Goal: Transaction & Acquisition: Purchase product/service

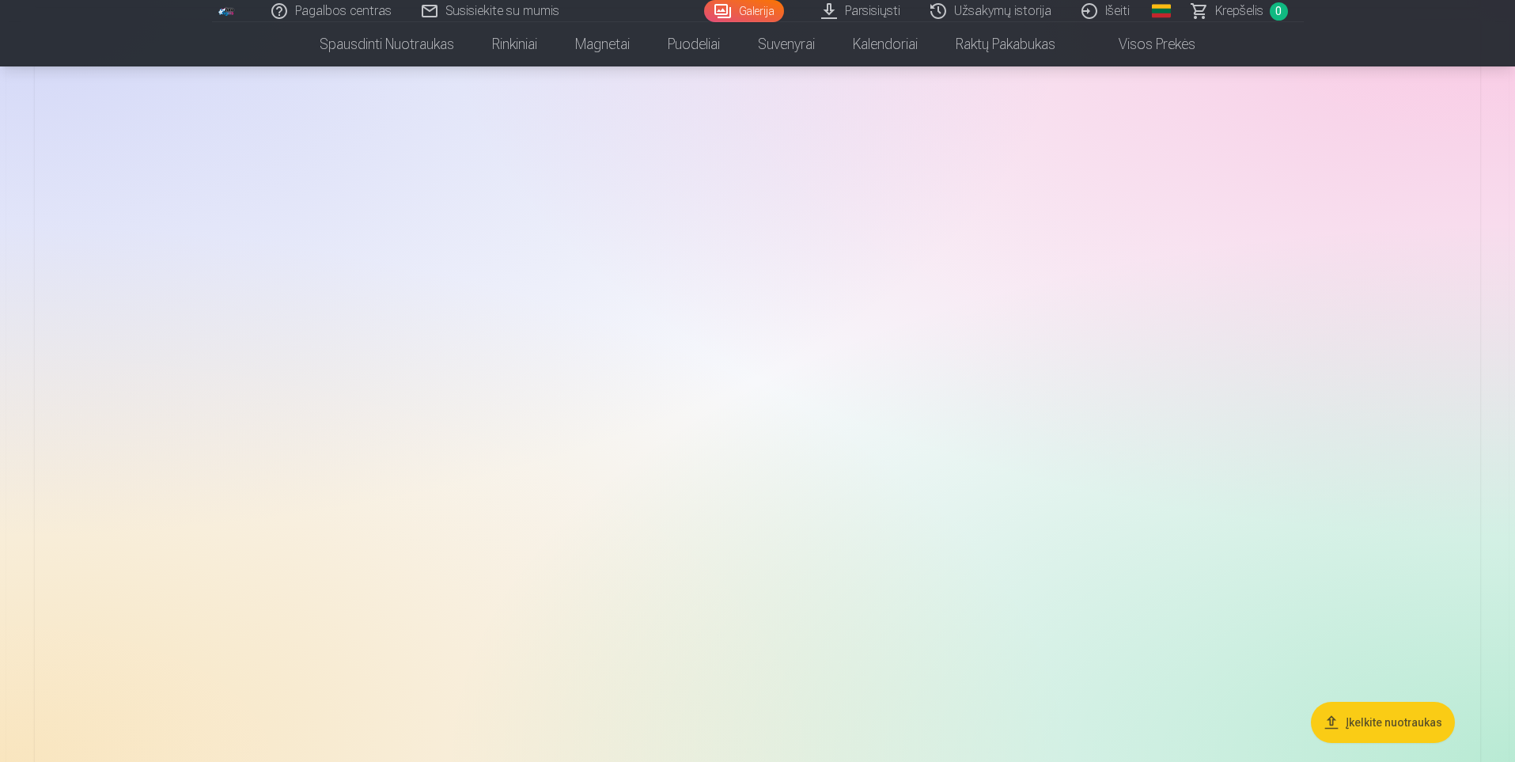
scroll to position [6406, 0]
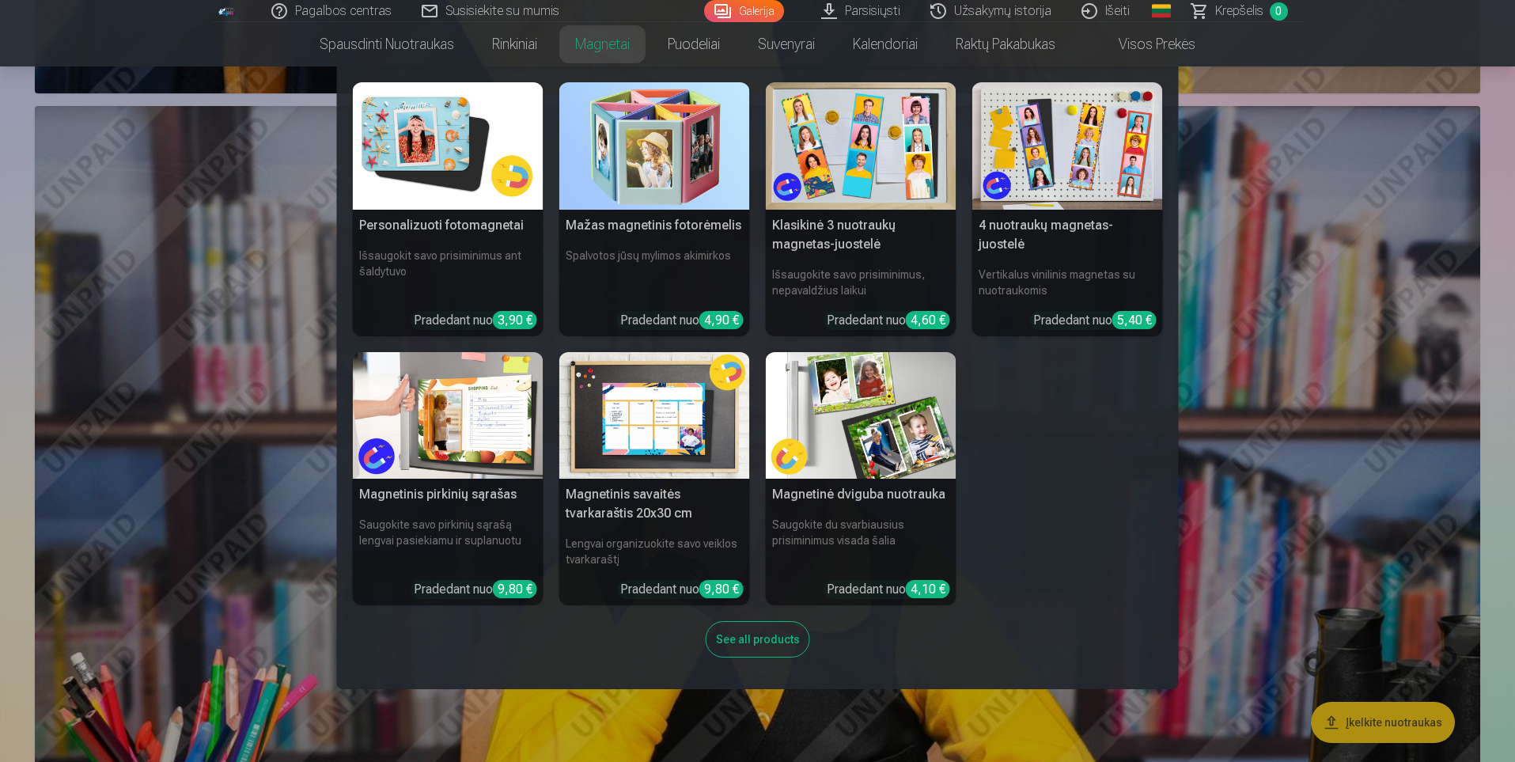
click at [1072, 150] on img at bounding box center [1067, 145] width 191 height 127
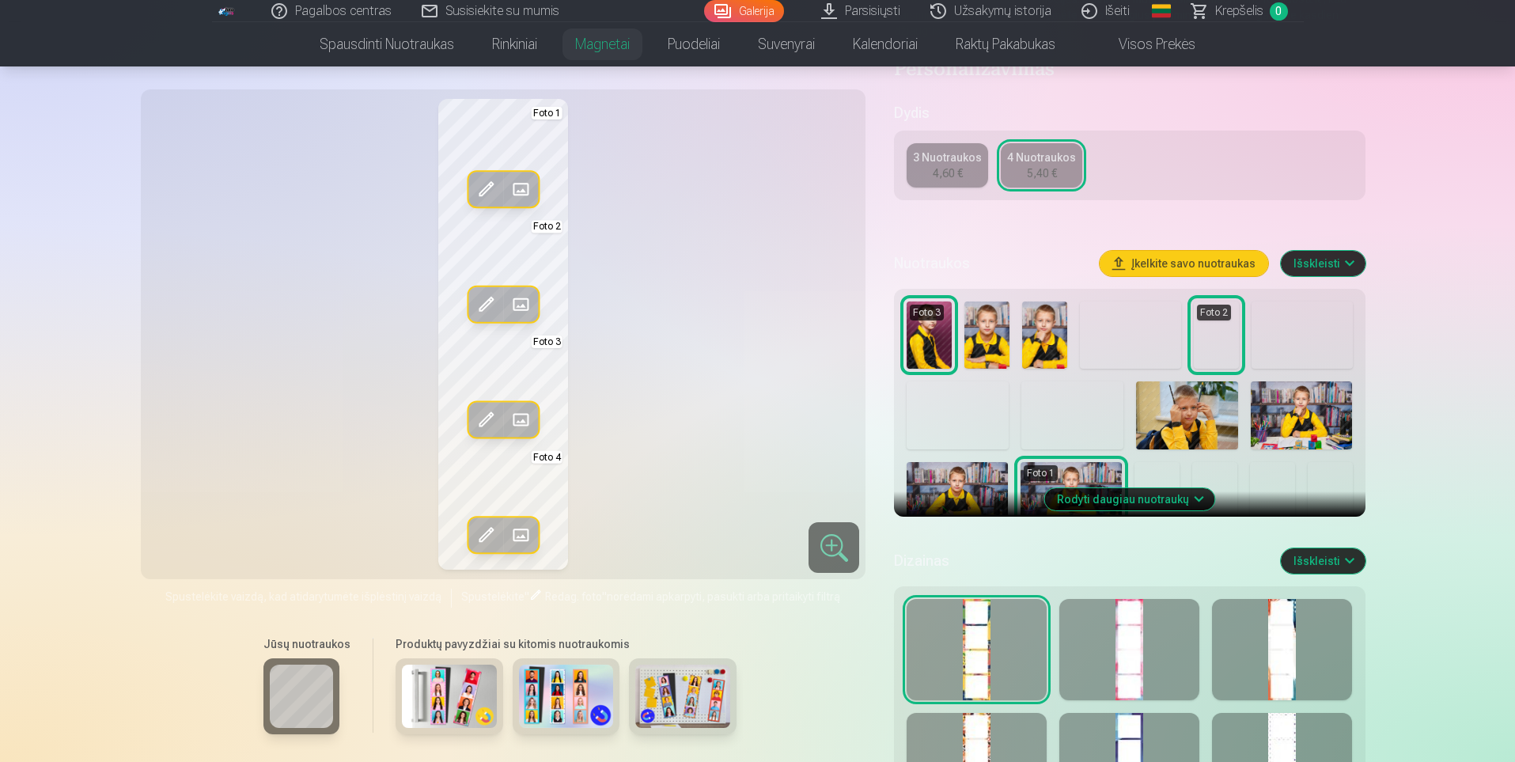
scroll to position [475, 0]
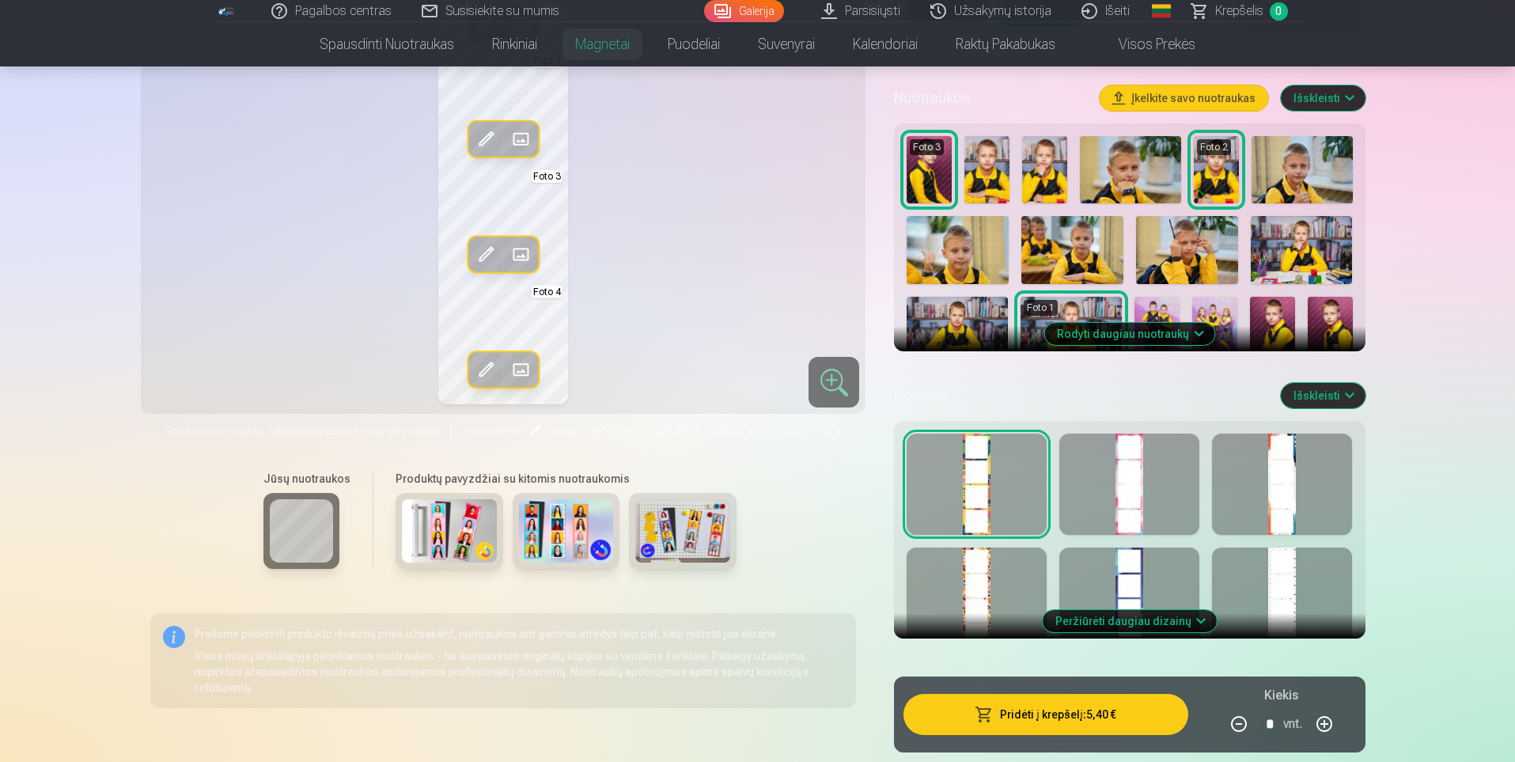
click at [1312, 493] on div at bounding box center [1282, 483] width 140 height 101
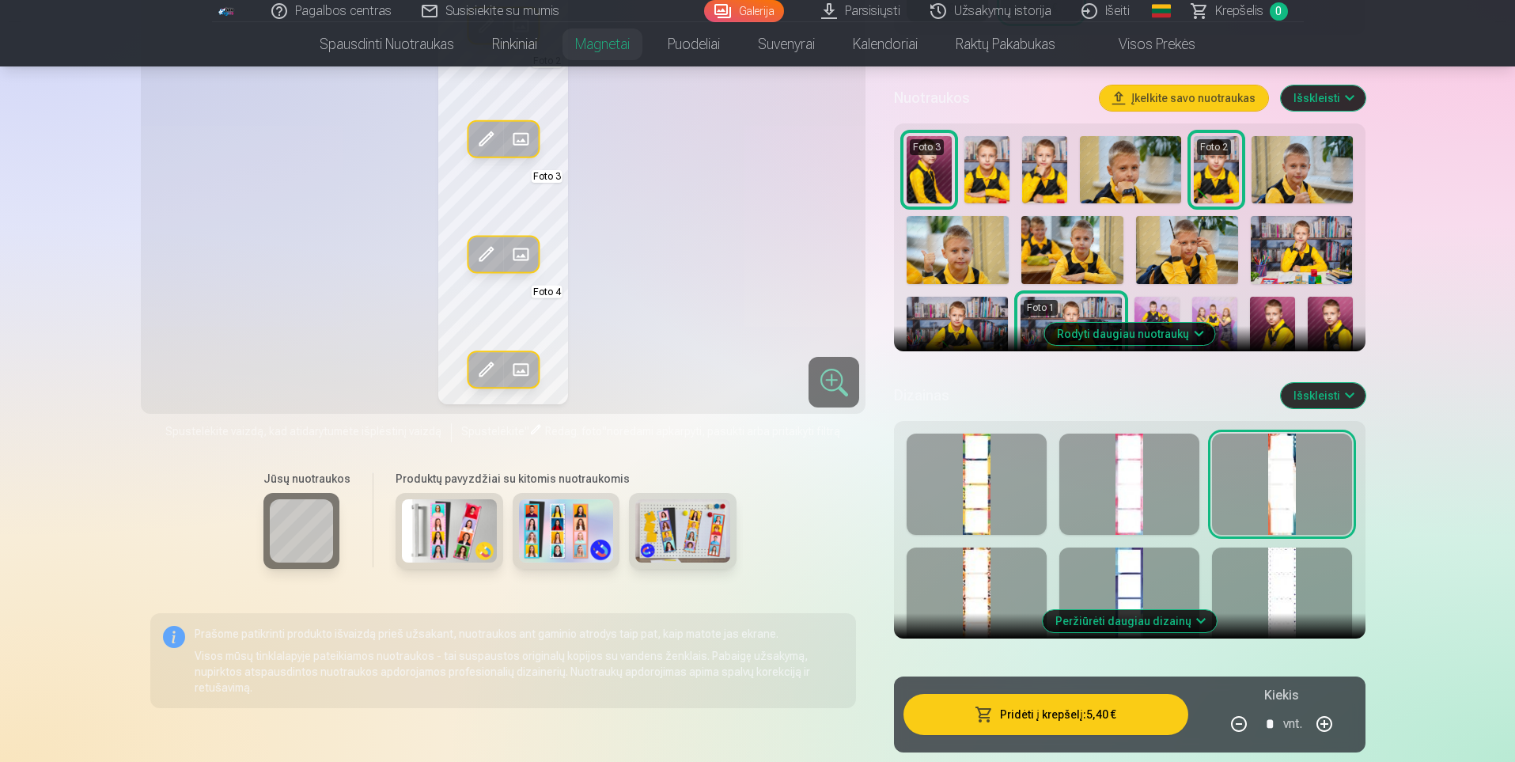
click at [1260, 569] on div at bounding box center [1282, 597] width 140 height 101
click at [1137, 569] on div at bounding box center [1129, 597] width 140 height 101
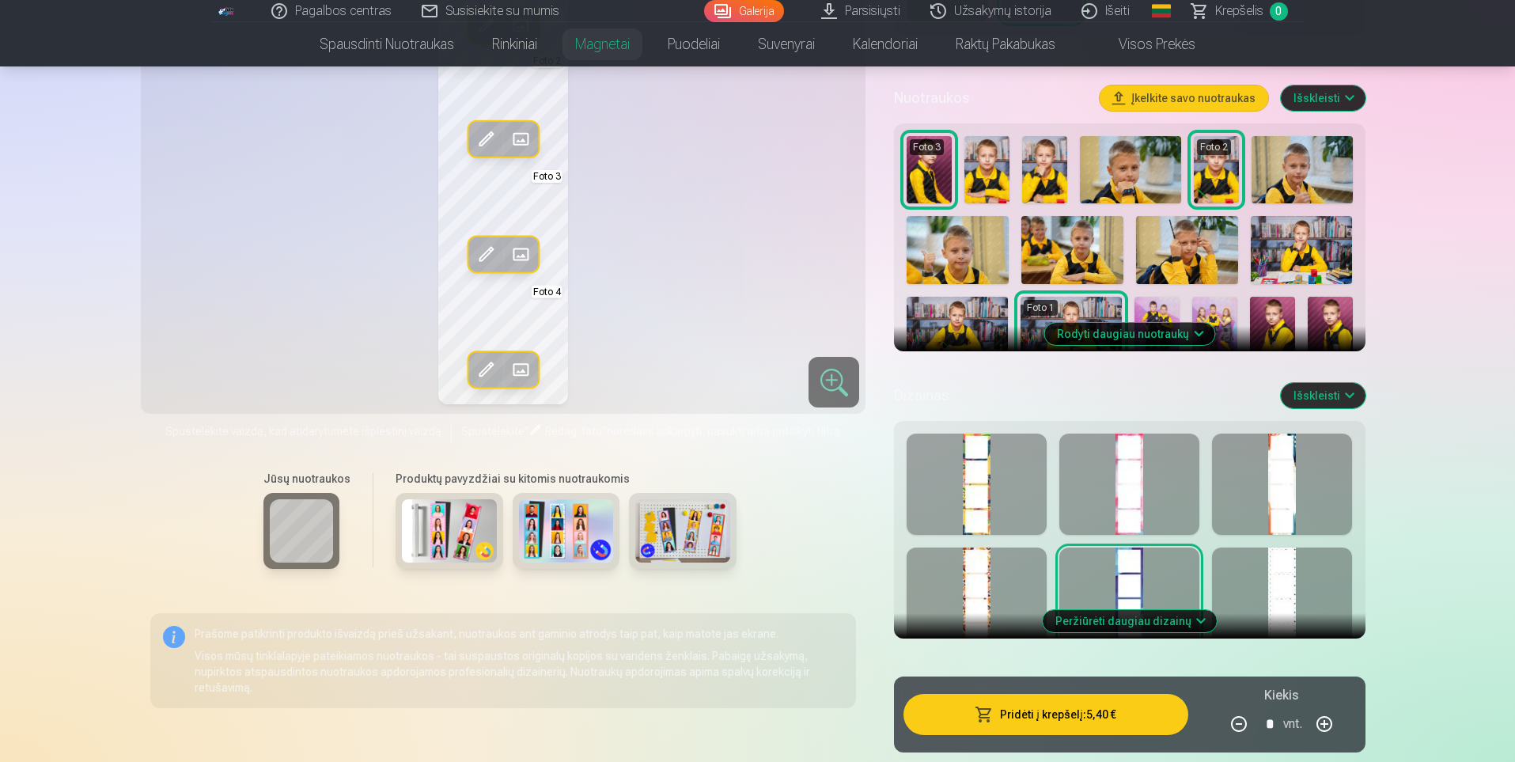
drag, startPoint x: 1010, startPoint y: 573, endPoint x: 1026, endPoint y: 569, distance: 16.5
click at [1026, 569] on div at bounding box center [976, 597] width 140 height 101
drag, startPoint x: 1010, startPoint y: 460, endPoint x: 1006, endPoint y: 467, distance: 8.8
click at [1006, 467] on div at bounding box center [976, 483] width 140 height 101
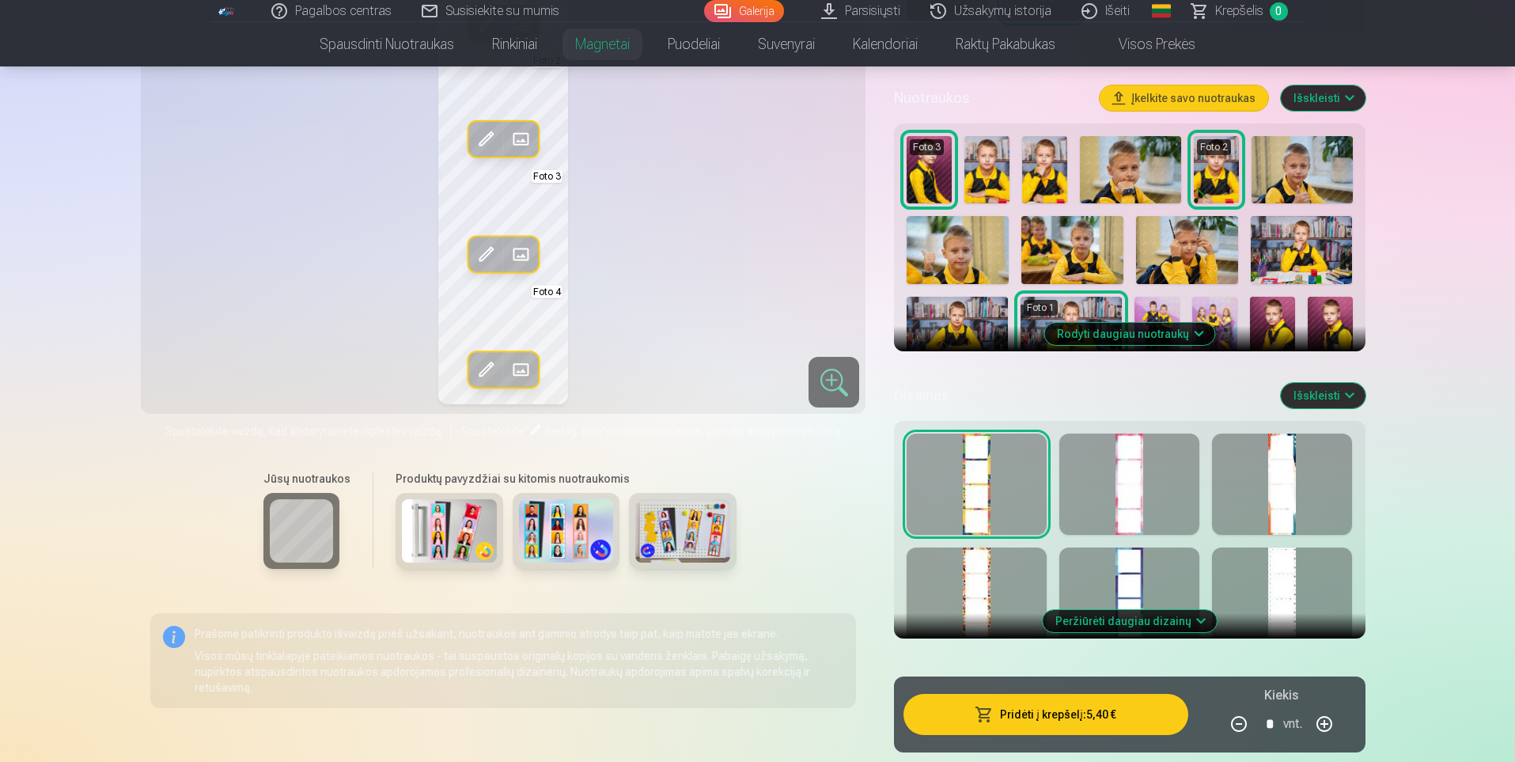
drag, startPoint x: 1140, startPoint y: 483, endPoint x: 1103, endPoint y: 356, distance: 132.4
click at [1099, 376] on div "Dizainas Išskleisti Peržiūrėti daugiau dizainų" at bounding box center [1129, 513] width 471 height 287
click at [1118, 486] on div at bounding box center [1129, 483] width 140 height 101
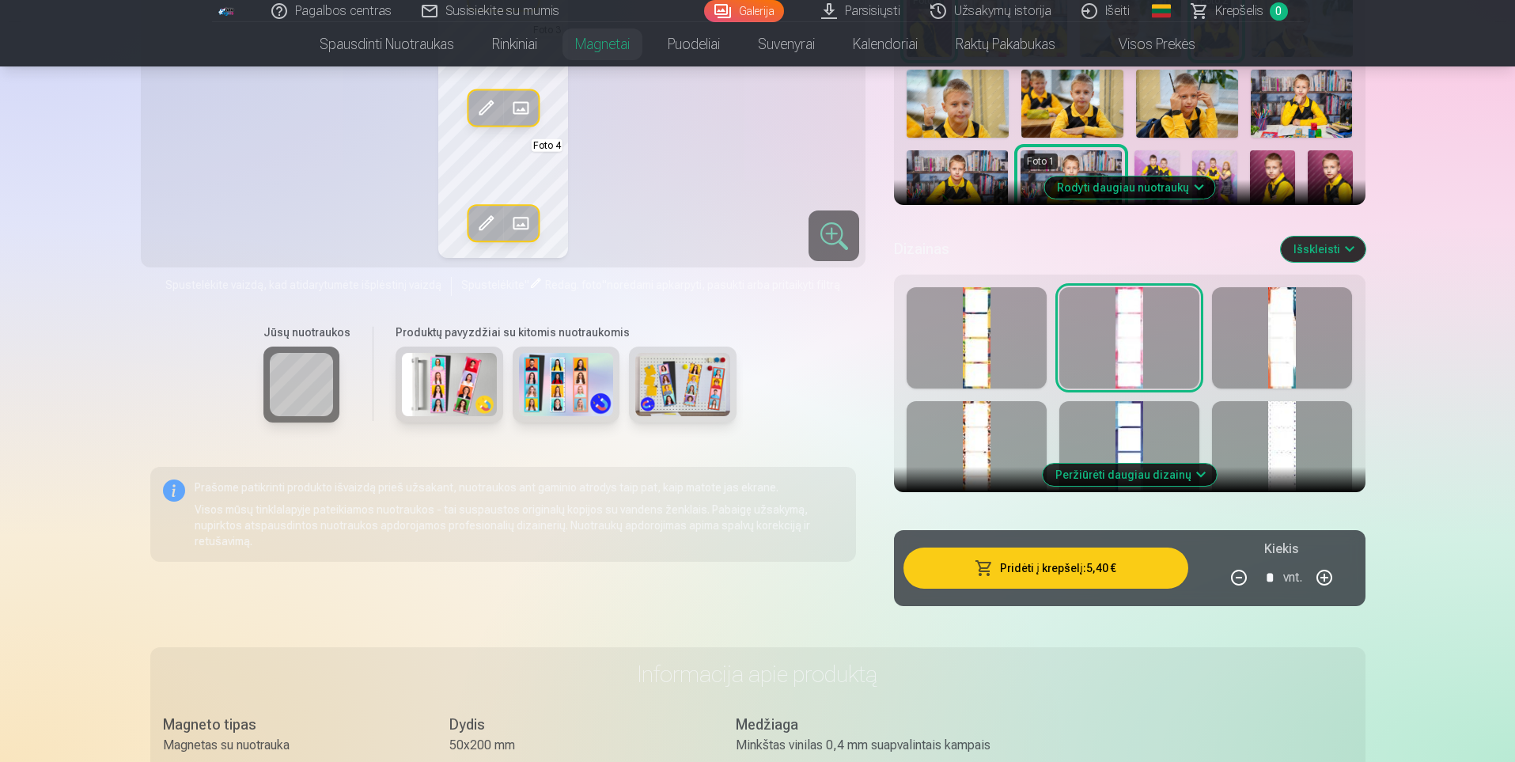
scroll to position [712, 0]
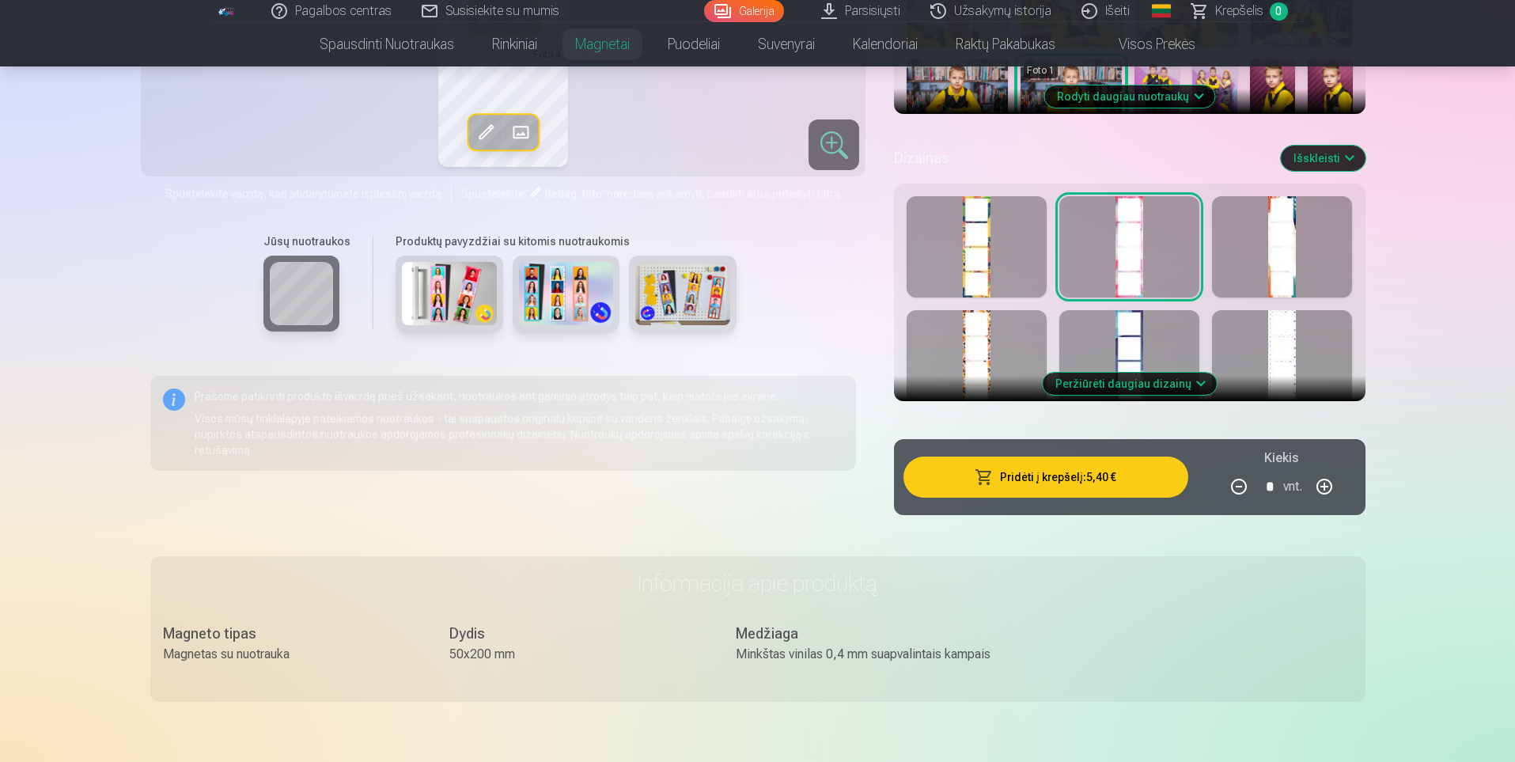
click at [1136, 380] on button "Peržiūrėti daugiau dizainų" at bounding box center [1129, 384] width 174 height 22
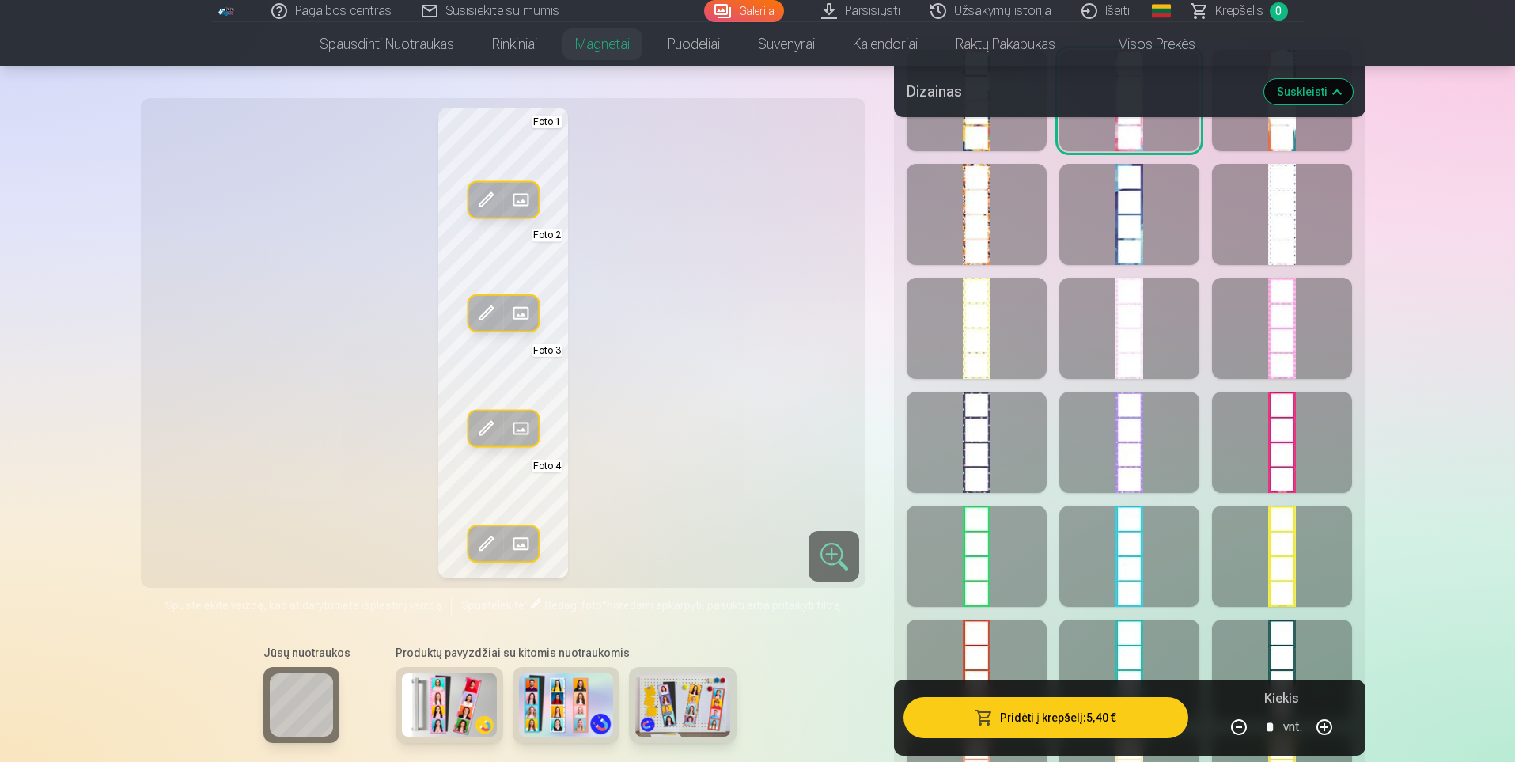
scroll to position [870, 0]
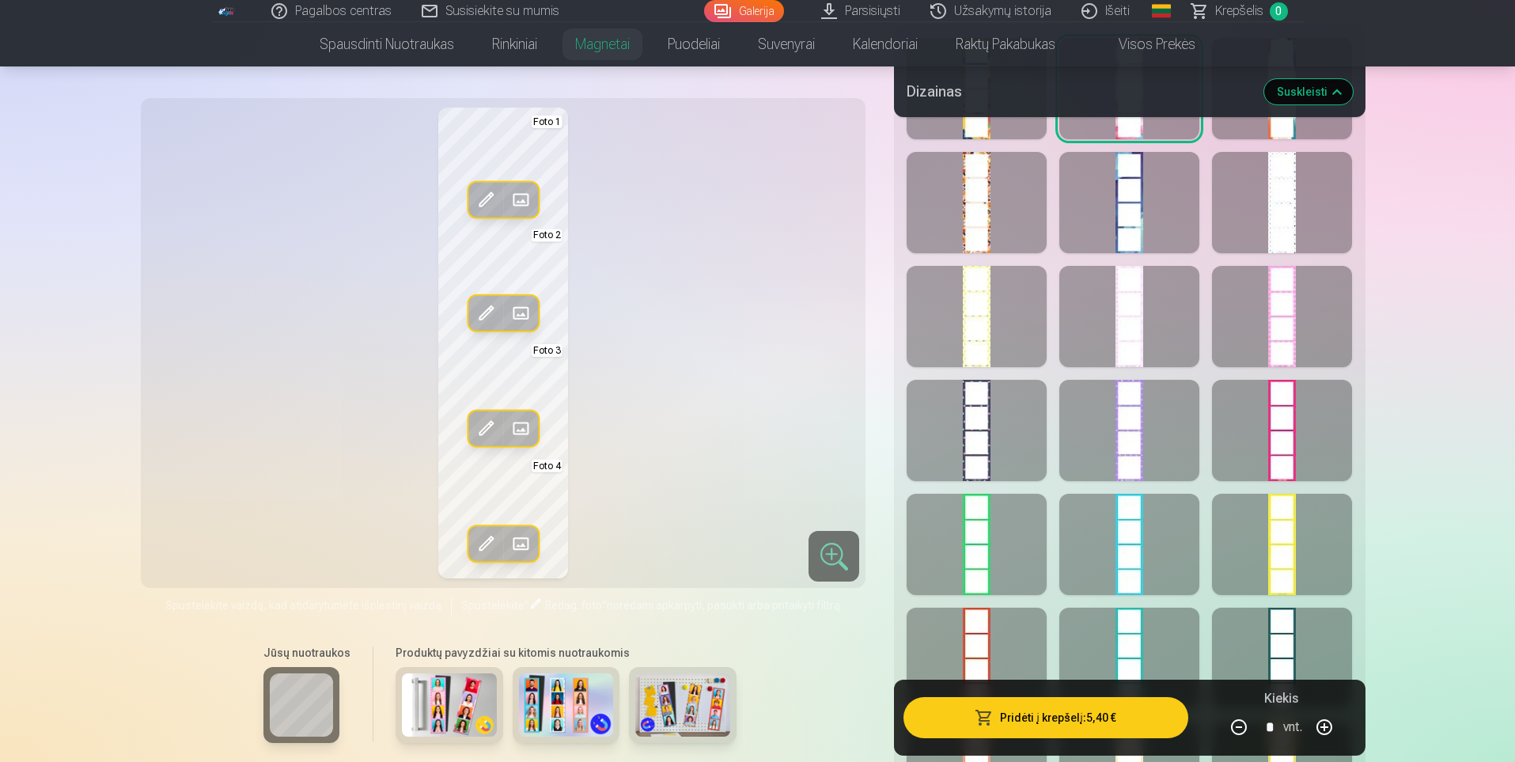
click at [1010, 287] on div at bounding box center [976, 316] width 140 height 101
click at [1124, 306] on div at bounding box center [1129, 316] width 140 height 101
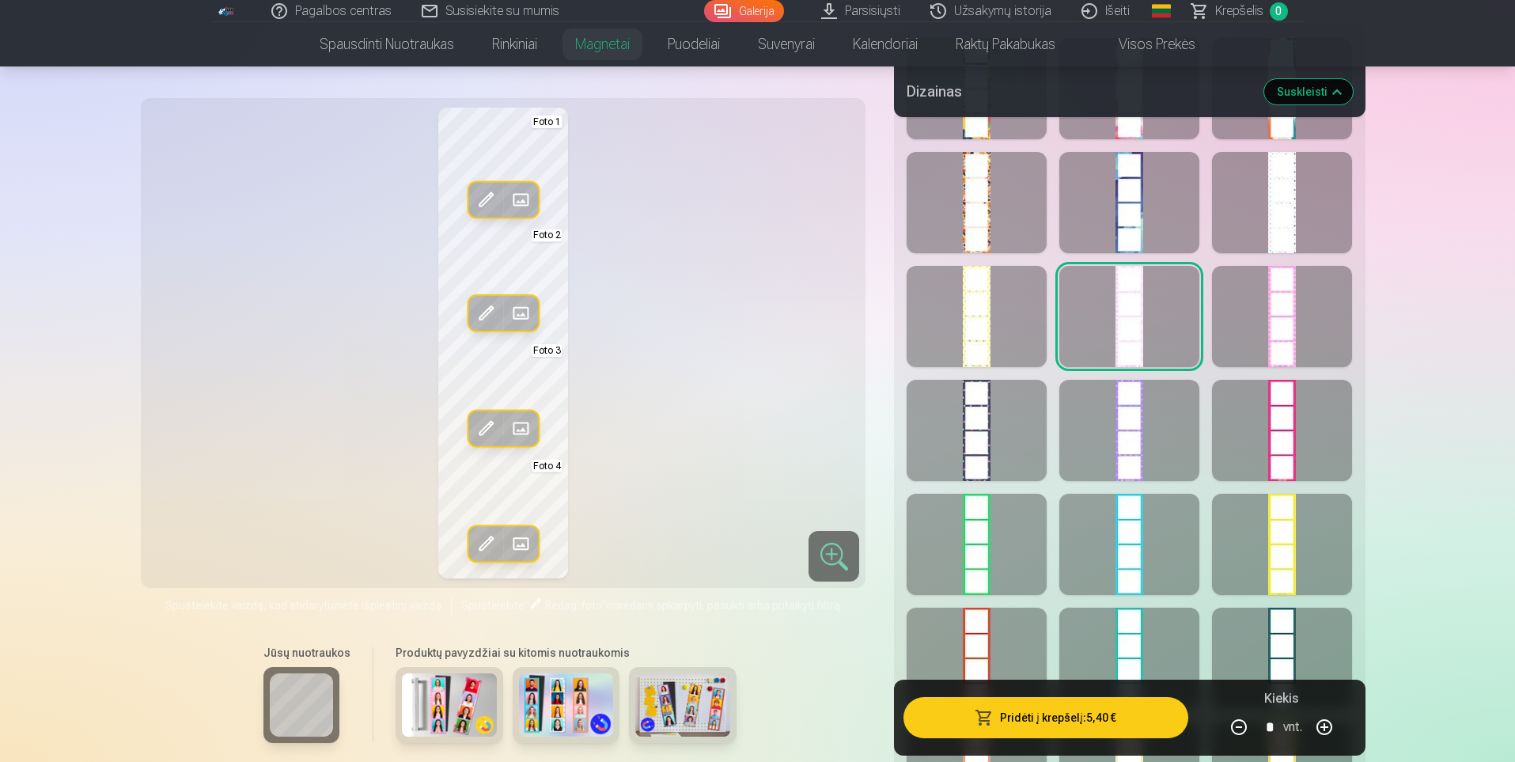
click at [1259, 285] on div at bounding box center [1282, 316] width 140 height 101
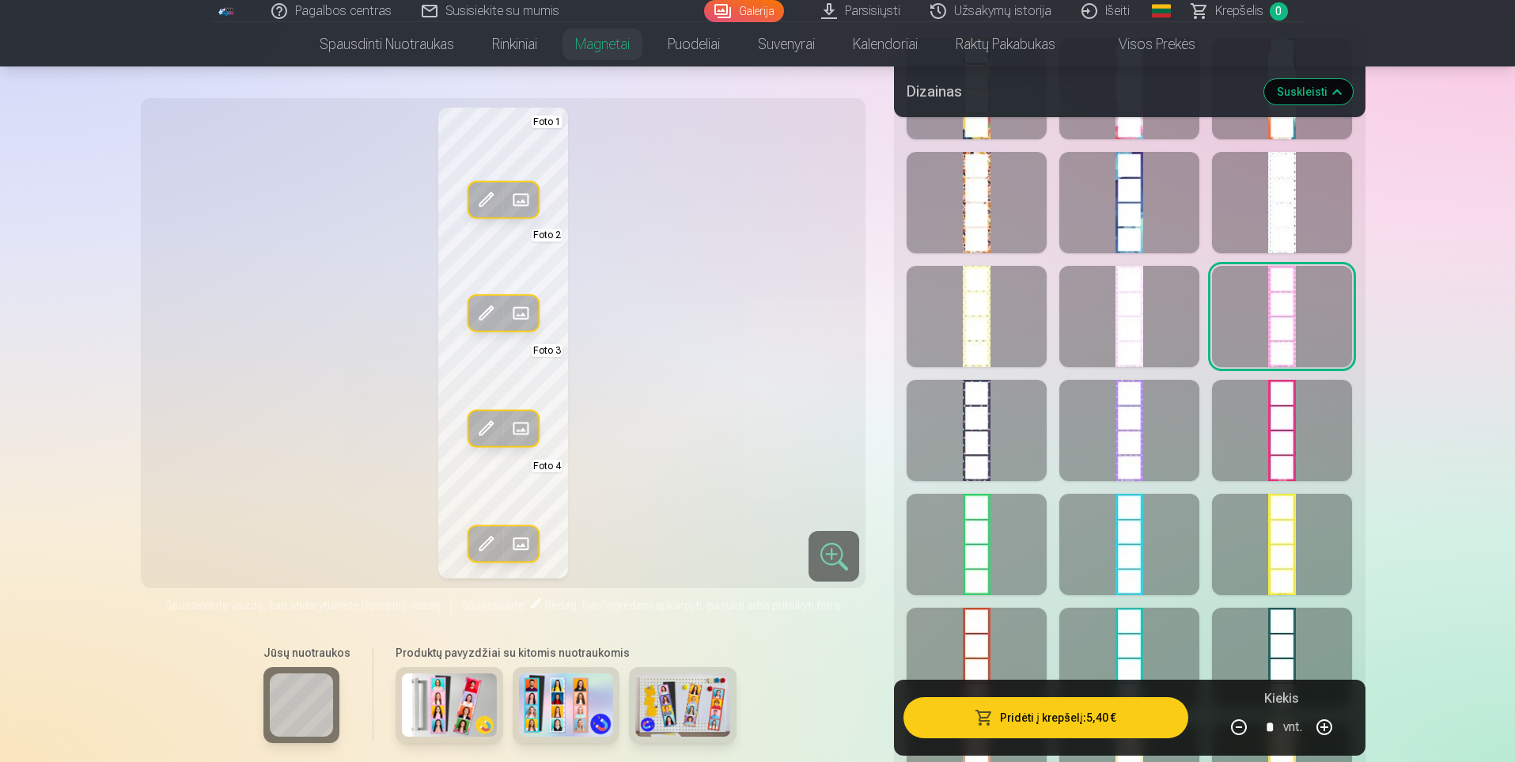
click at [1299, 475] on div at bounding box center [1282, 430] width 140 height 101
drag, startPoint x: 1263, startPoint y: 426, endPoint x: 1276, endPoint y: 417, distance: 15.4
click at [1276, 417] on div at bounding box center [1282, 430] width 140 height 101
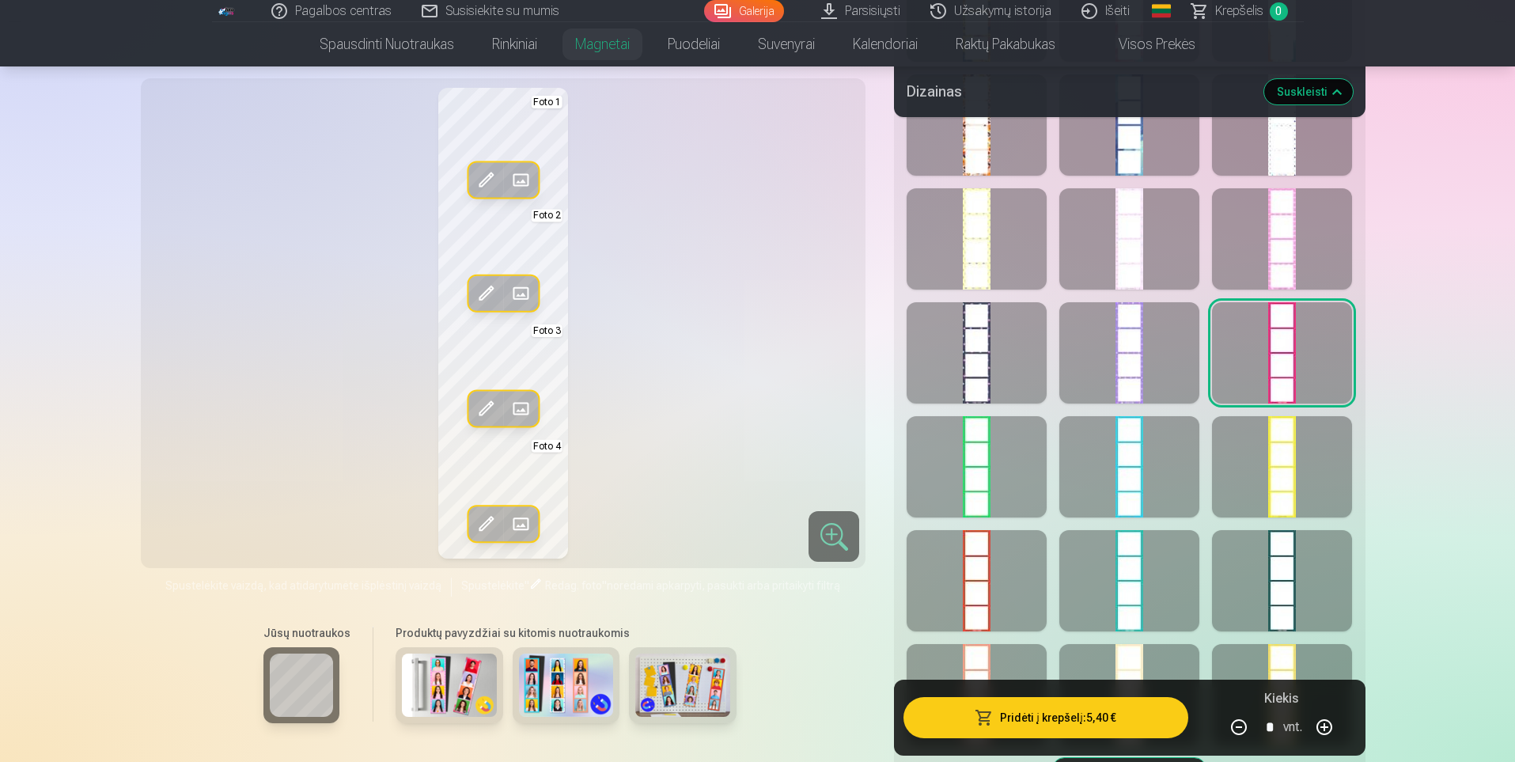
scroll to position [949, 0]
click at [1011, 573] on div at bounding box center [976, 578] width 140 height 101
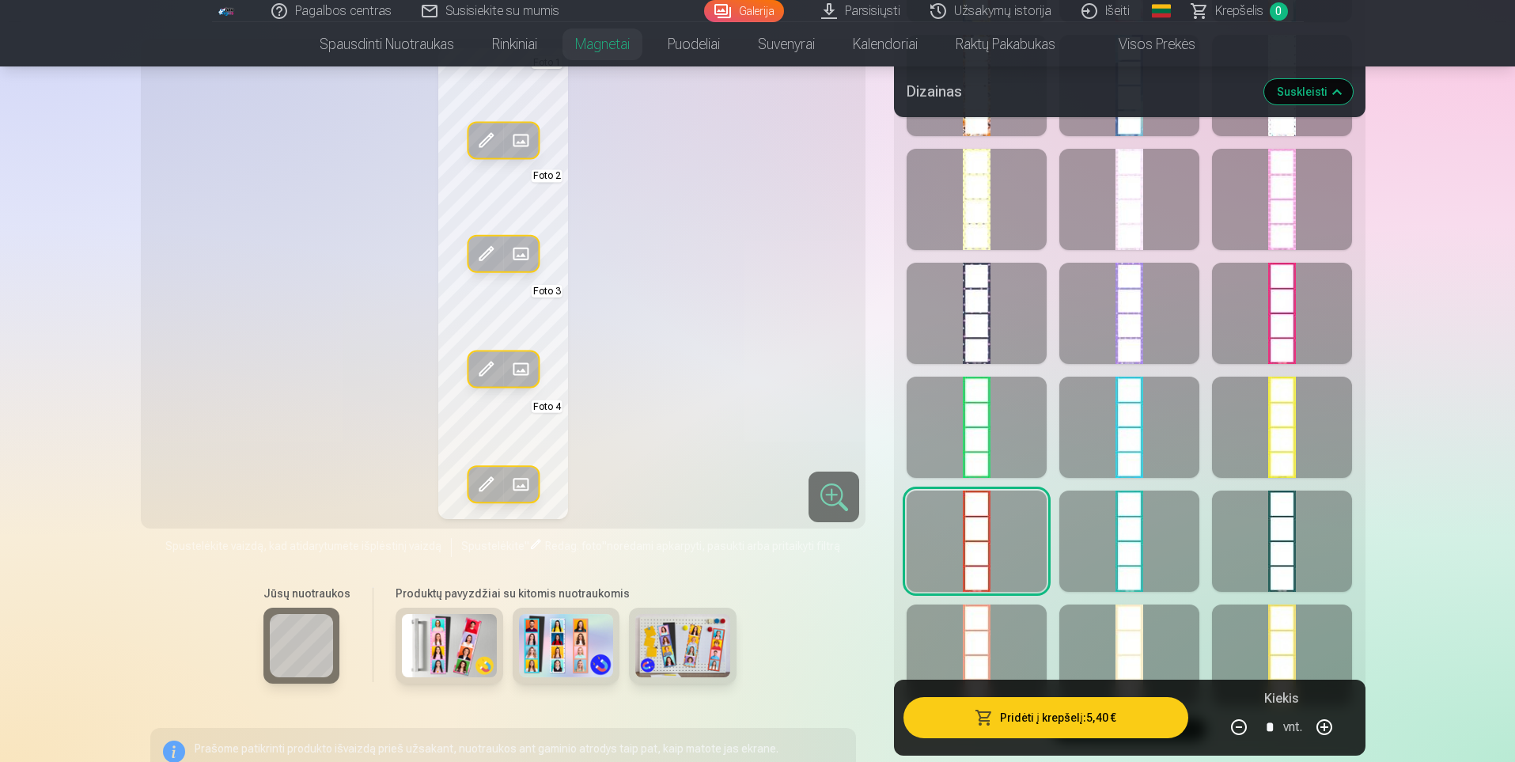
scroll to position [1028, 0]
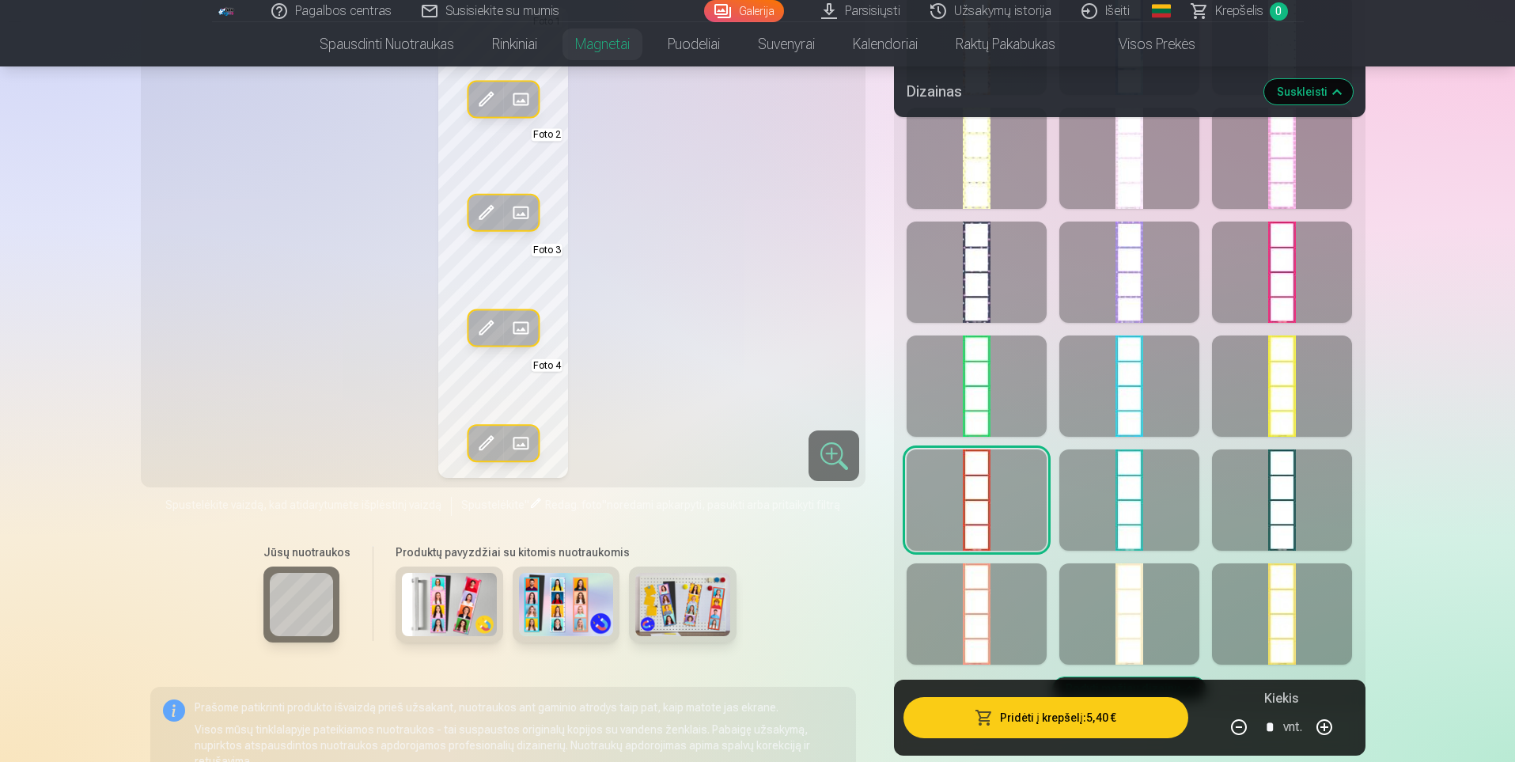
click at [1281, 387] on div at bounding box center [1282, 385] width 140 height 101
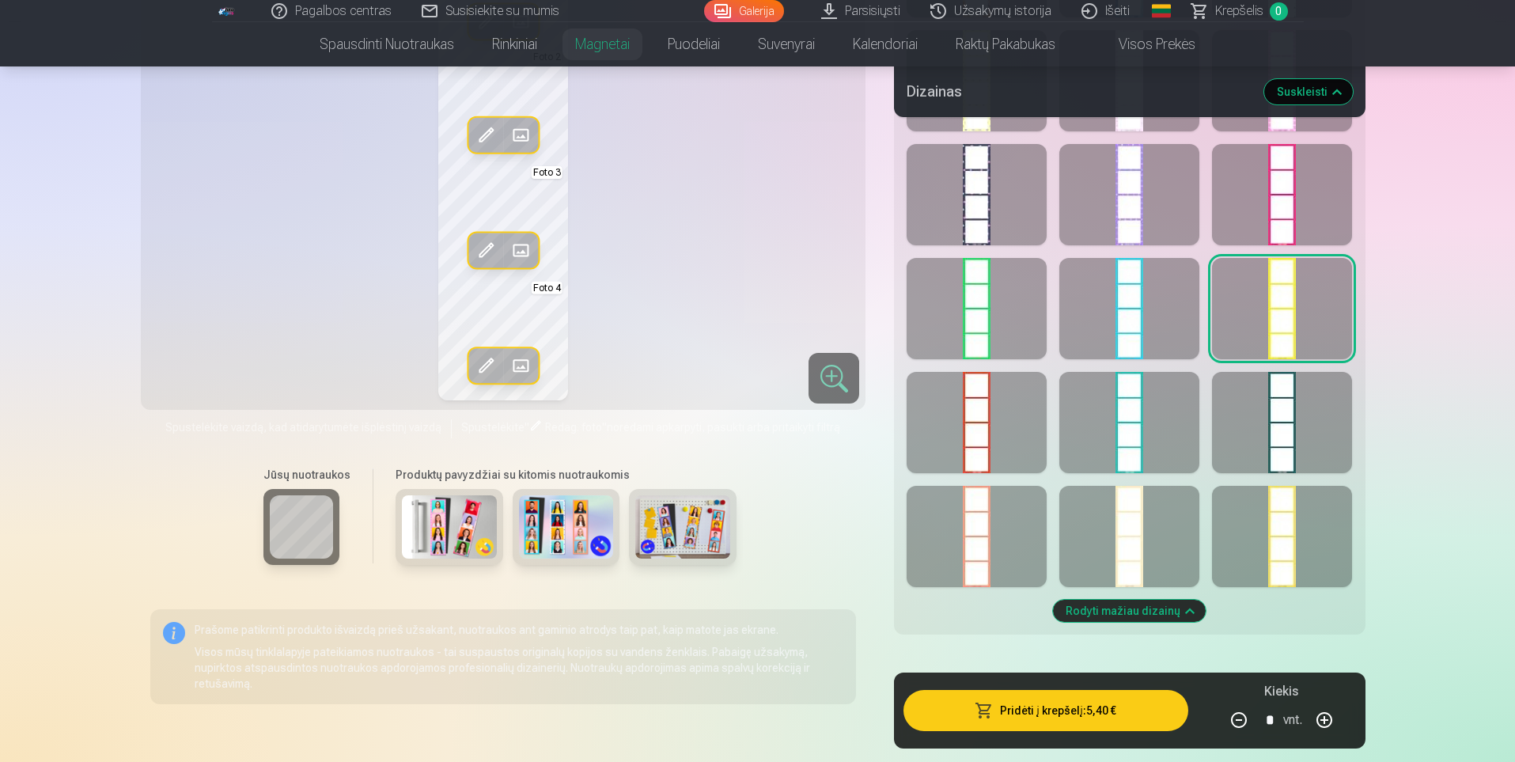
scroll to position [1107, 0]
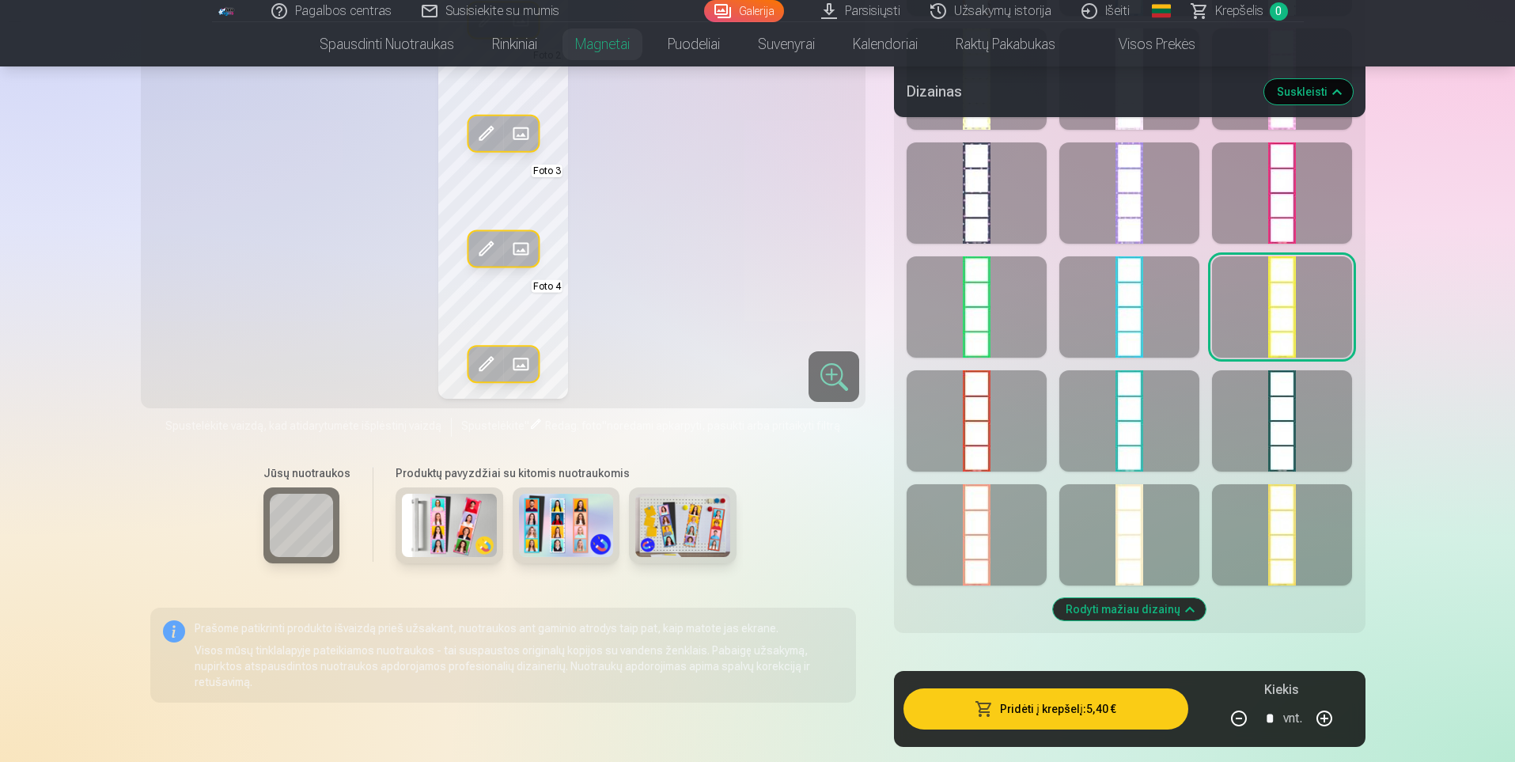
click at [1301, 513] on div at bounding box center [1282, 534] width 140 height 101
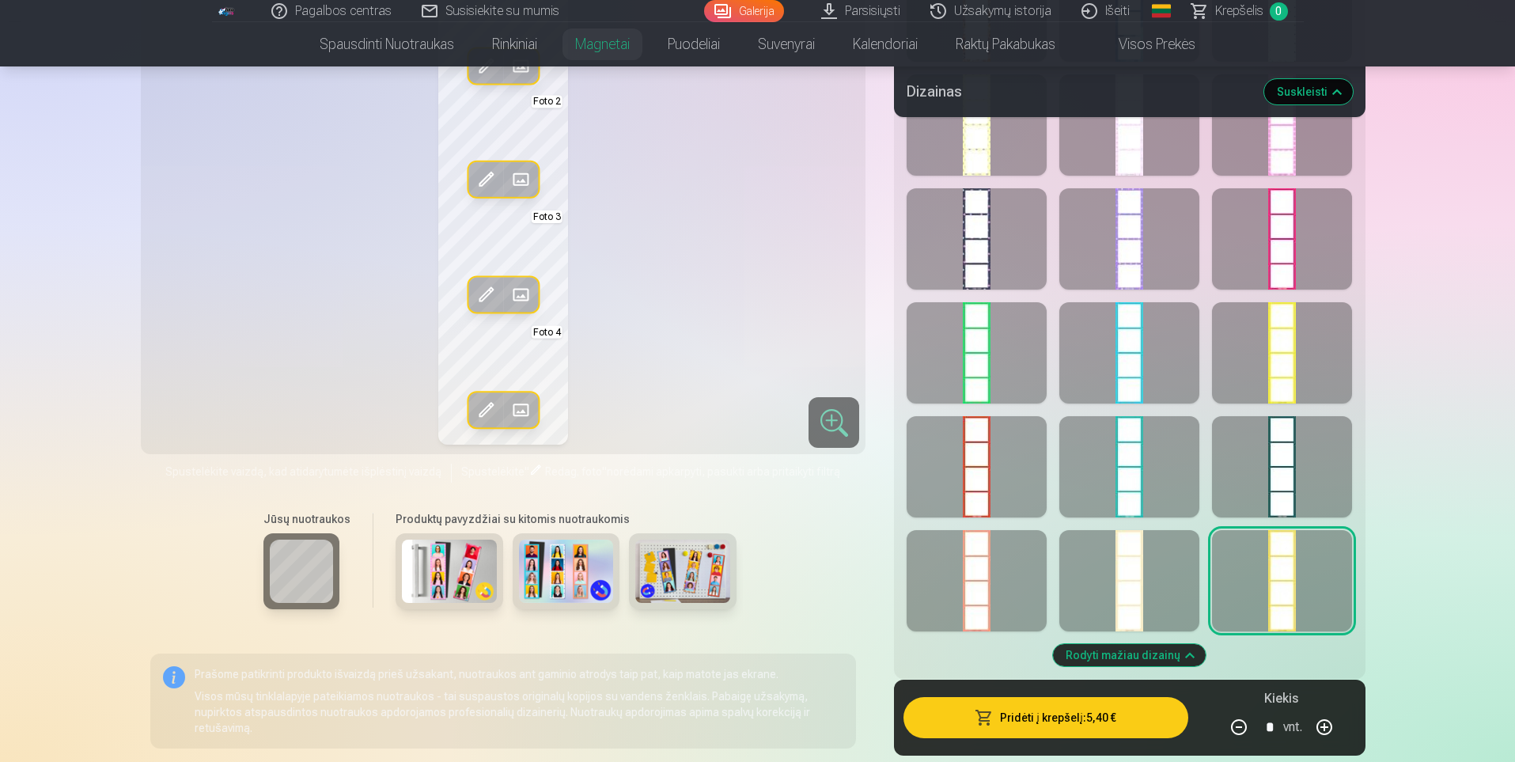
scroll to position [1028, 0]
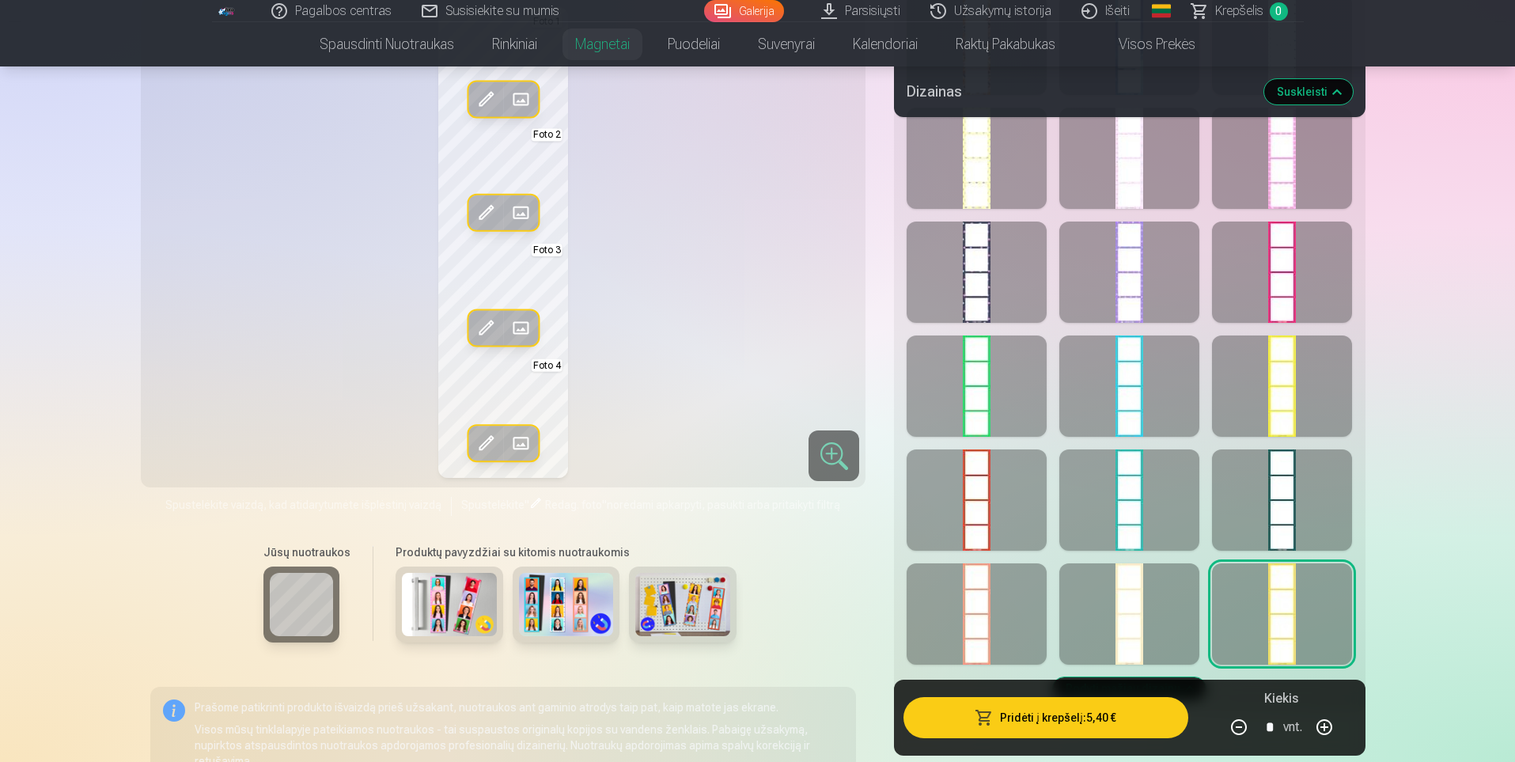
click at [1307, 381] on div at bounding box center [1282, 385] width 140 height 101
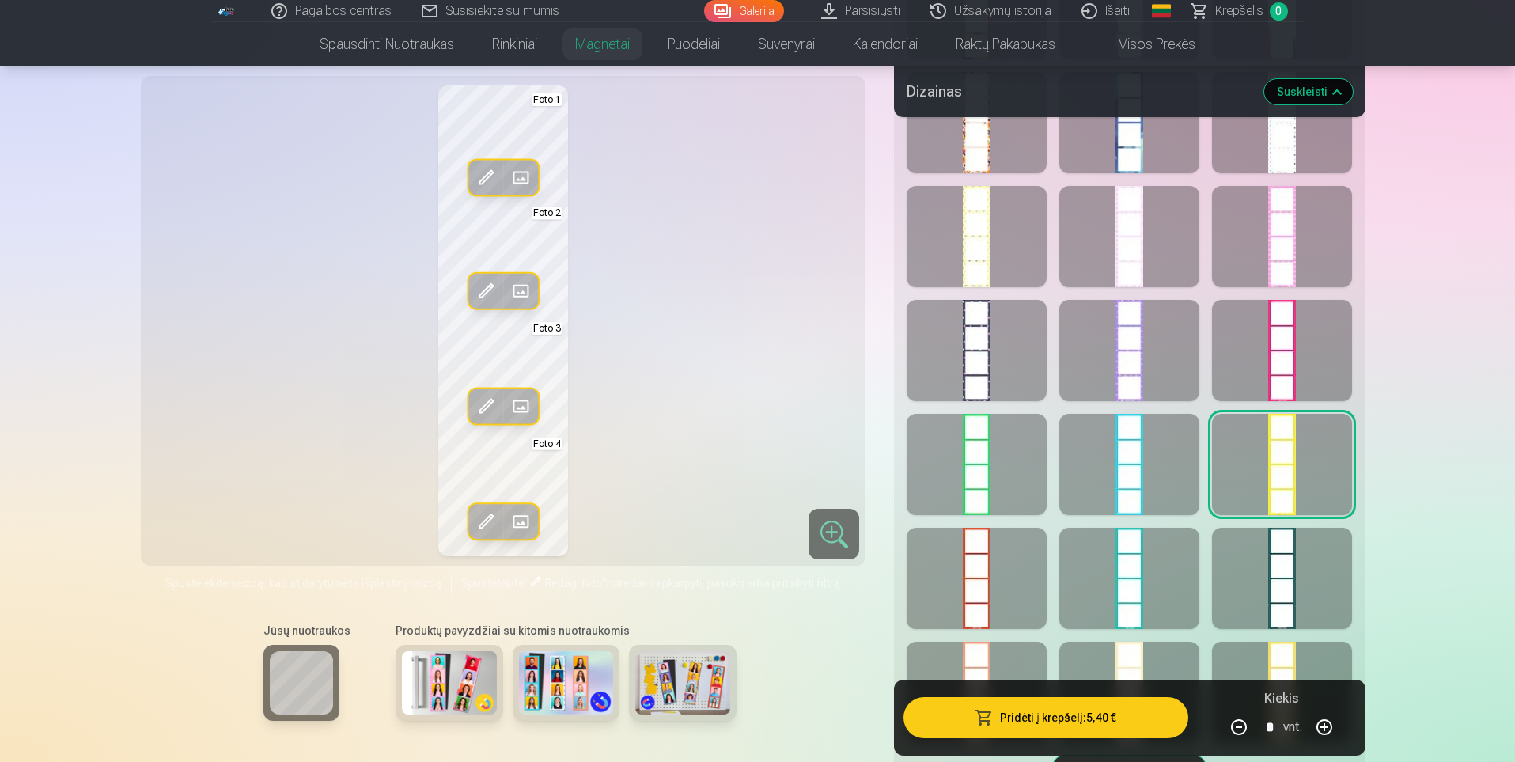
scroll to position [949, 0]
click at [1263, 315] on div at bounding box center [1282, 351] width 140 height 101
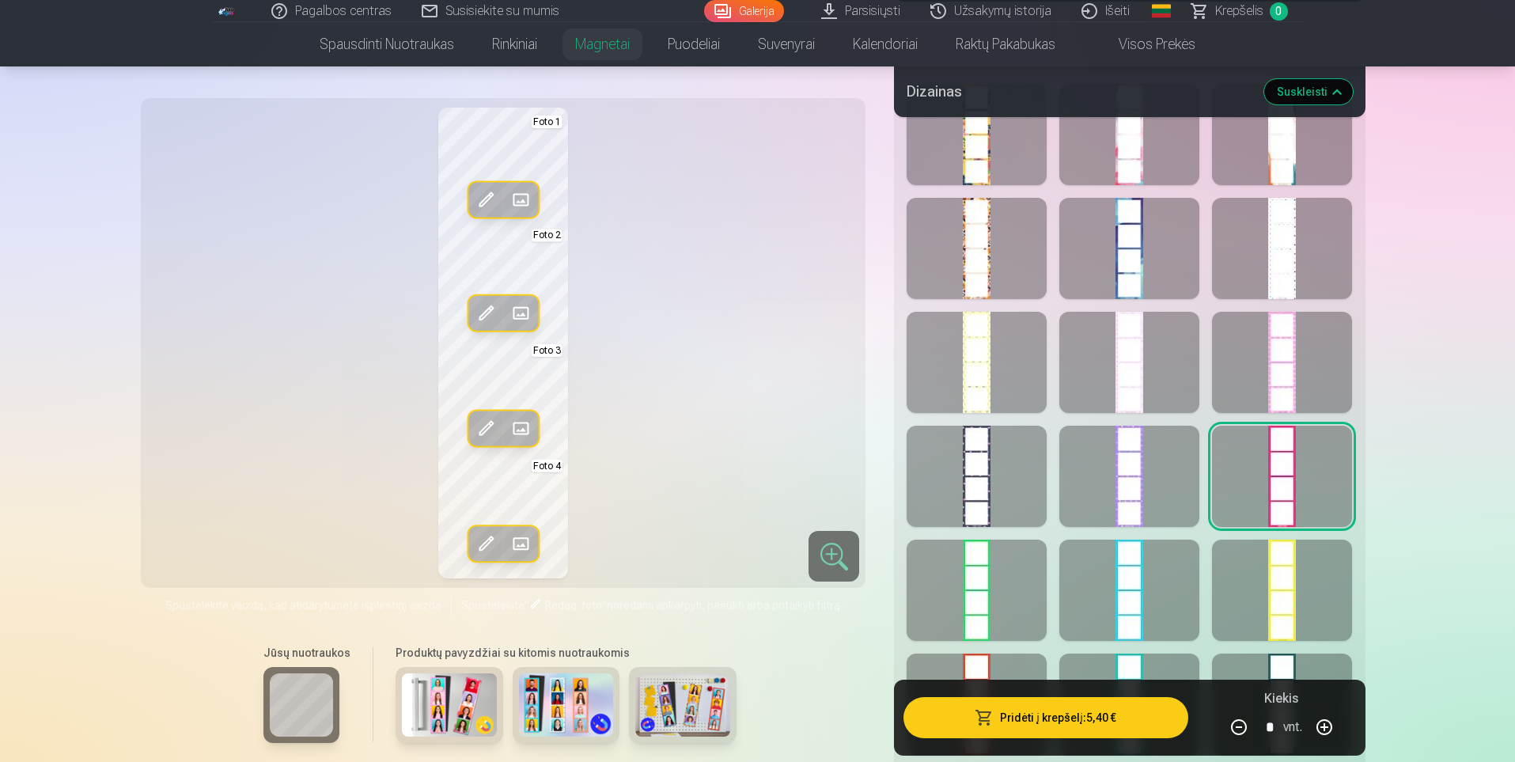
scroll to position [791, 0]
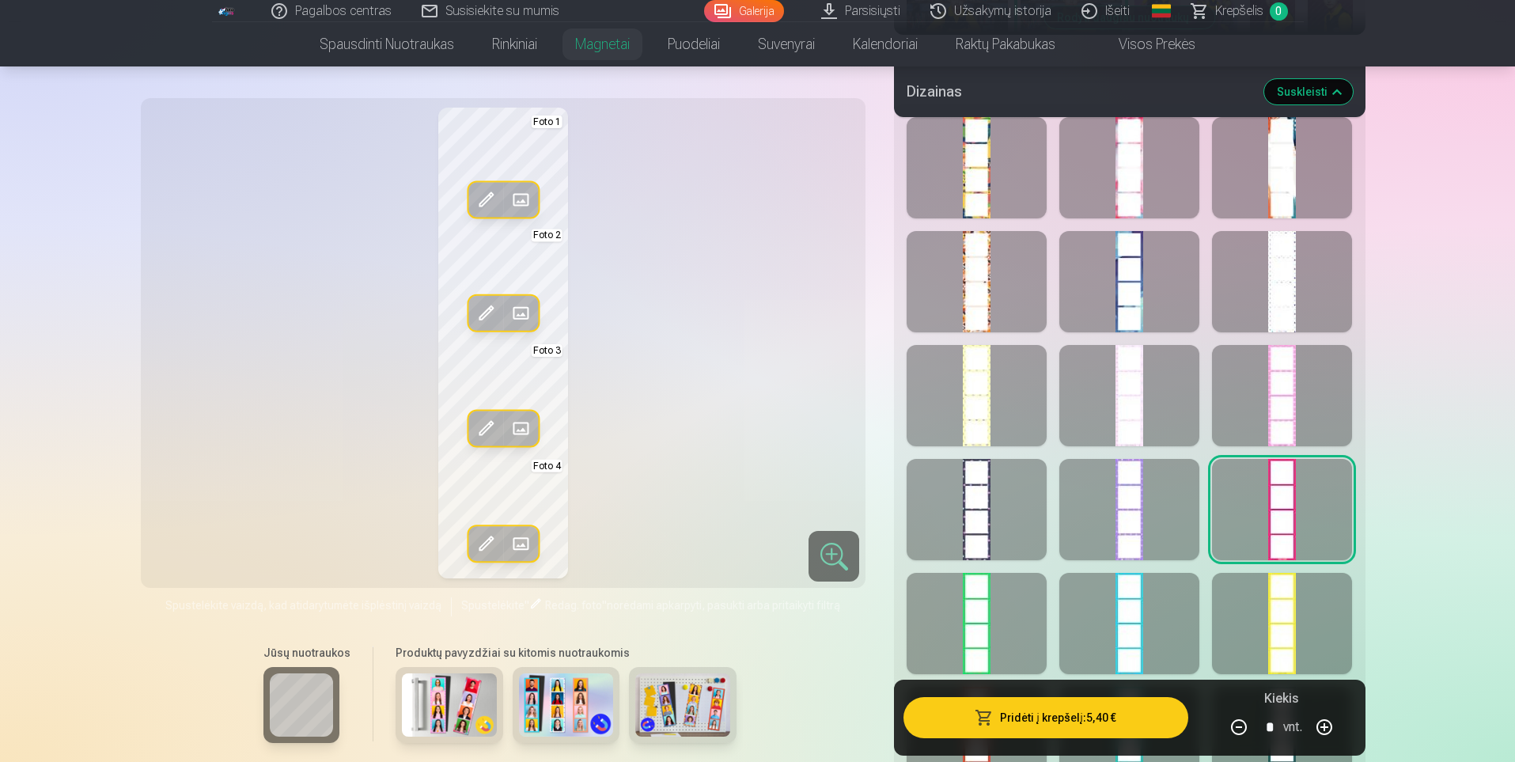
drag, startPoint x: 1147, startPoint y: 289, endPoint x: 1149, endPoint y: 297, distance: 9.0
click at [1150, 296] on div at bounding box center [1129, 281] width 140 height 101
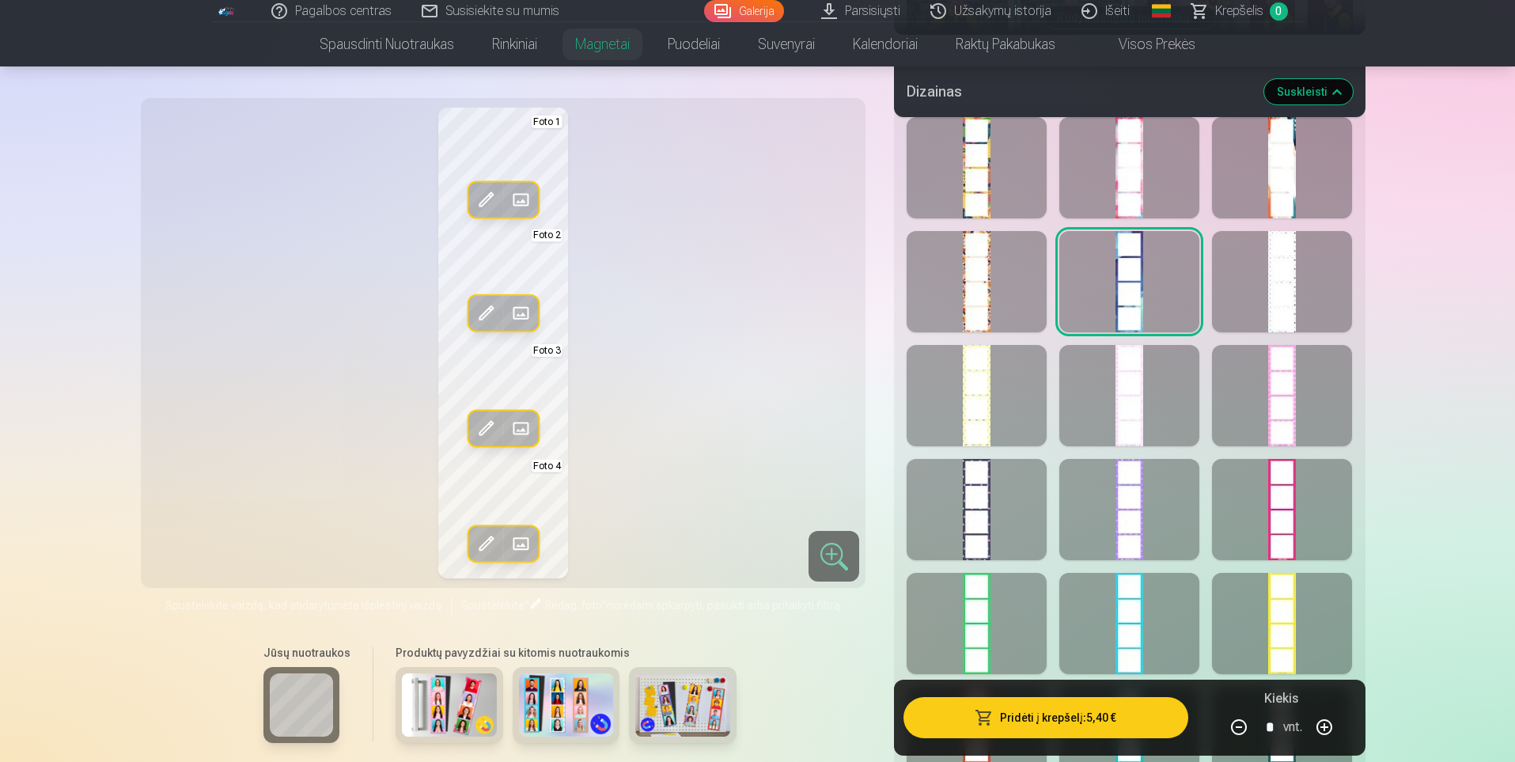
click at [1304, 608] on div at bounding box center [1282, 623] width 140 height 101
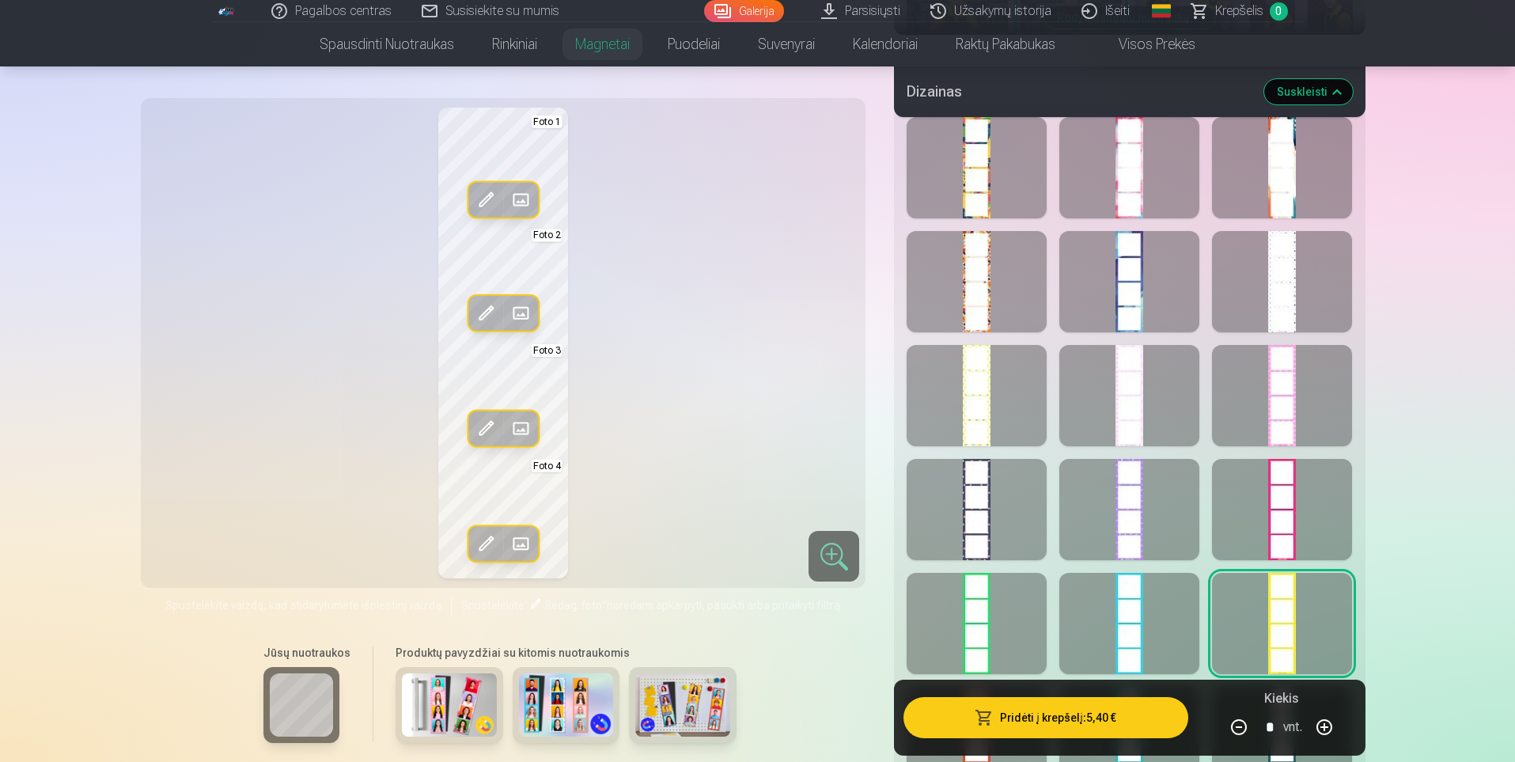
click at [1118, 290] on div at bounding box center [1129, 281] width 140 height 101
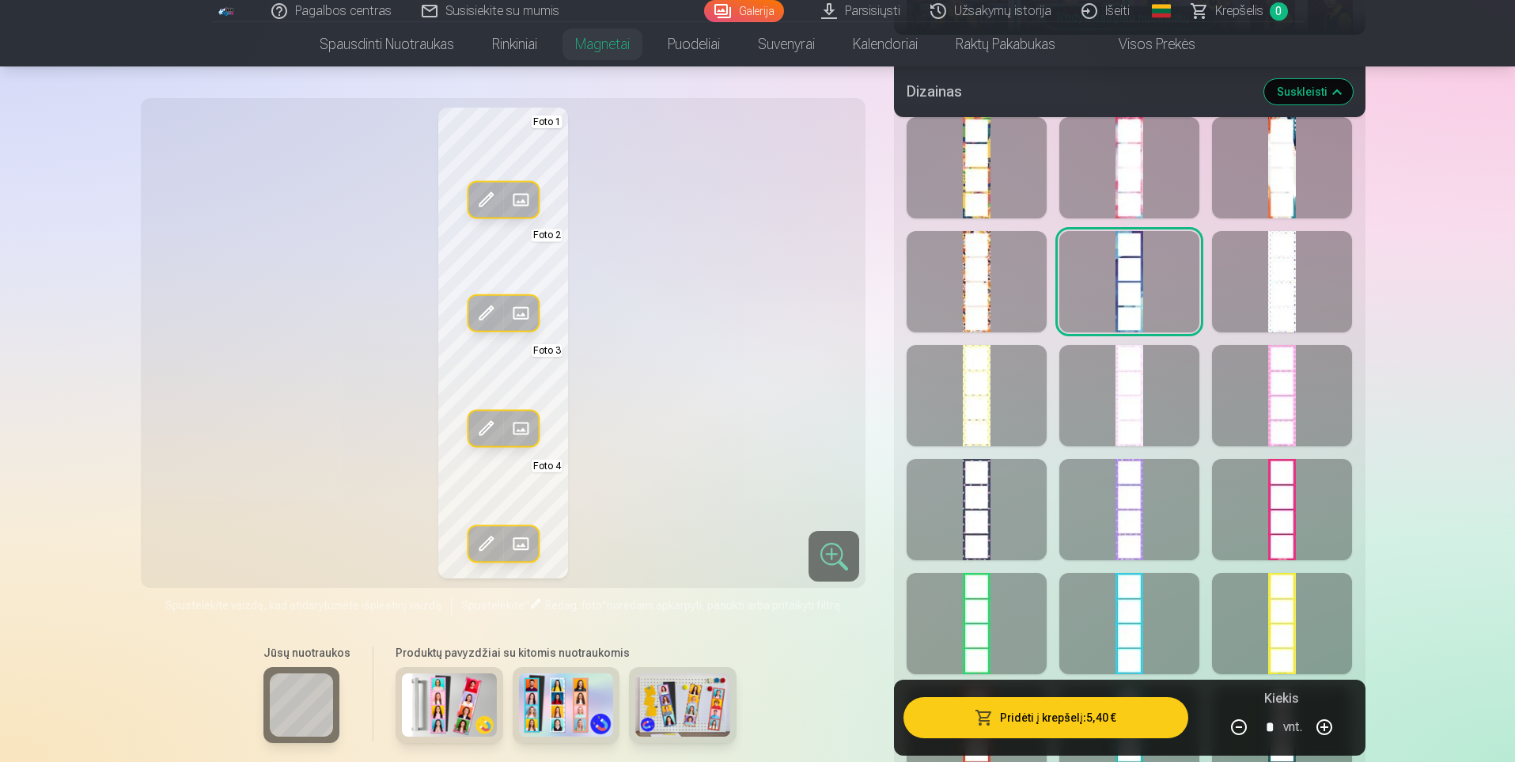
click at [1301, 151] on div at bounding box center [1282, 167] width 140 height 101
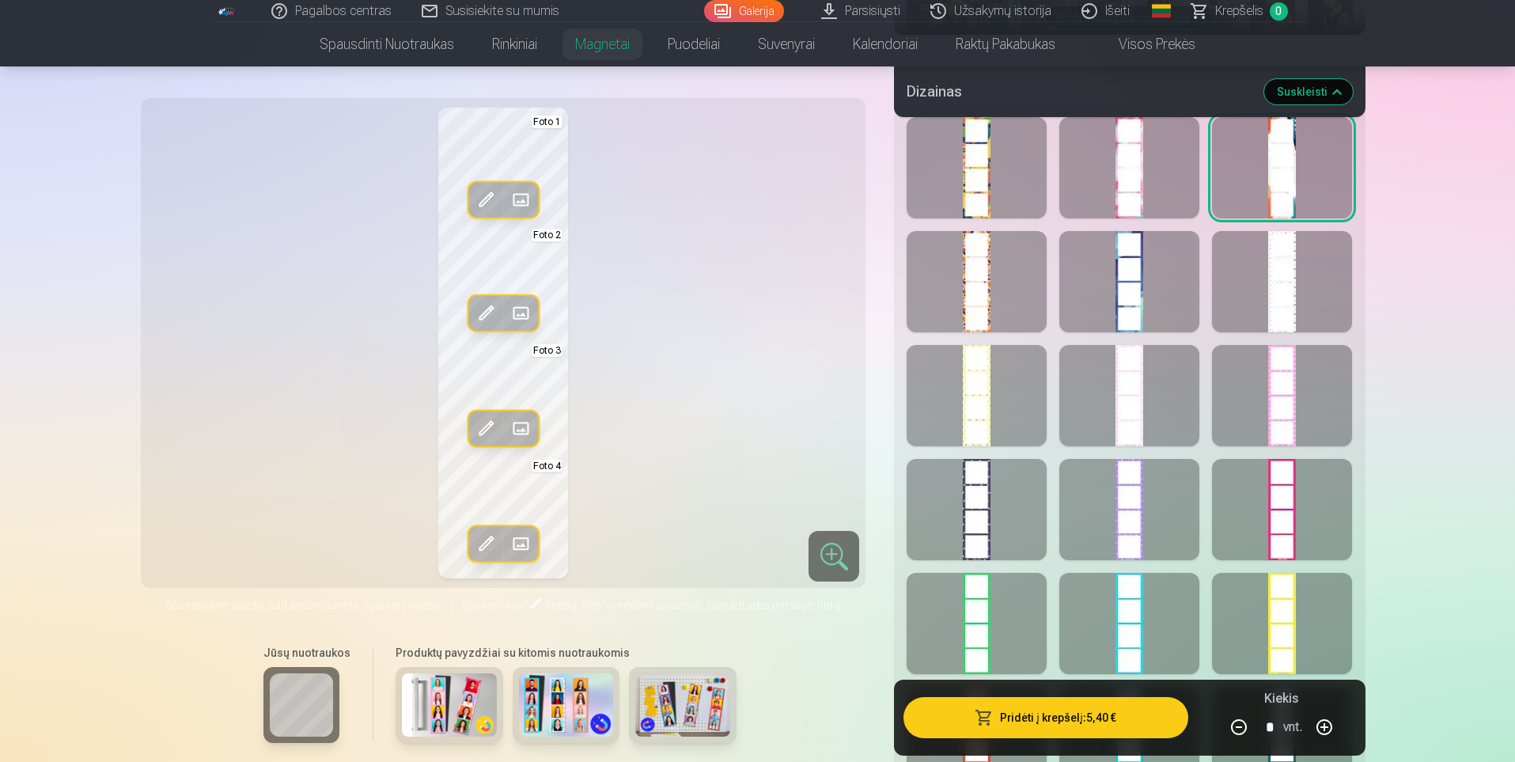
drag, startPoint x: 1311, startPoint y: 151, endPoint x: 1310, endPoint y: 162, distance: 11.1
click at [1310, 162] on div at bounding box center [1282, 167] width 140 height 101
drag, startPoint x: 1143, startPoint y: 204, endPoint x: 1118, endPoint y: 188, distance: 29.8
click at [1141, 191] on div at bounding box center [1129, 167] width 140 height 101
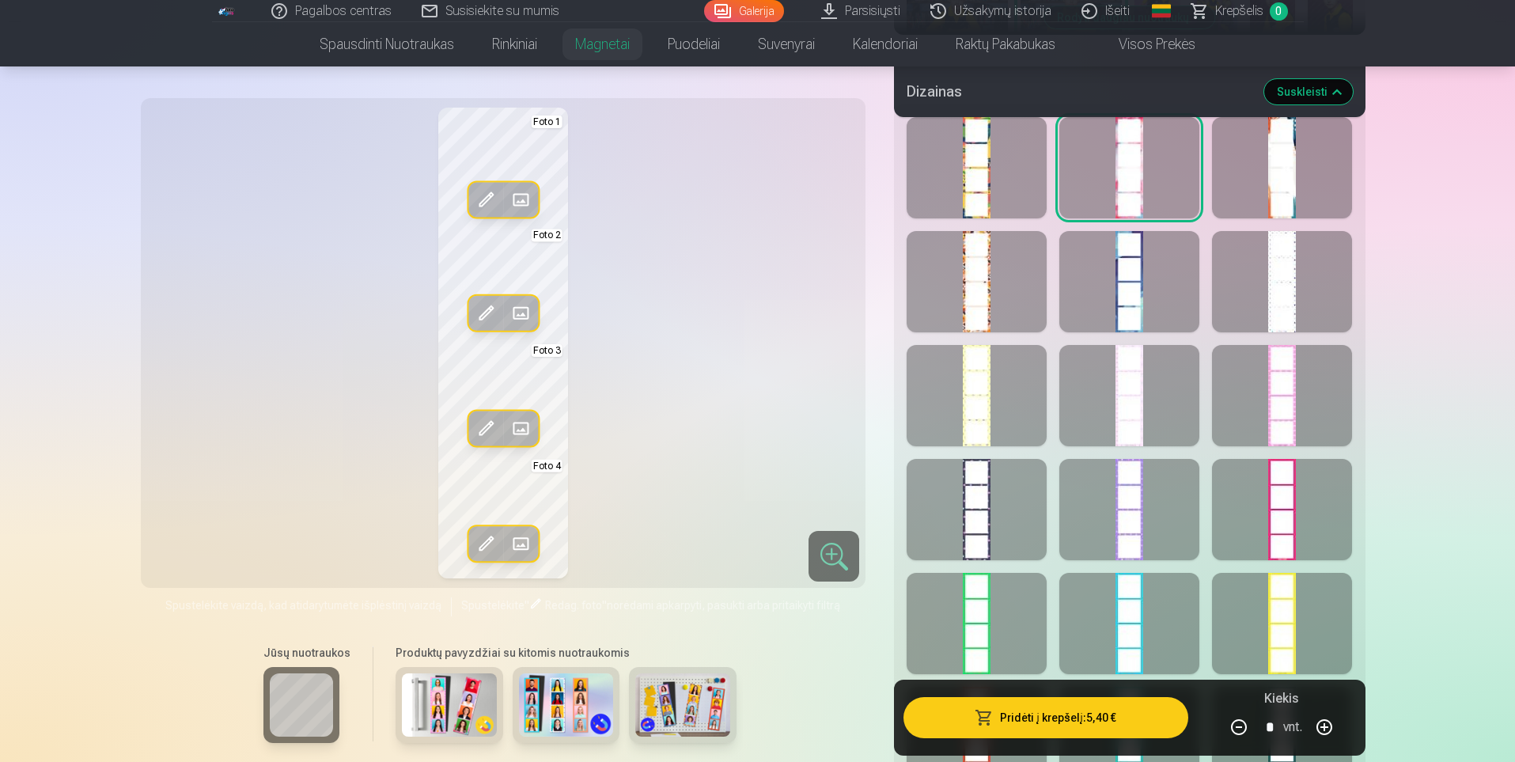
click at [1008, 171] on div at bounding box center [976, 167] width 140 height 101
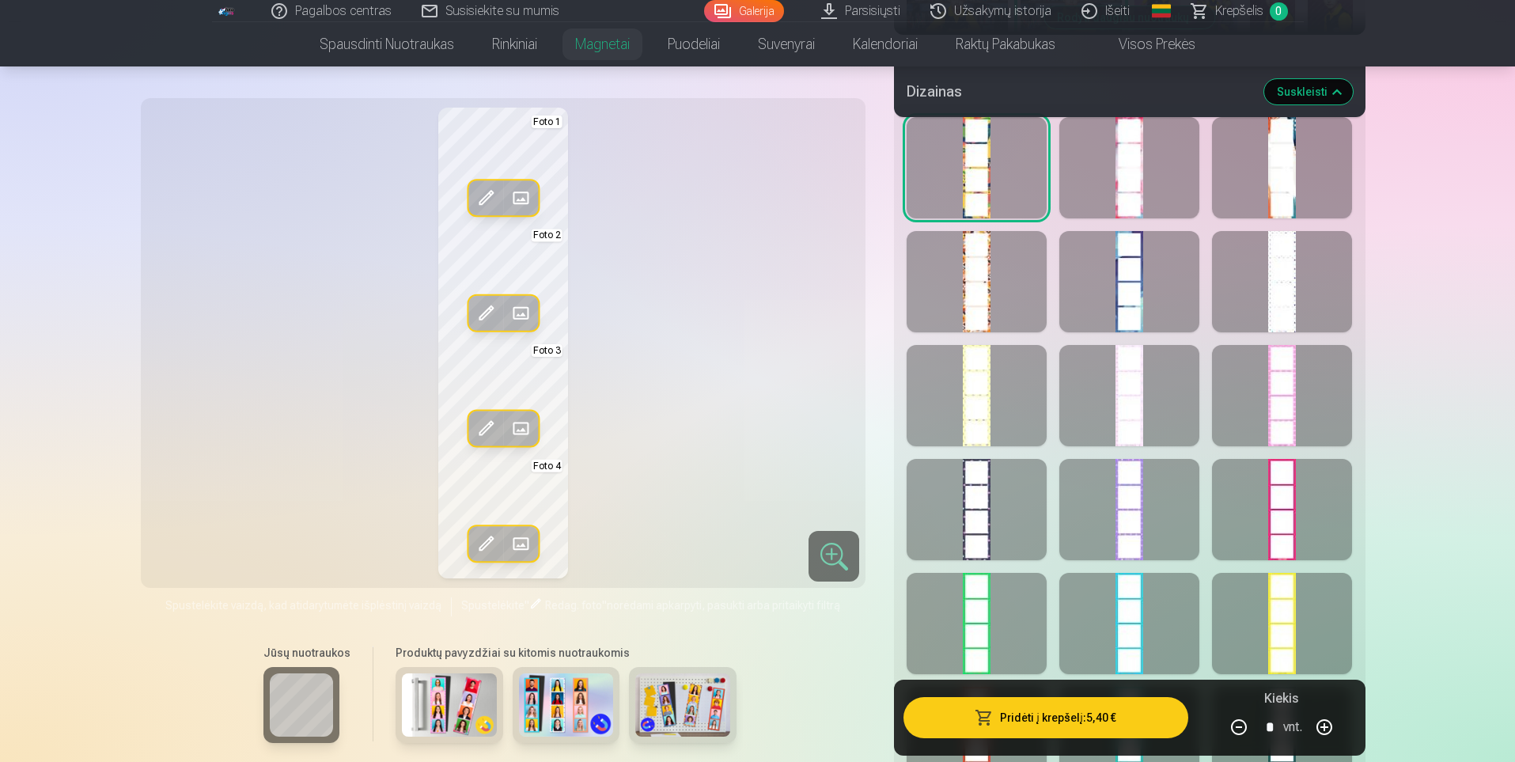
click at [976, 286] on div at bounding box center [976, 281] width 140 height 101
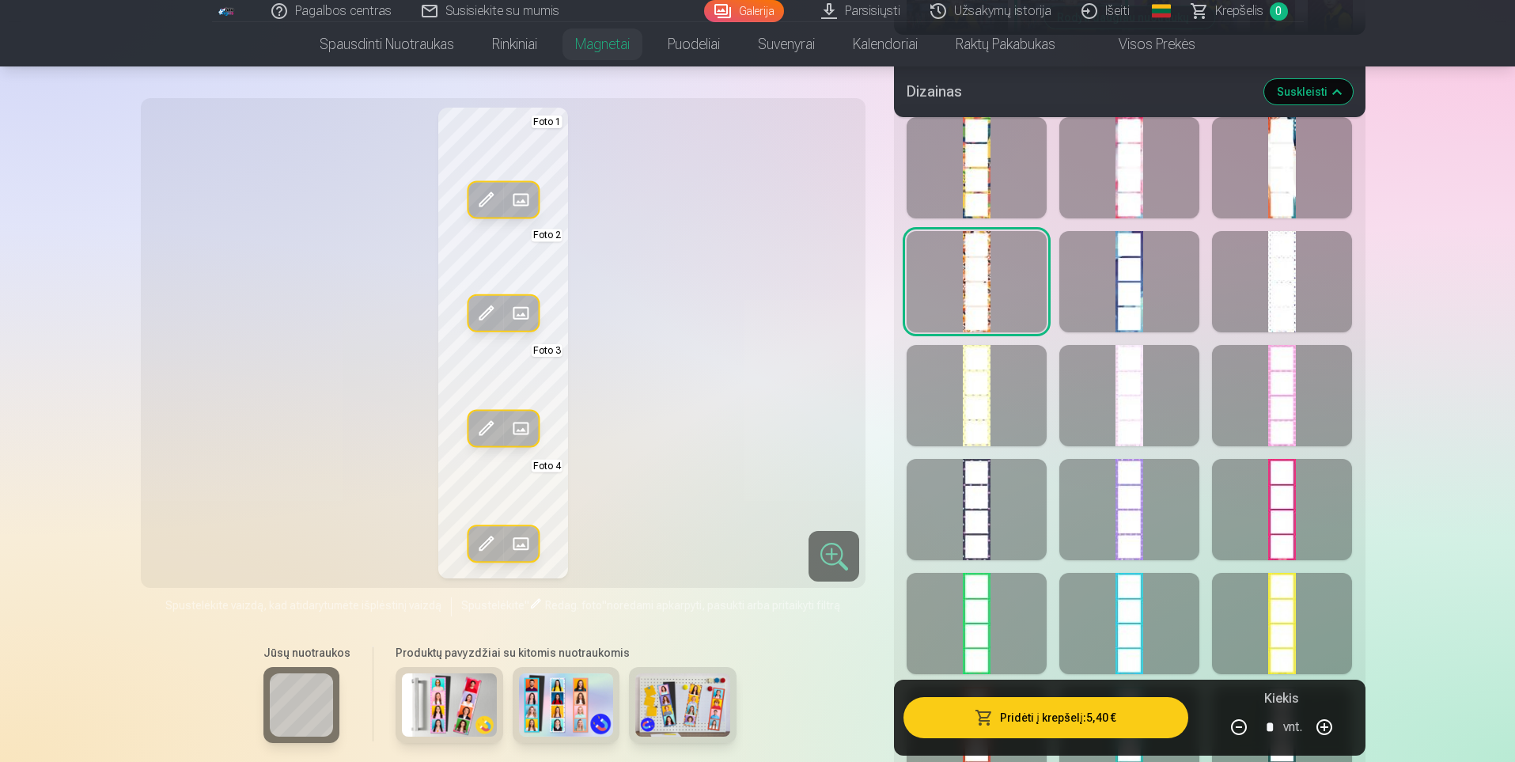
click at [1267, 617] on div at bounding box center [1282, 623] width 140 height 101
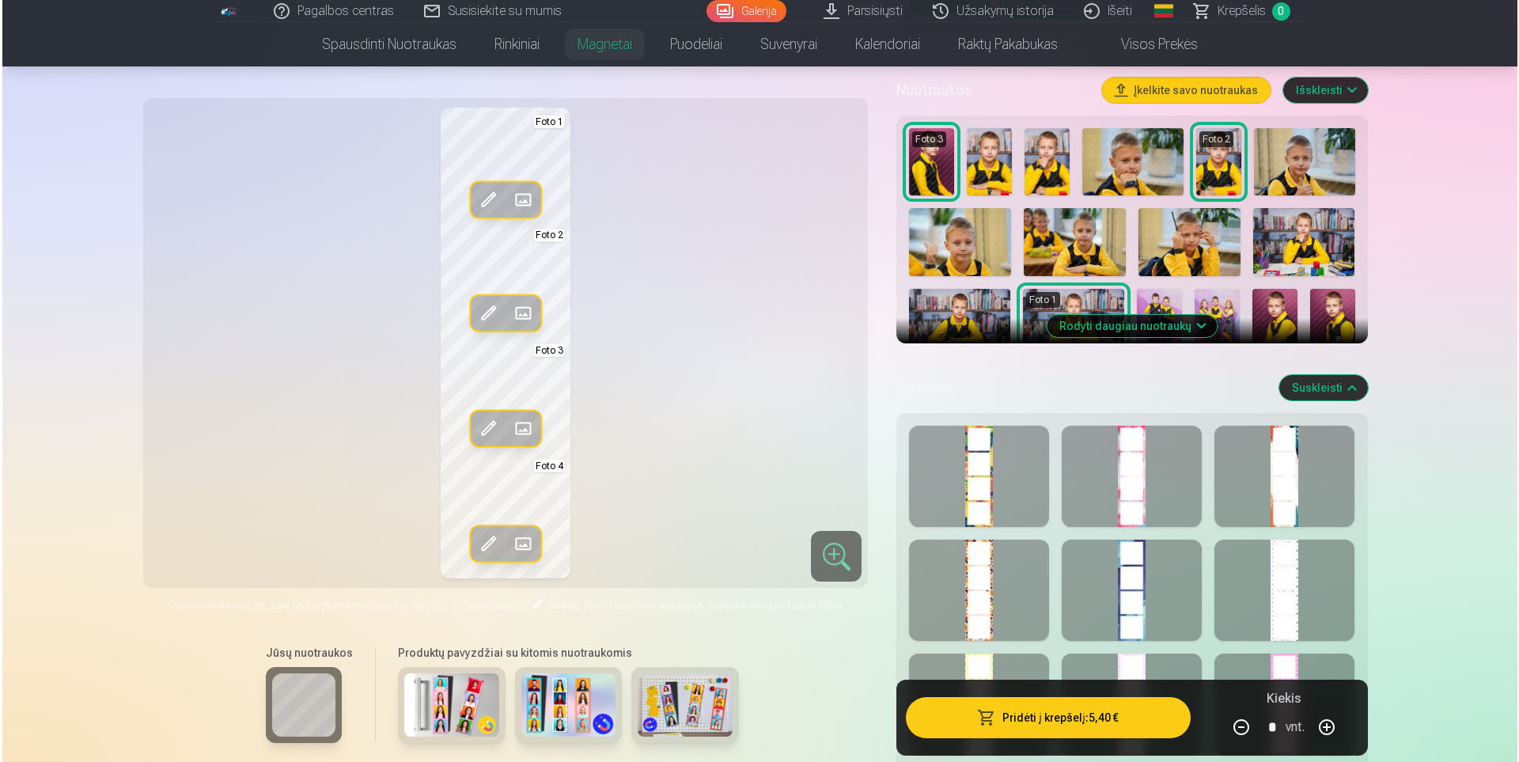
scroll to position [475, 0]
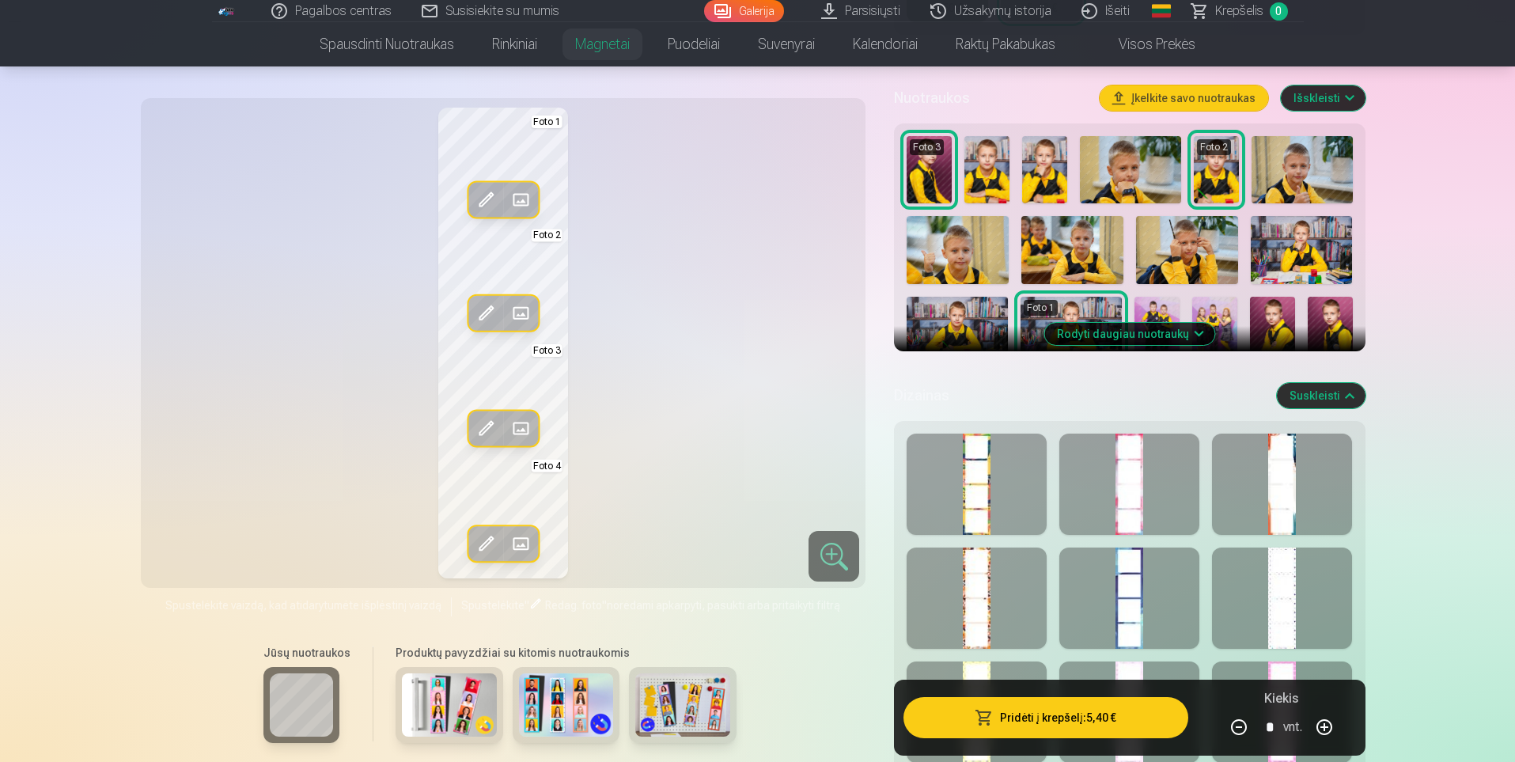
click at [528, 202] on span at bounding box center [520, 199] width 25 height 25
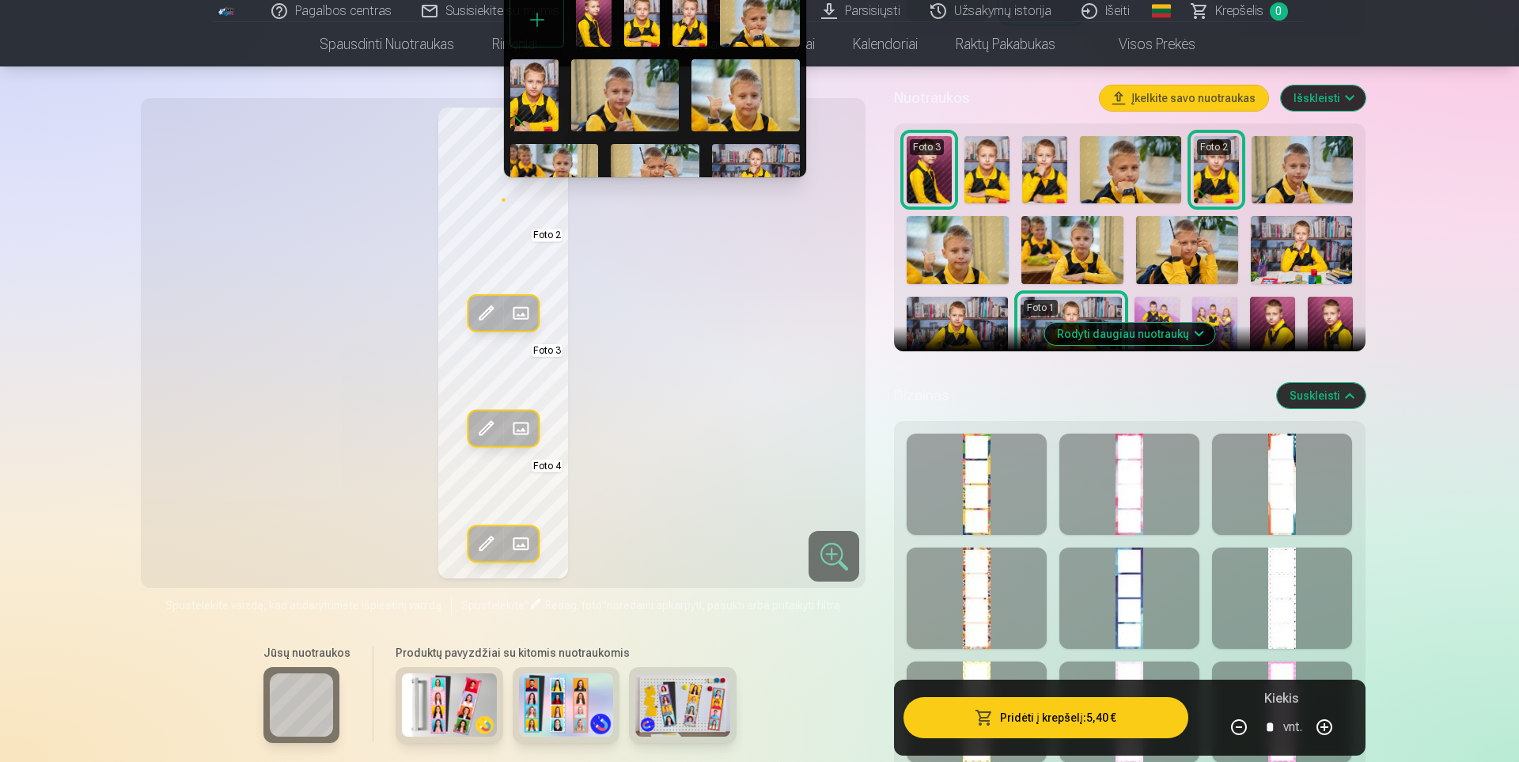
click at [637, 165] on img at bounding box center [655, 173] width 88 height 59
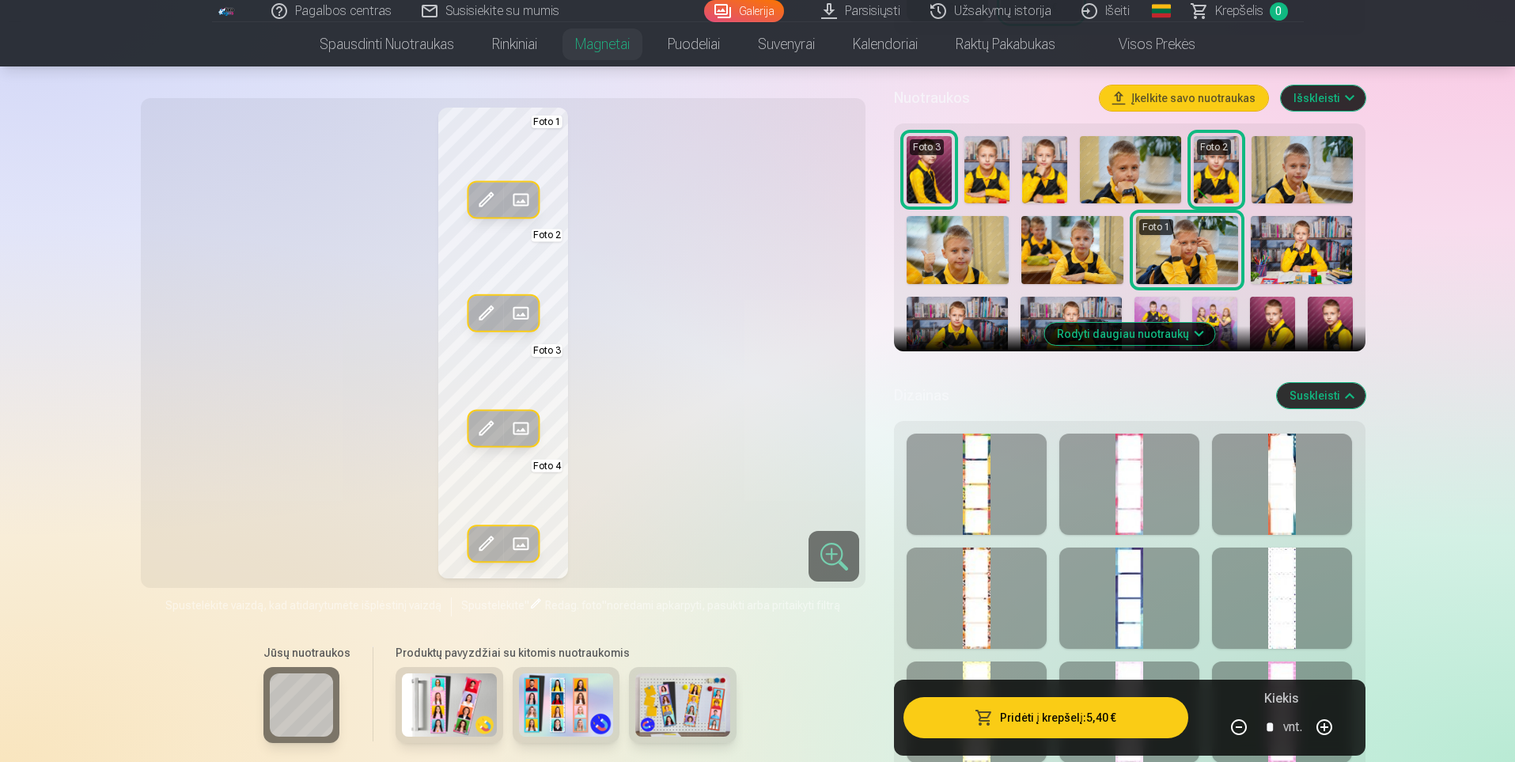
click at [520, 313] on span at bounding box center [520, 313] width 25 height 25
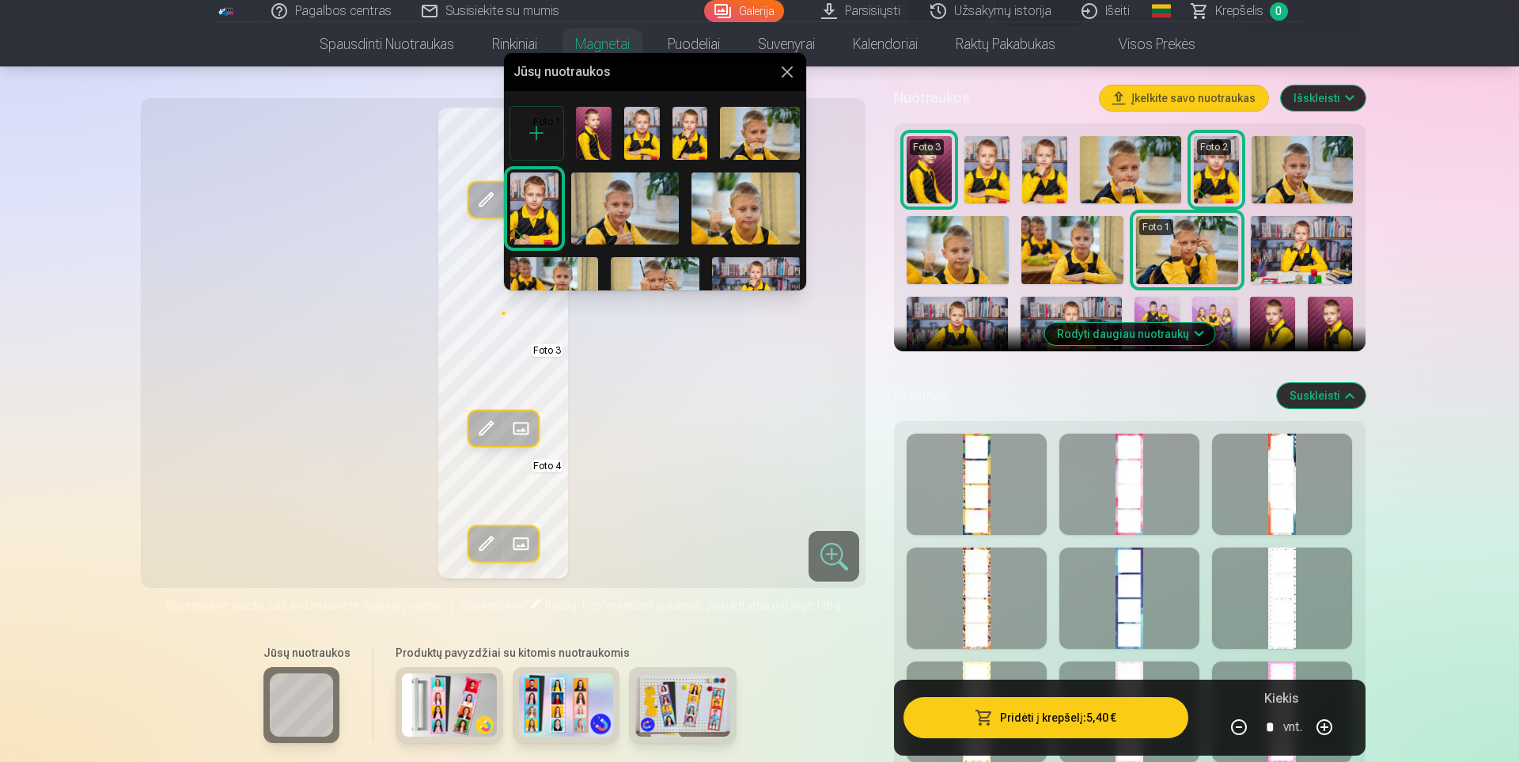
click at [531, 220] on img at bounding box center [534, 208] width 48 height 72
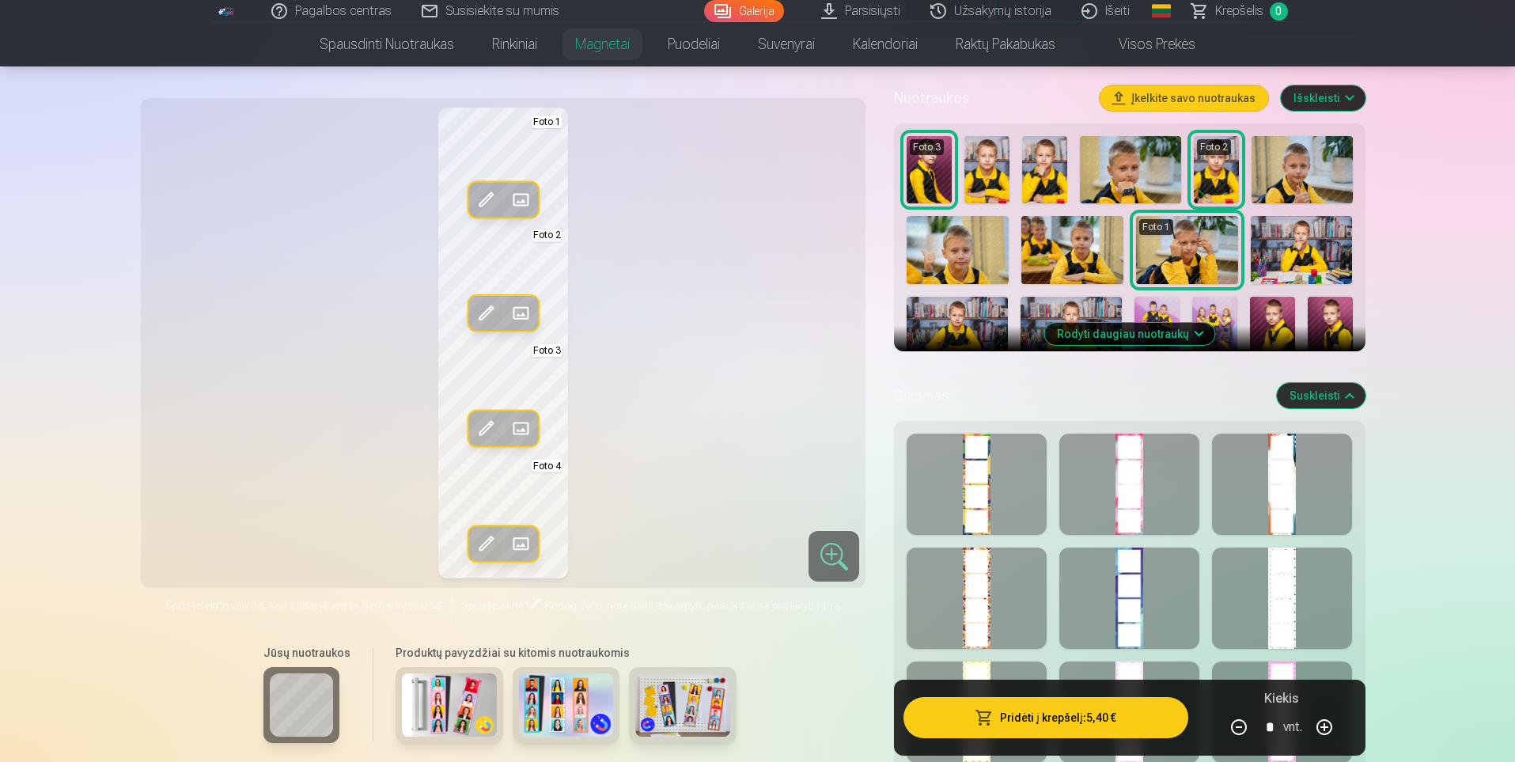
click at [524, 313] on span at bounding box center [520, 313] width 25 height 25
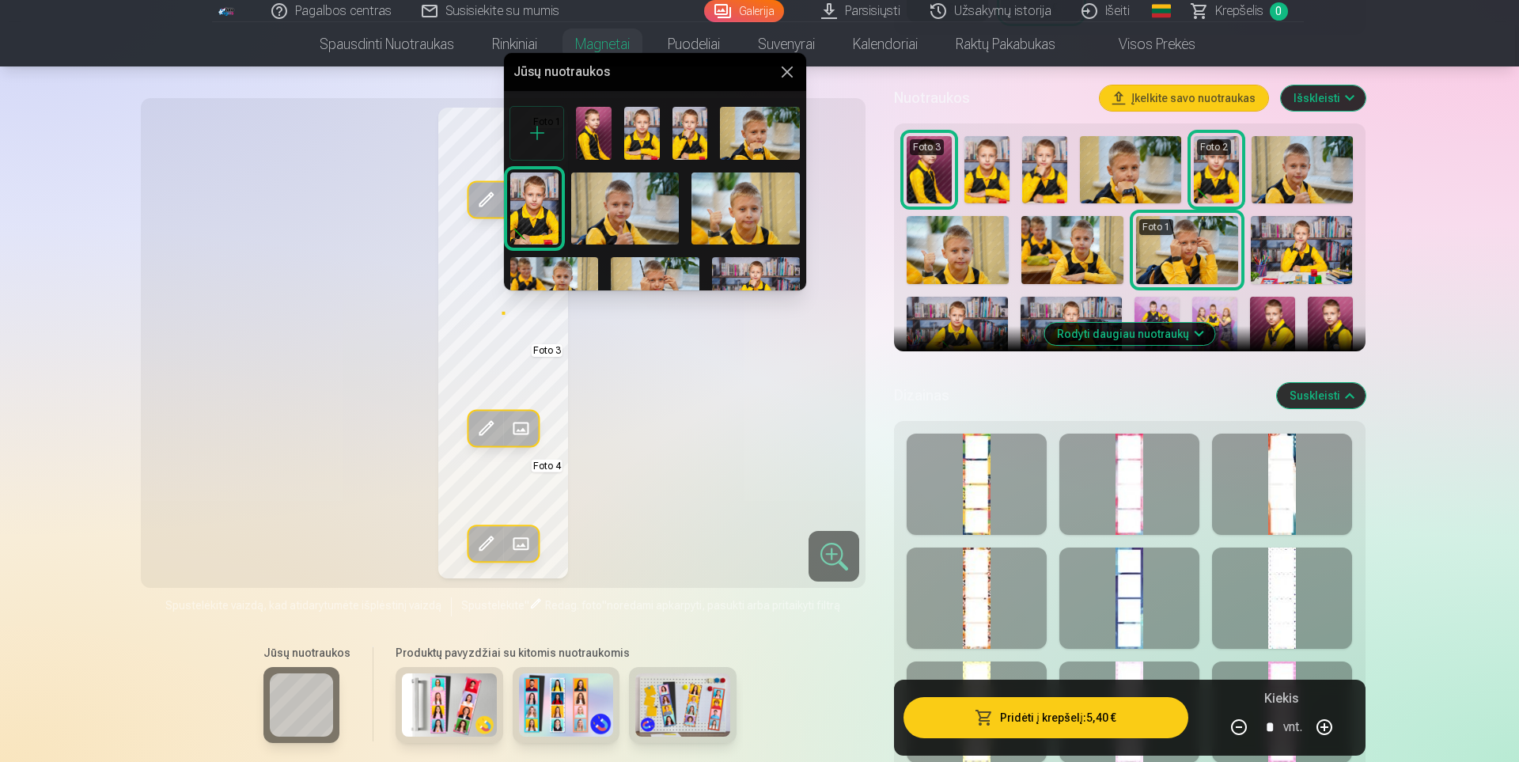
click at [760, 270] on img at bounding box center [756, 286] width 88 height 59
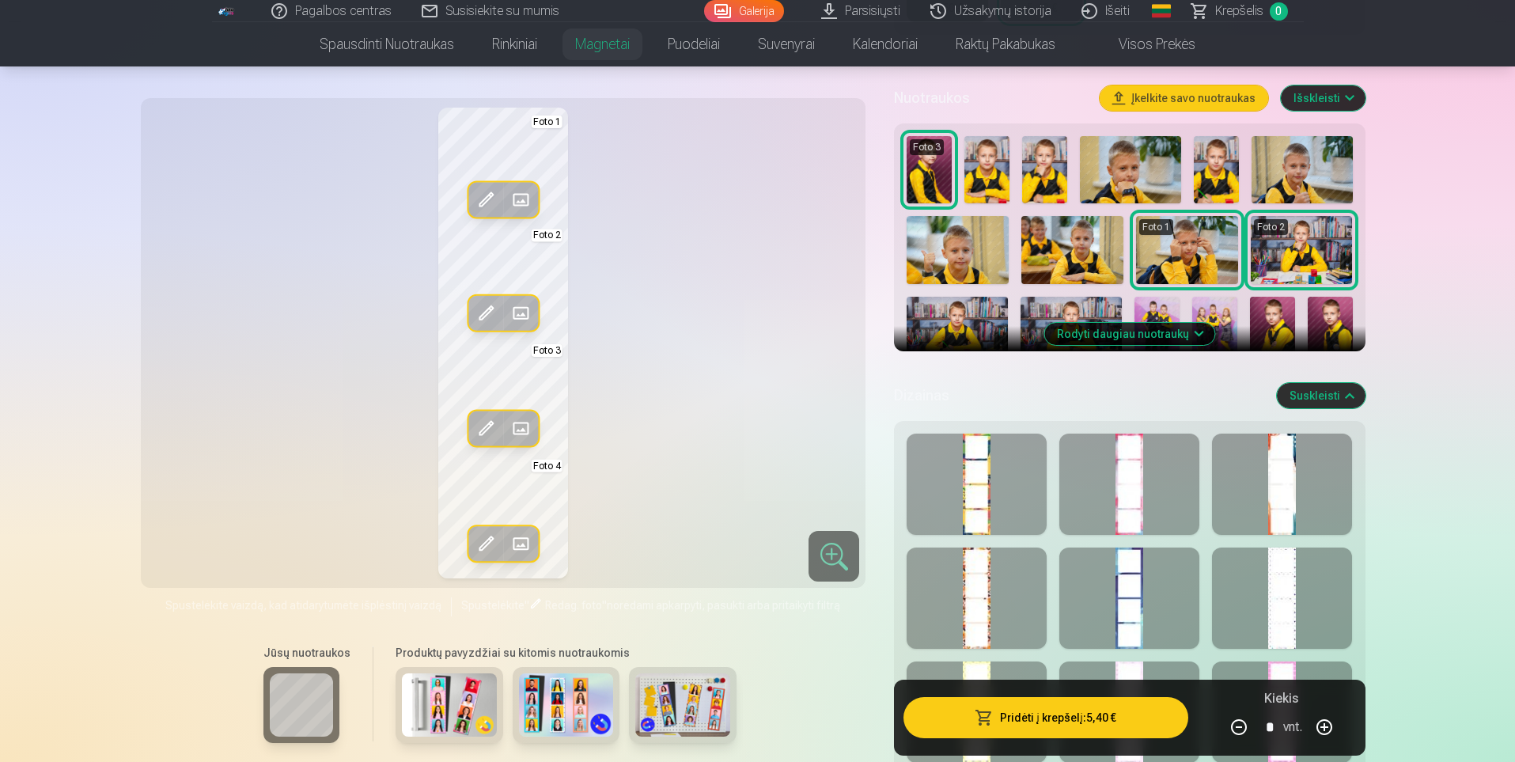
click at [520, 423] on span at bounding box center [520, 427] width 25 height 25
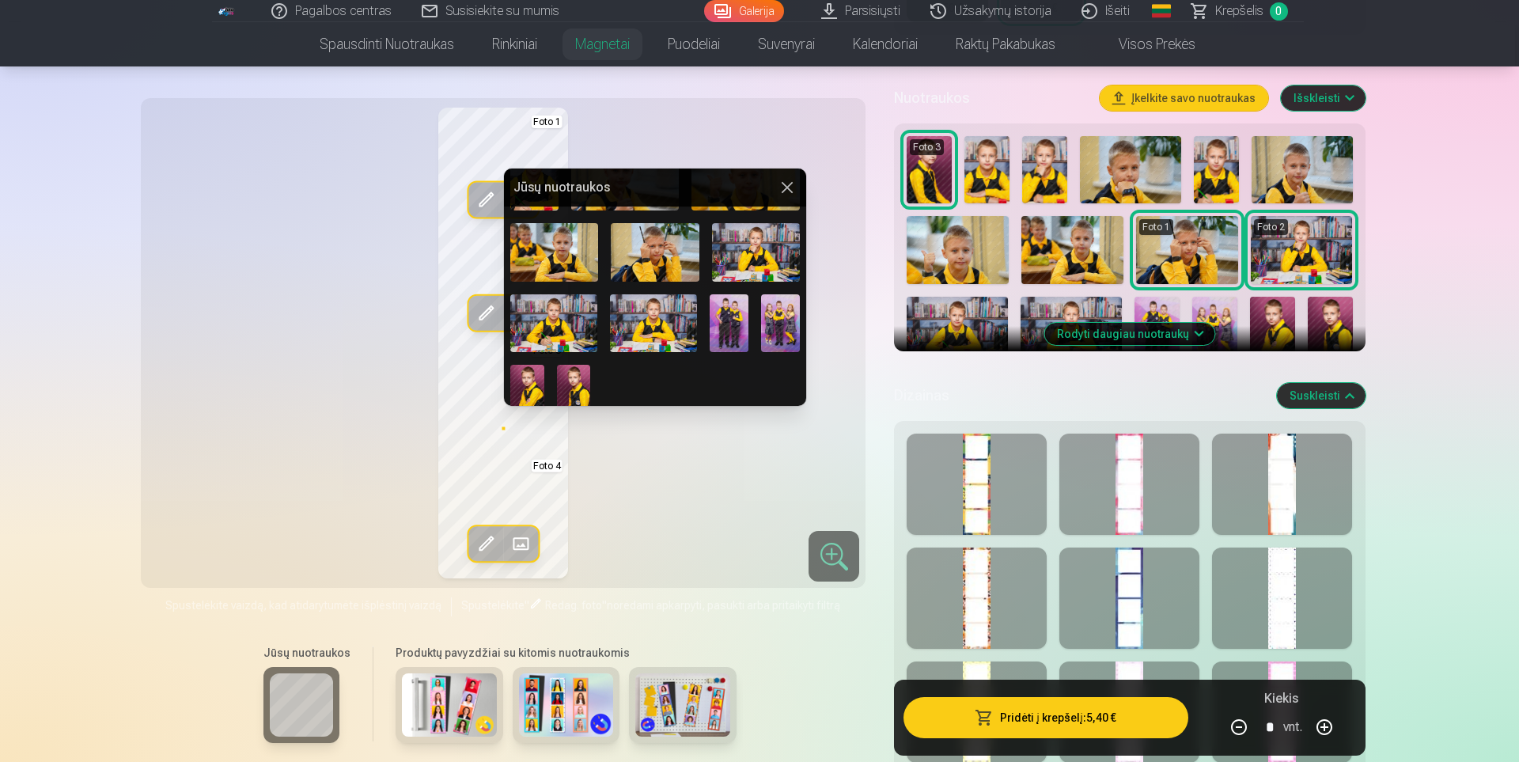
scroll to position [158, 0]
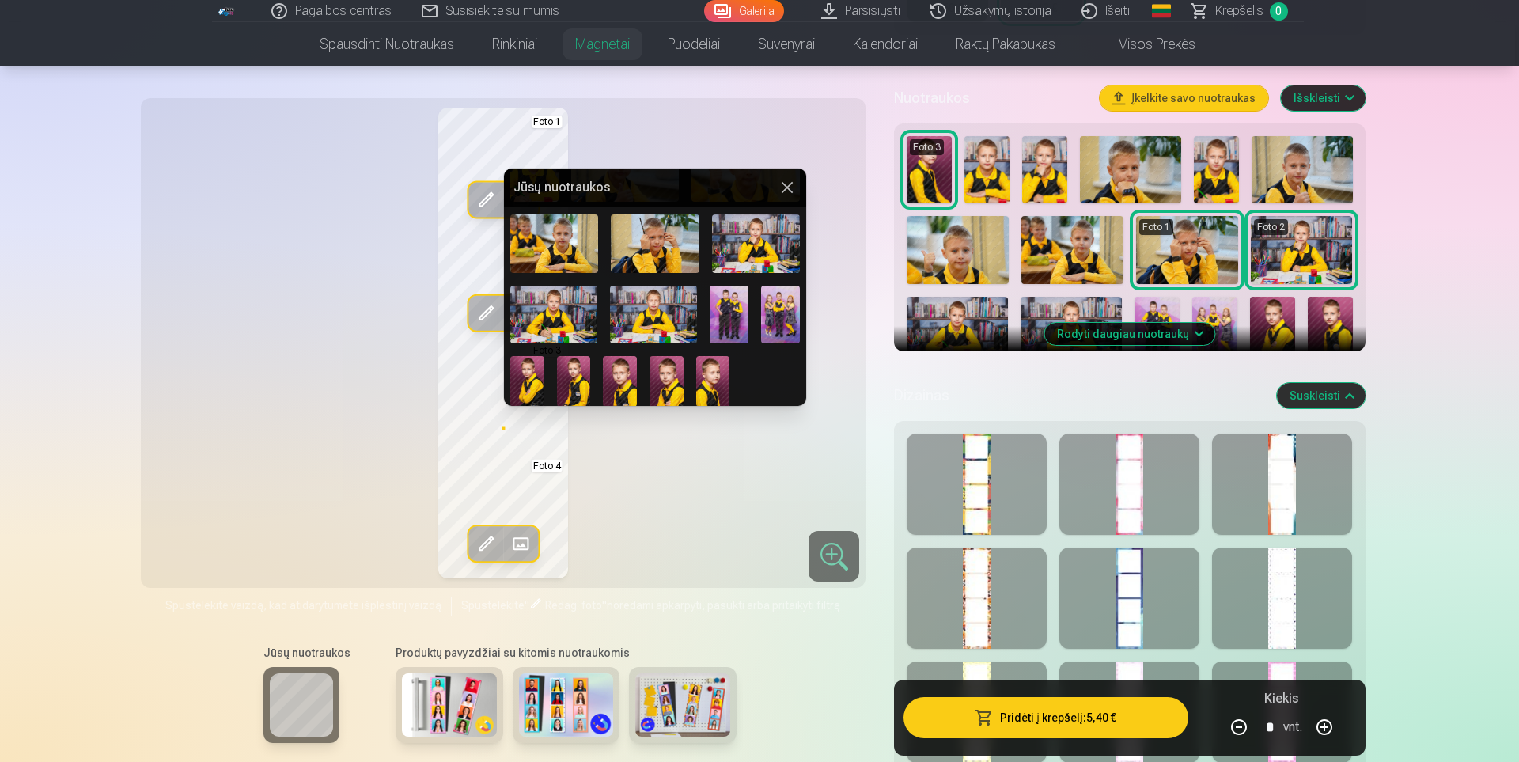
click at [740, 300] on img at bounding box center [728, 315] width 39 height 58
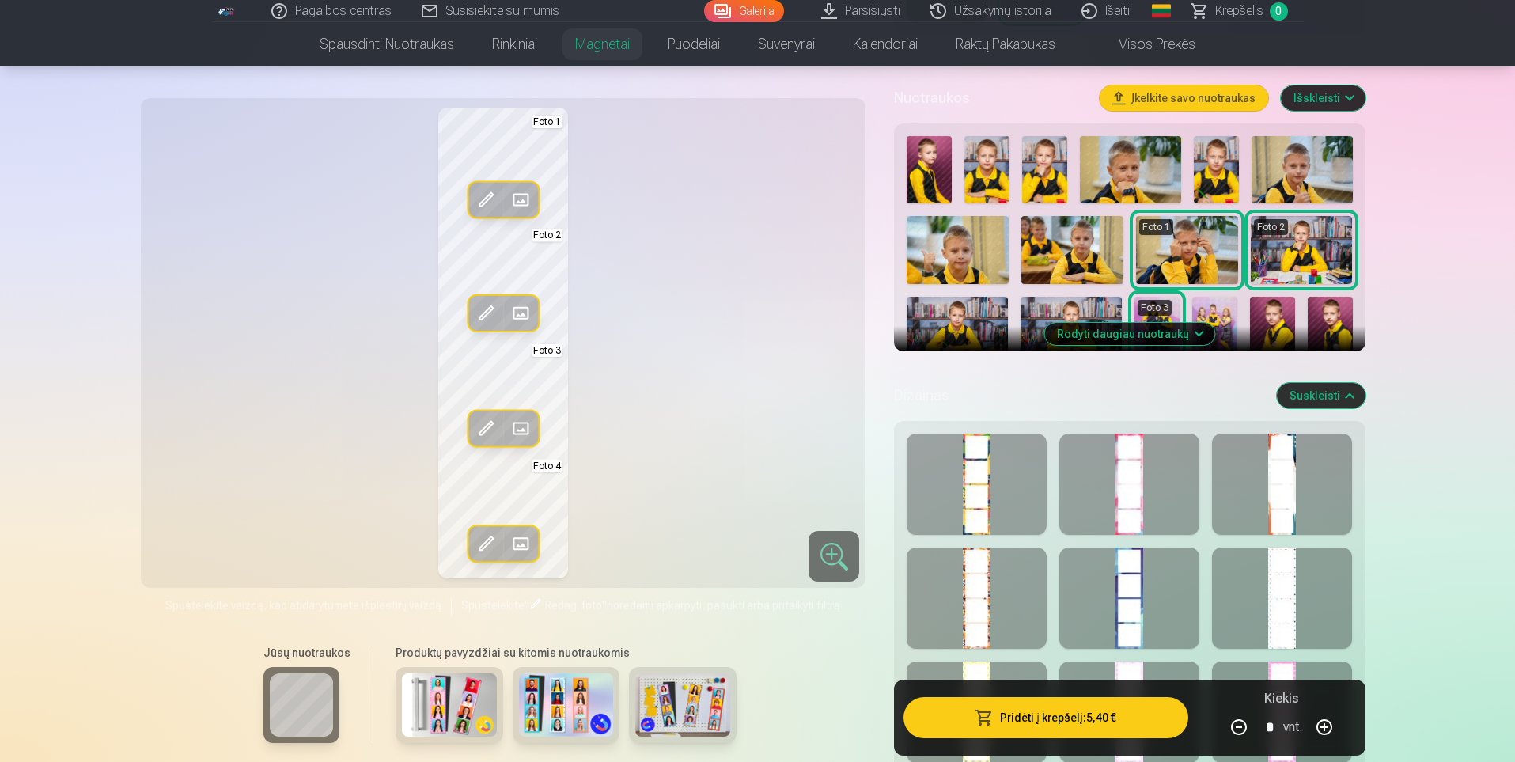
click at [518, 533] on span at bounding box center [520, 543] width 25 height 25
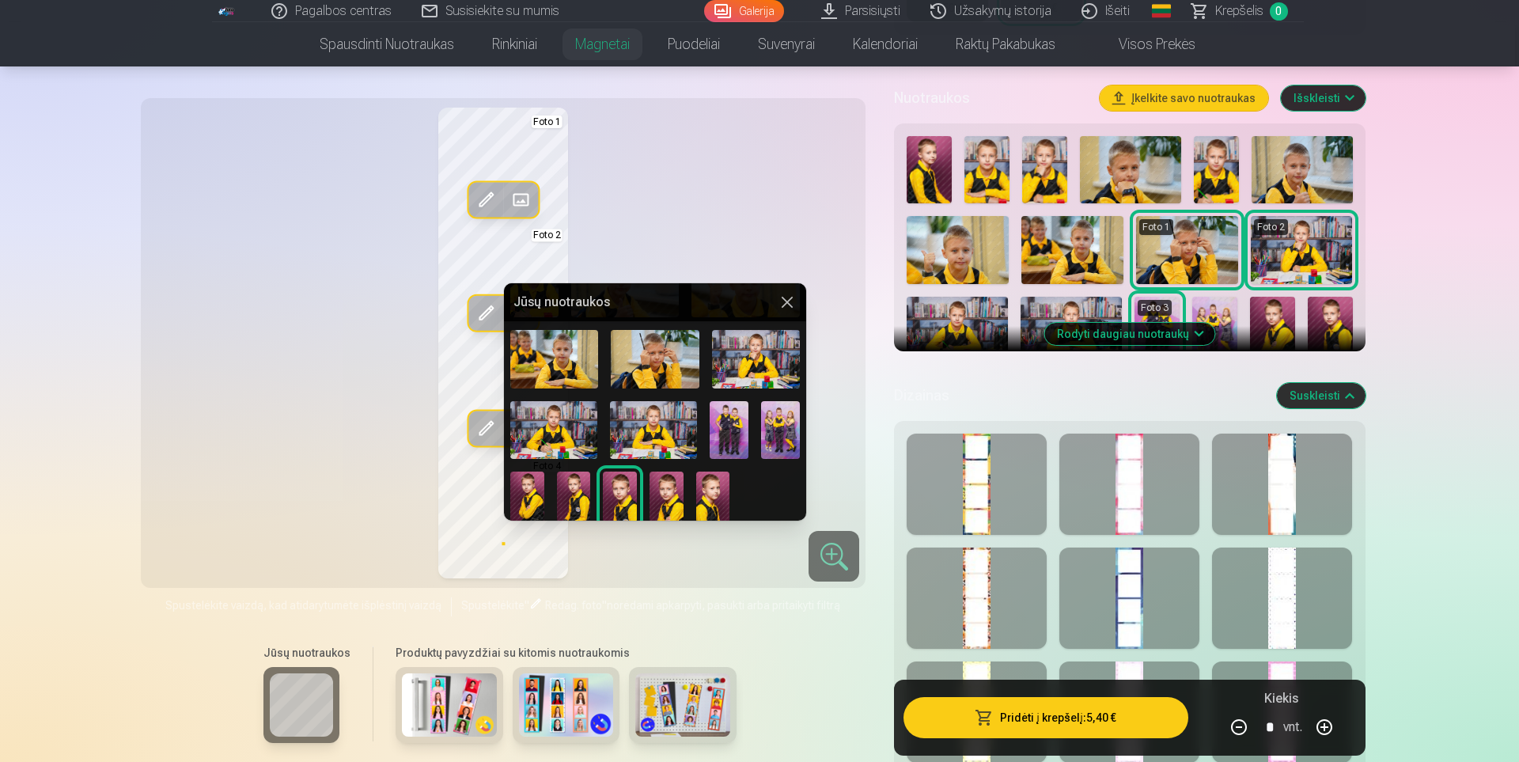
click at [766, 435] on img at bounding box center [780, 430] width 39 height 58
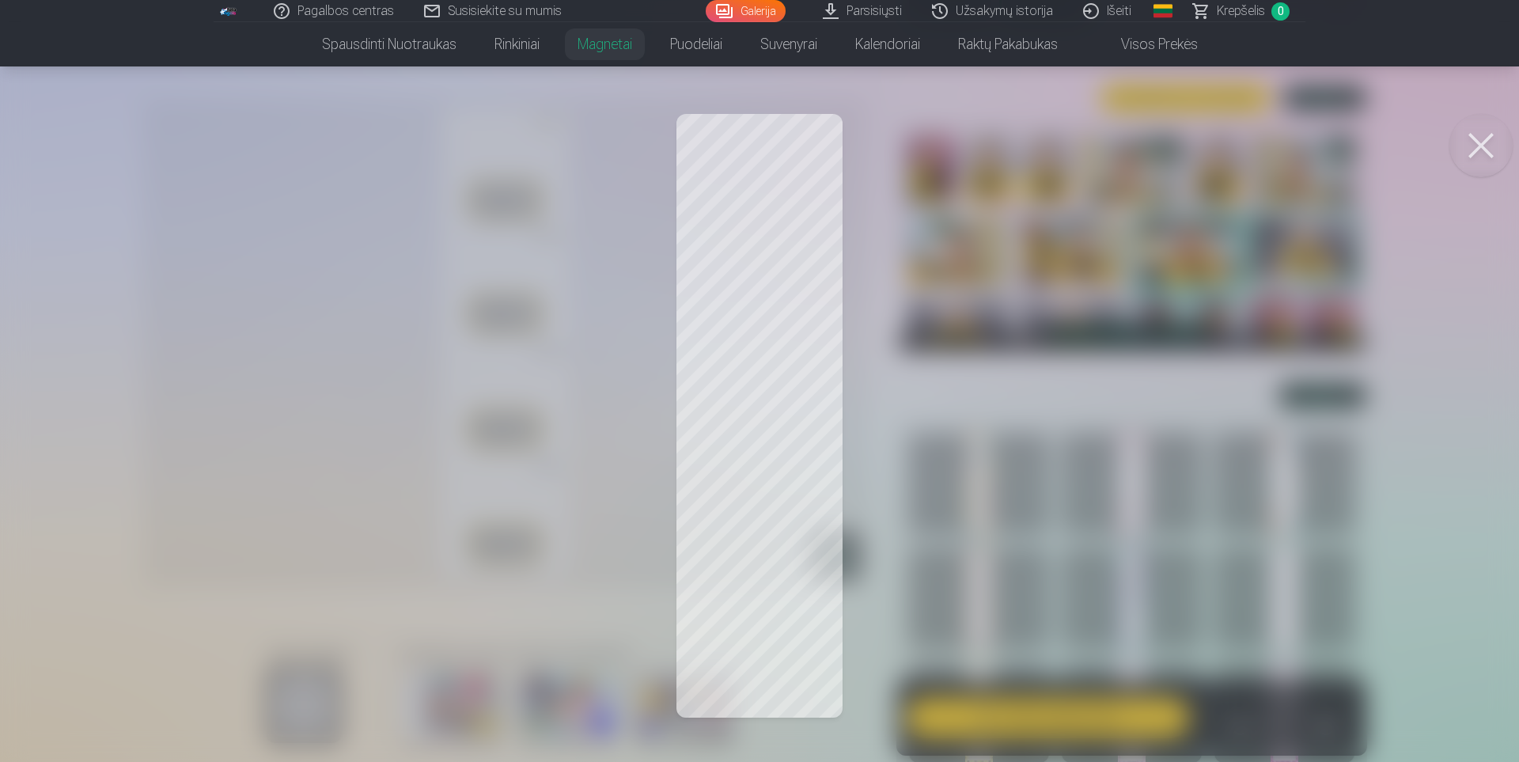
click at [1232, 16] on span "Krepšelis" at bounding box center [1240, 11] width 48 height 19
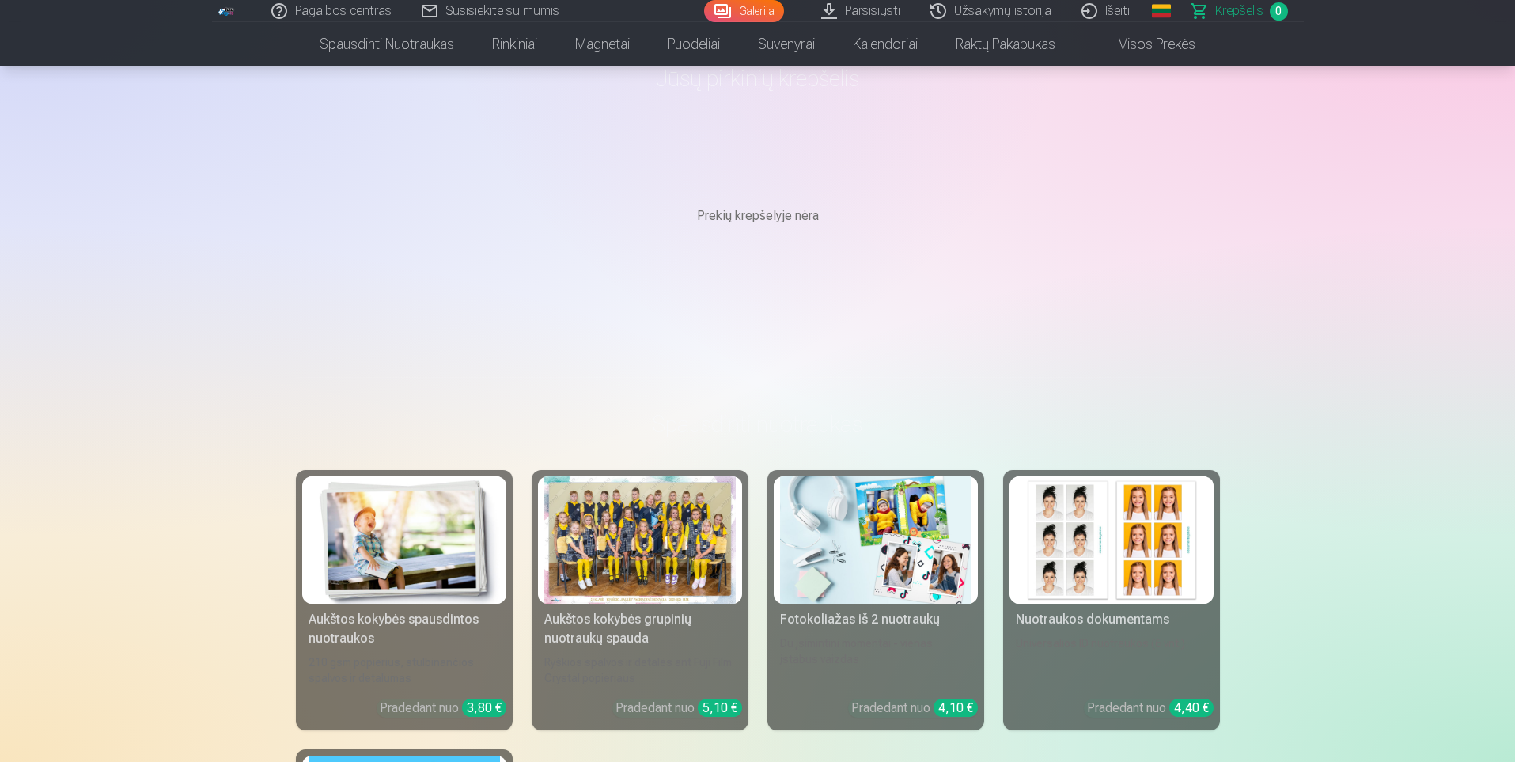
scroll to position [79, 0]
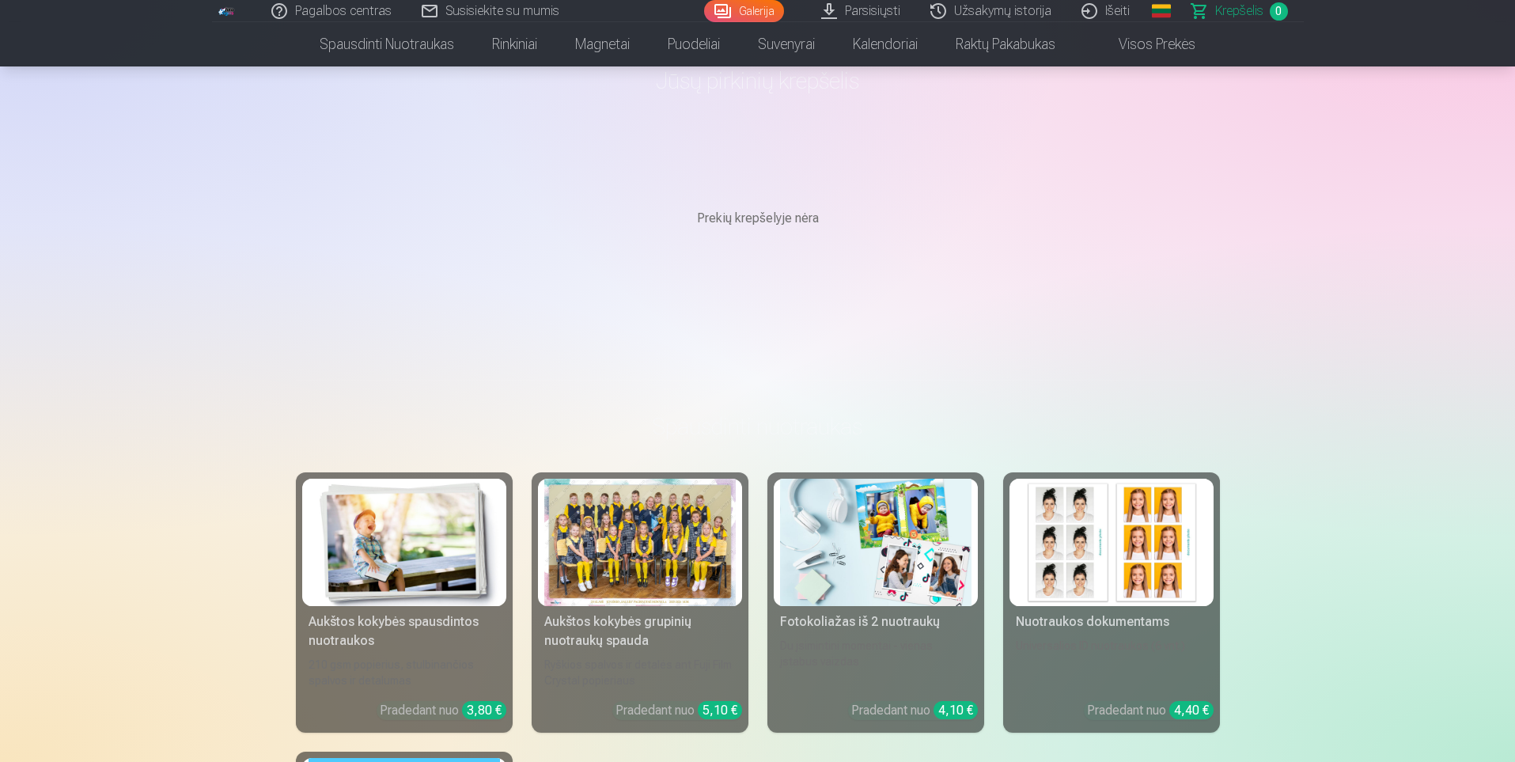
click at [614, 552] on div at bounding box center [639, 542] width 191 height 127
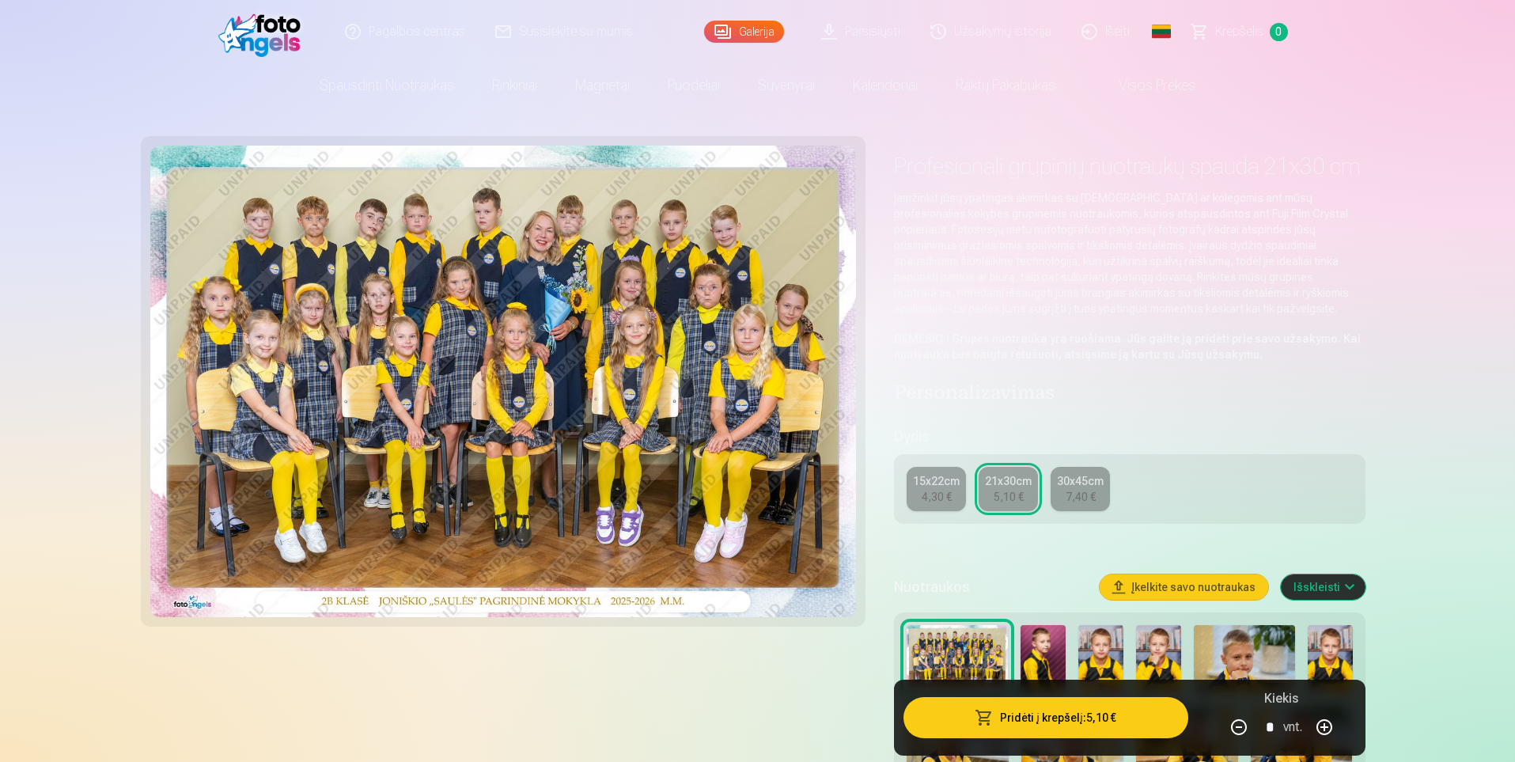
click at [933, 487] on div "15x22cm" at bounding box center [936, 481] width 47 height 16
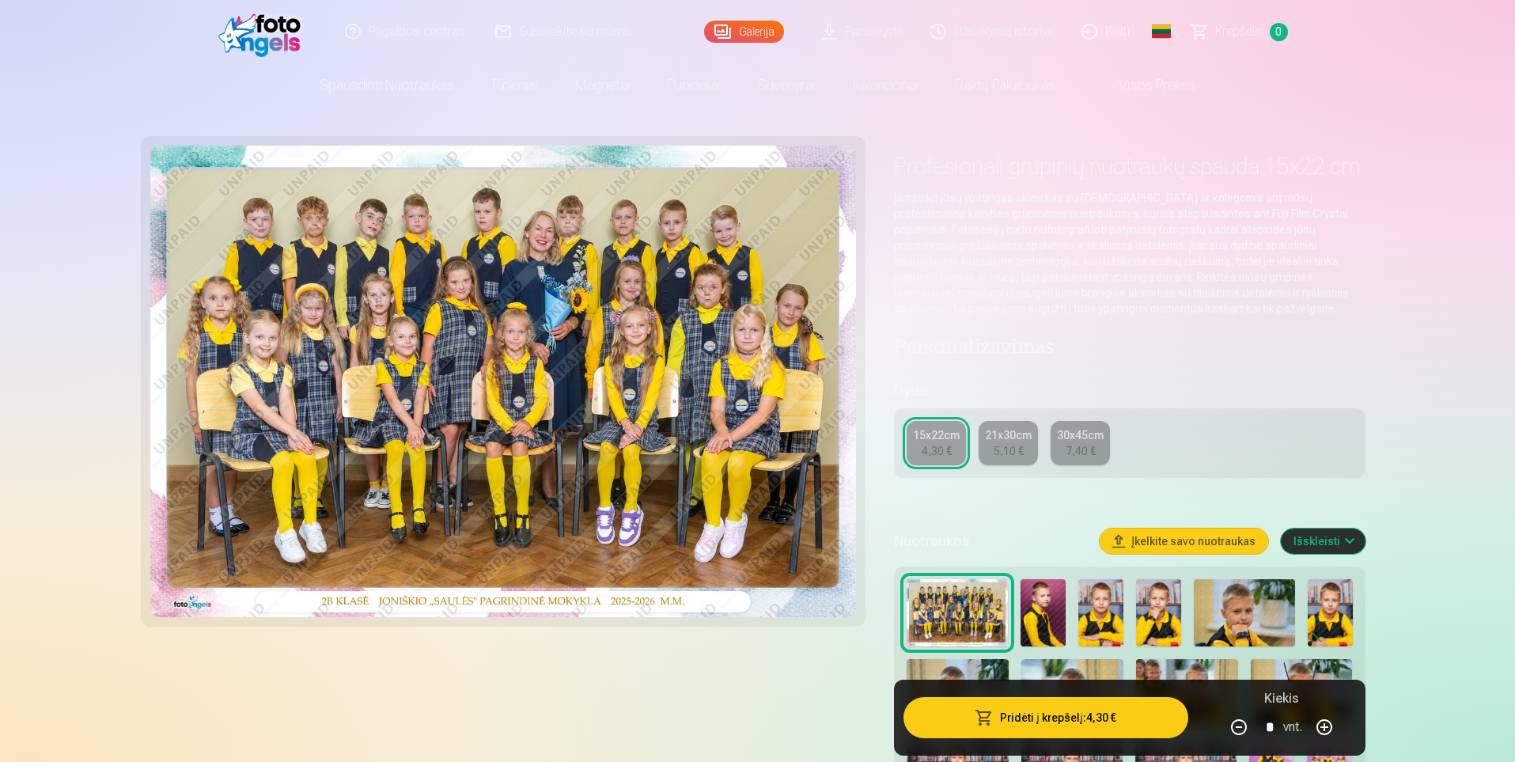
click at [1064, 714] on button "Pridėti į krepšelį : 4,30 €" at bounding box center [1045, 717] width 284 height 41
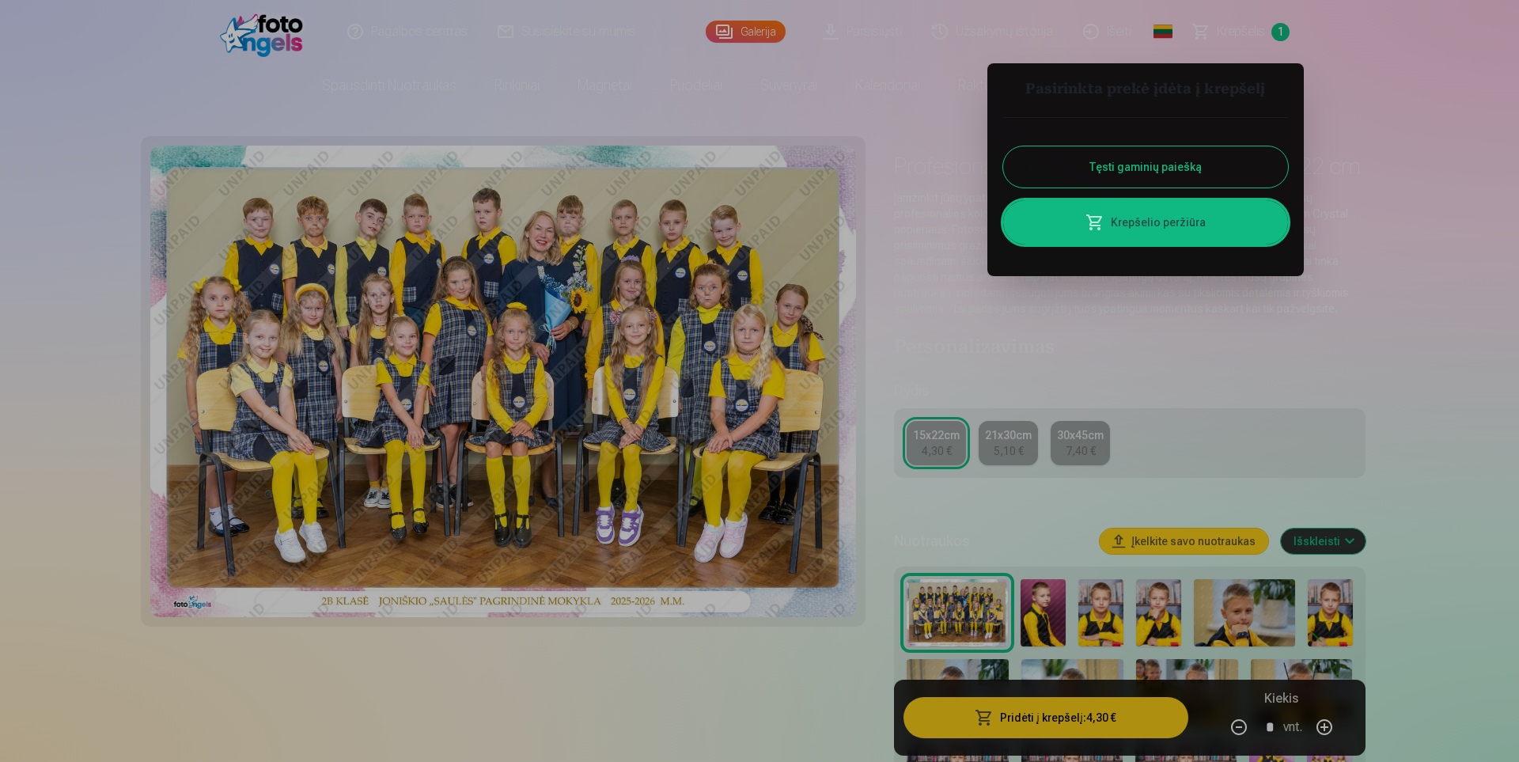
click at [1154, 171] on button "Tęsti gaminių paiešką" at bounding box center [1145, 166] width 285 height 41
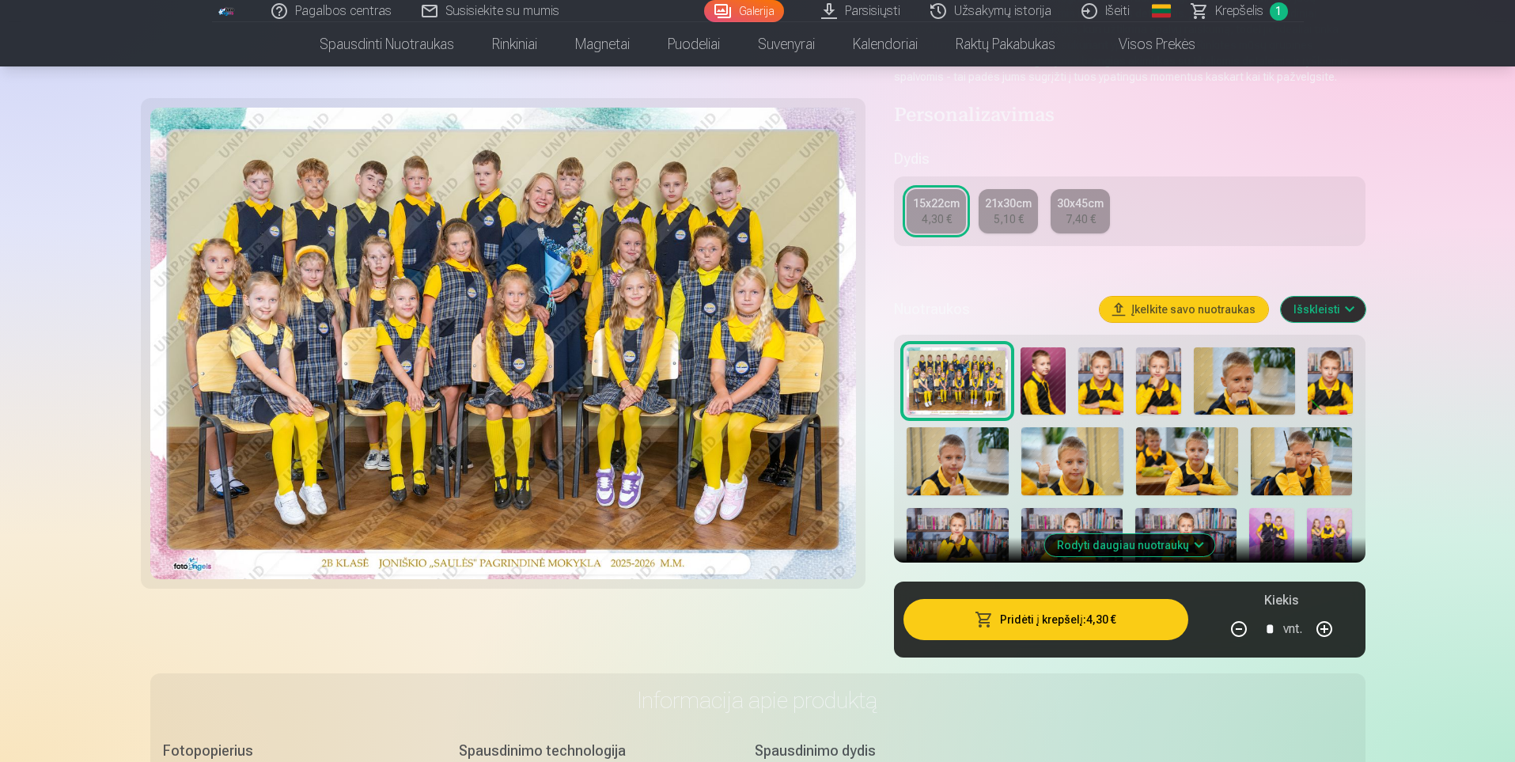
scroll to position [237, 0]
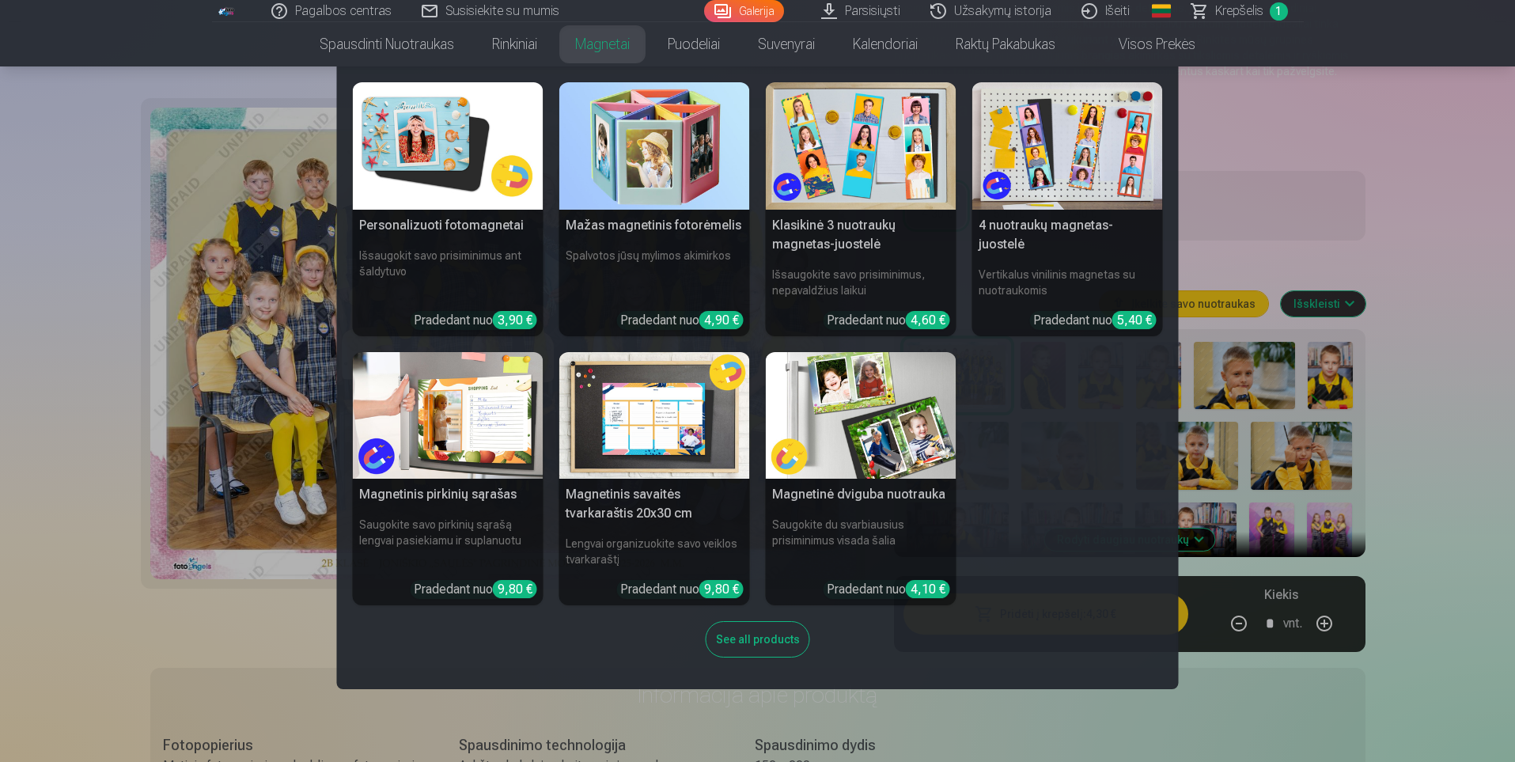
click at [1070, 175] on img at bounding box center [1067, 145] width 191 height 127
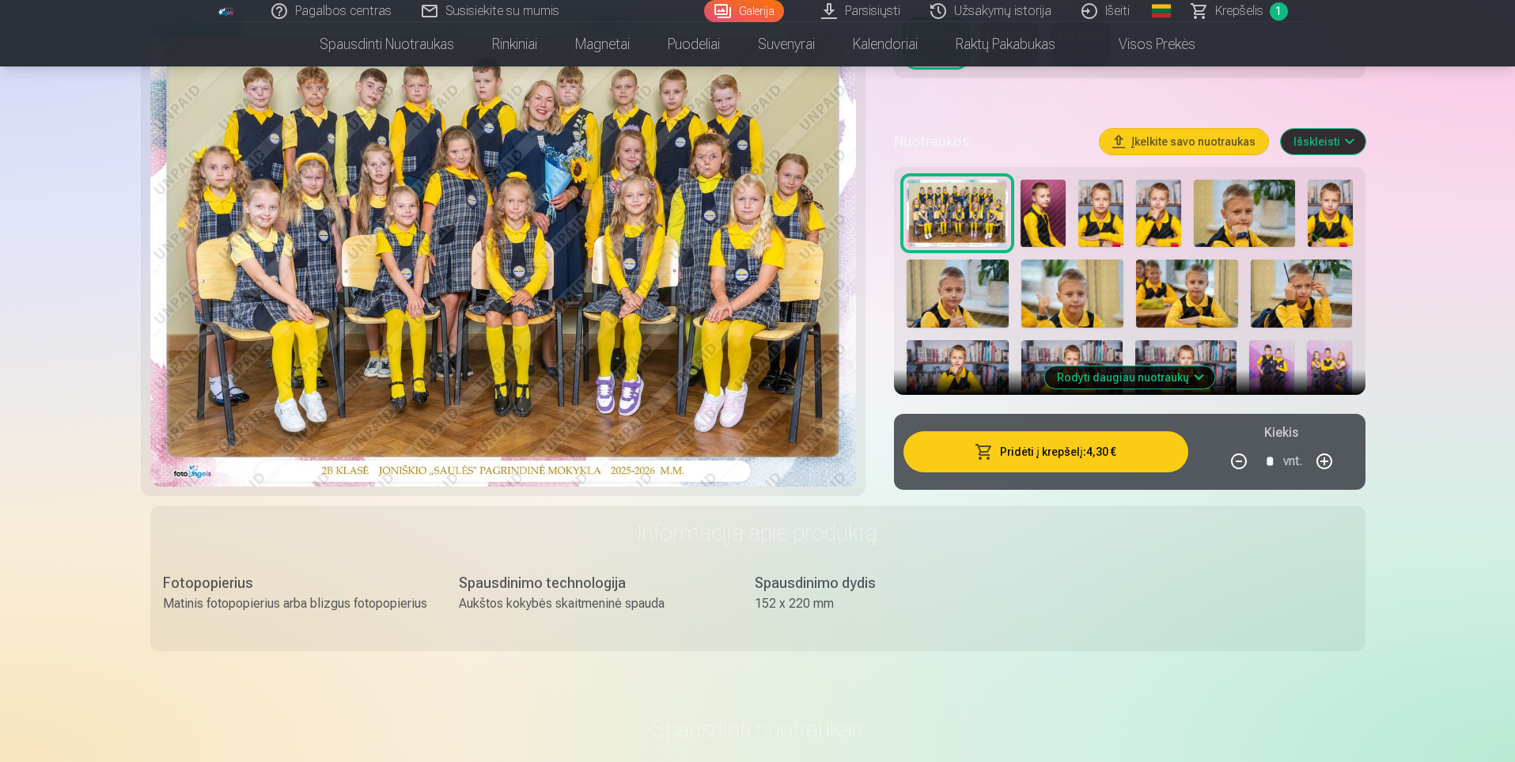
scroll to position [316, 0]
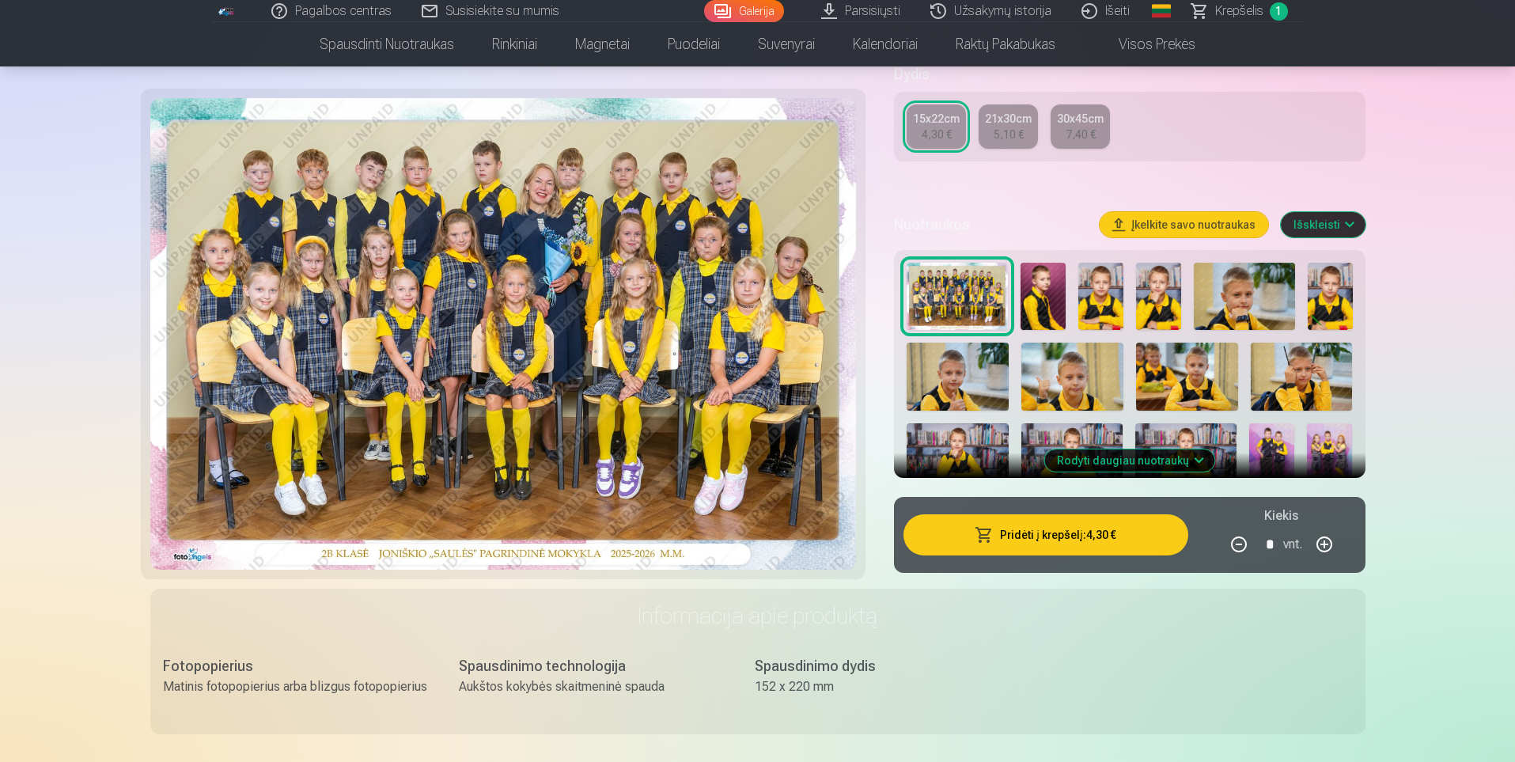
click at [1318, 229] on button "Išskleisti" at bounding box center [1323, 224] width 85 height 25
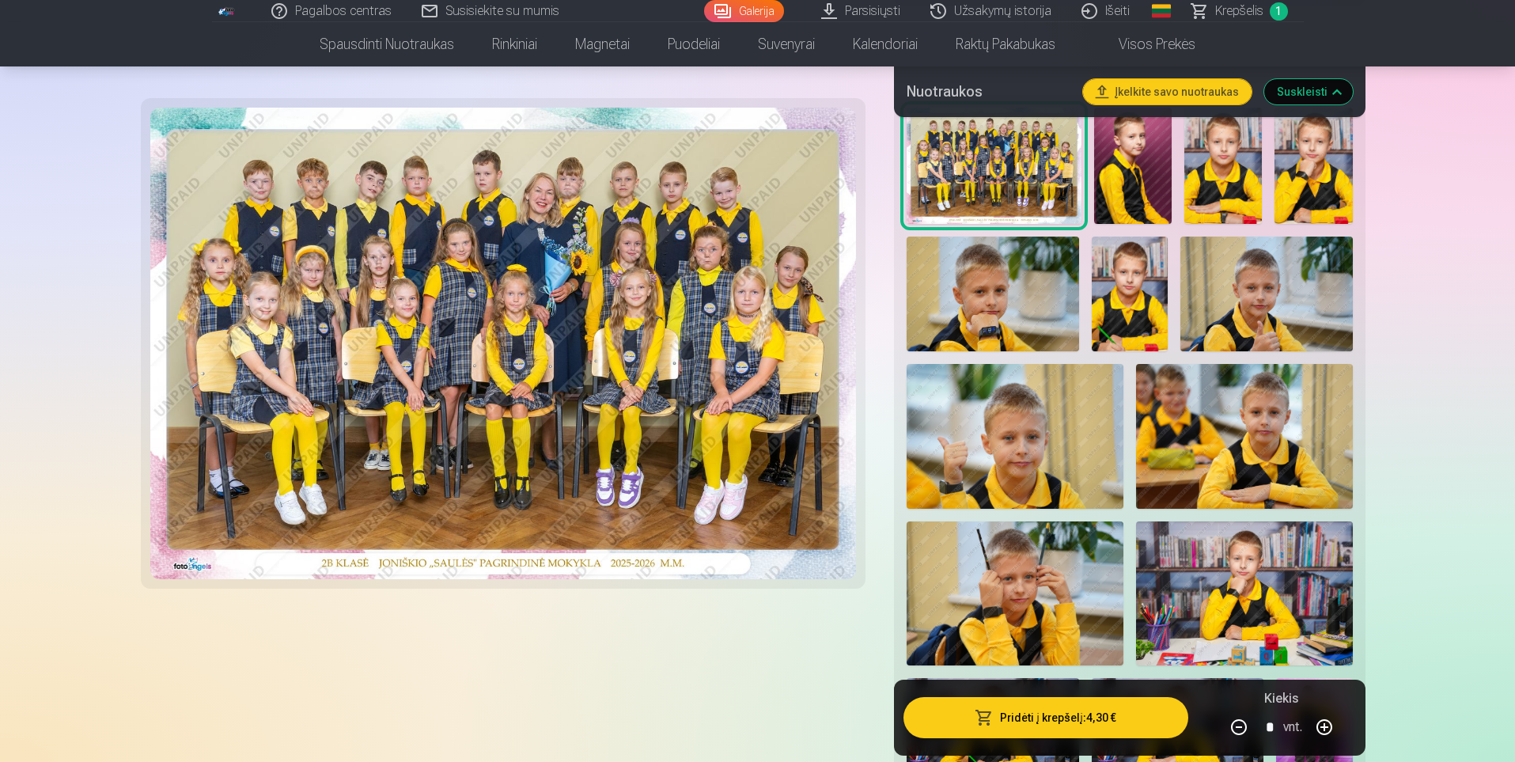
scroll to position [395, 0]
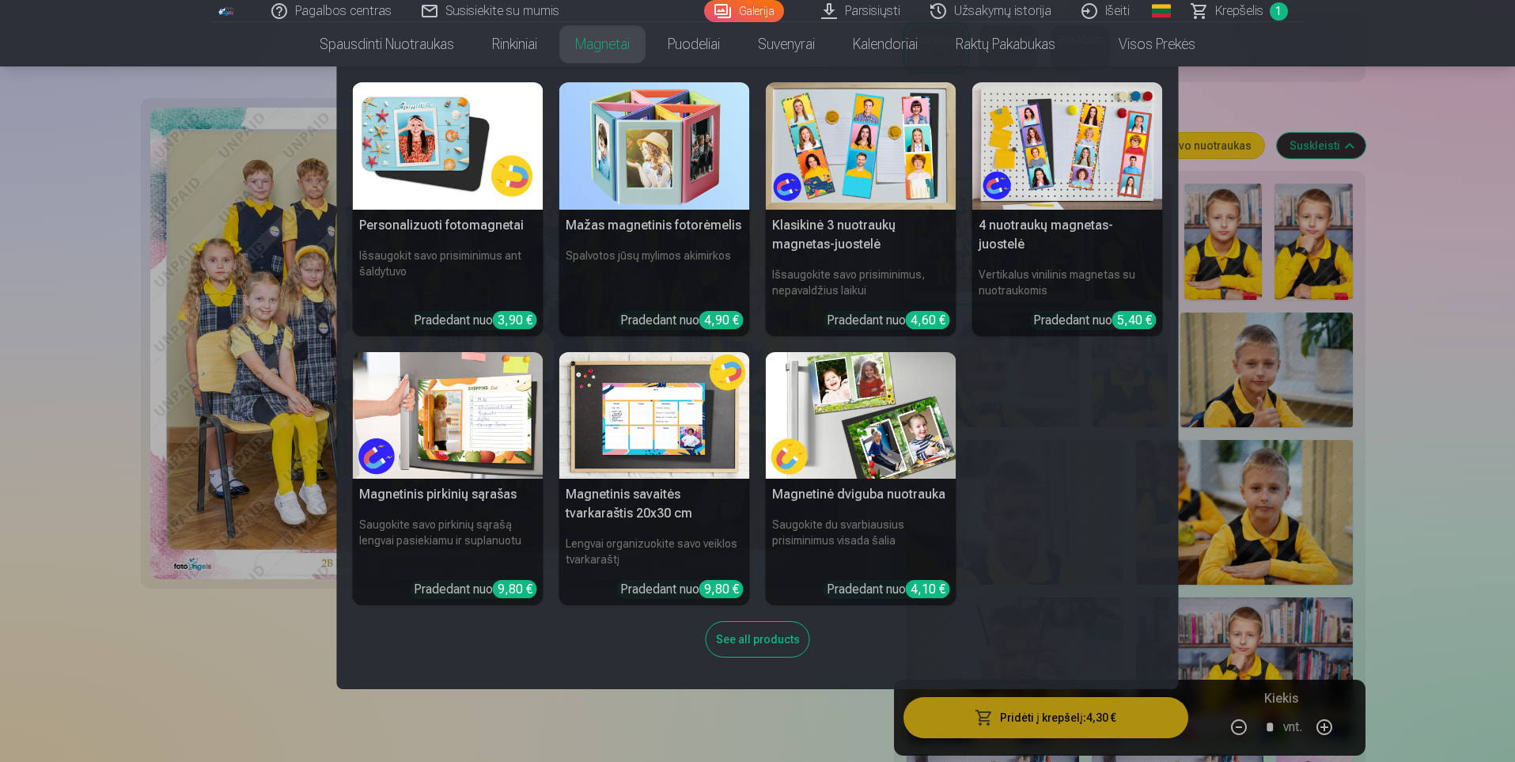
click at [1008, 142] on img at bounding box center [1067, 145] width 191 height 127
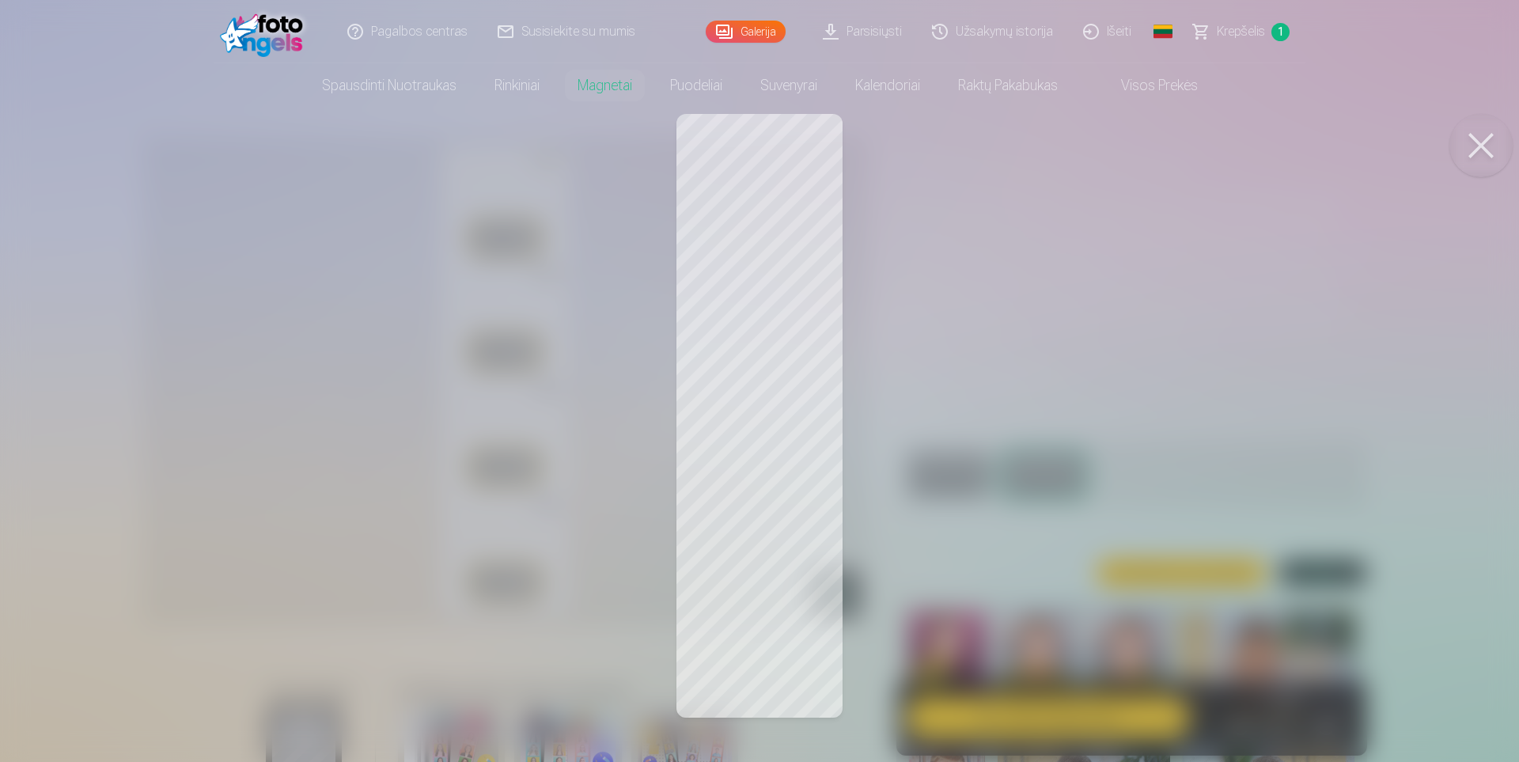
click at [804, 495] on div at bounding box center [759, 381] width 1519 height 762
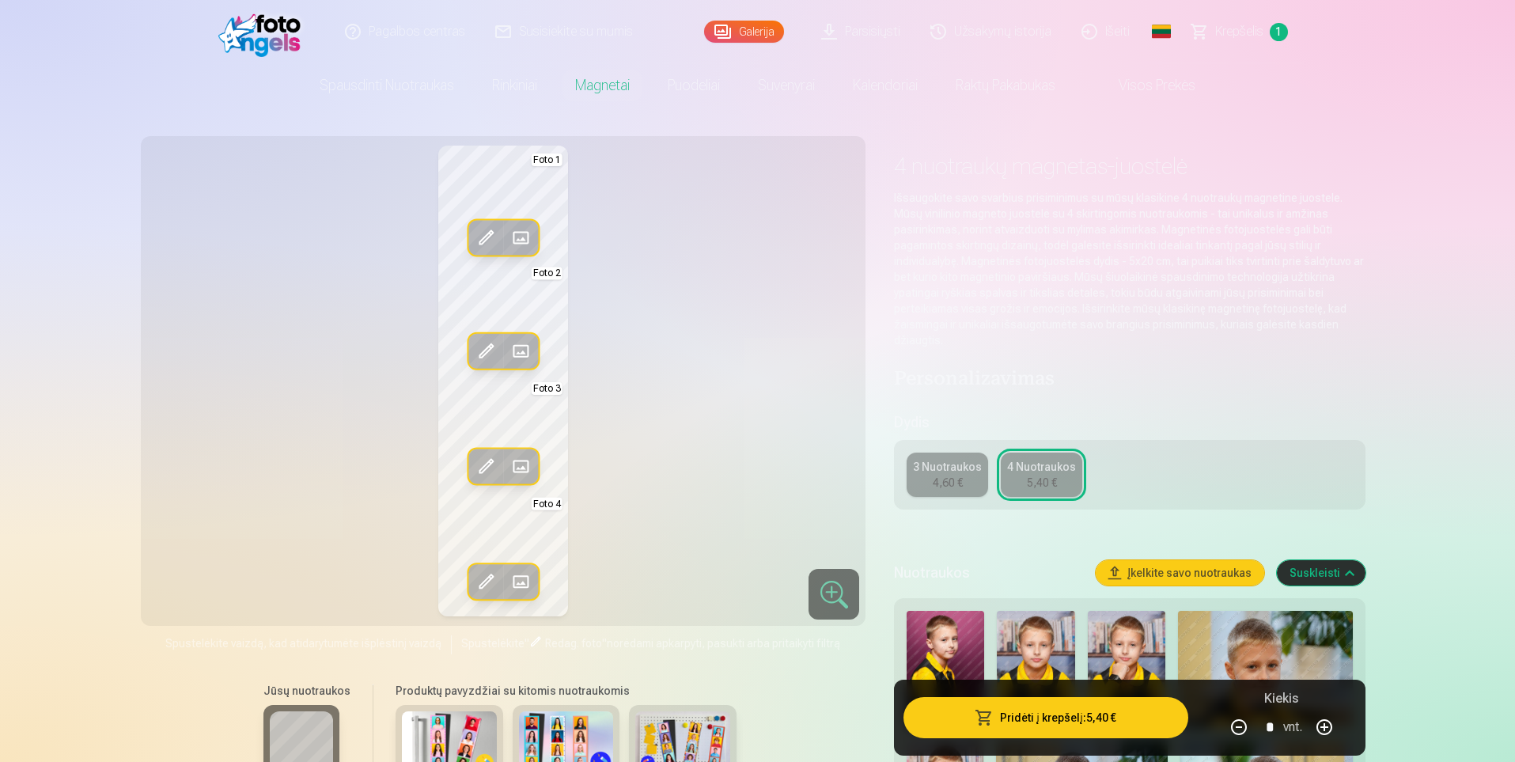
click at [1020, 722] on button "Pridėti į krepšelį : 5,40 €" at bounding box center [1045, 717] width 284 height 41
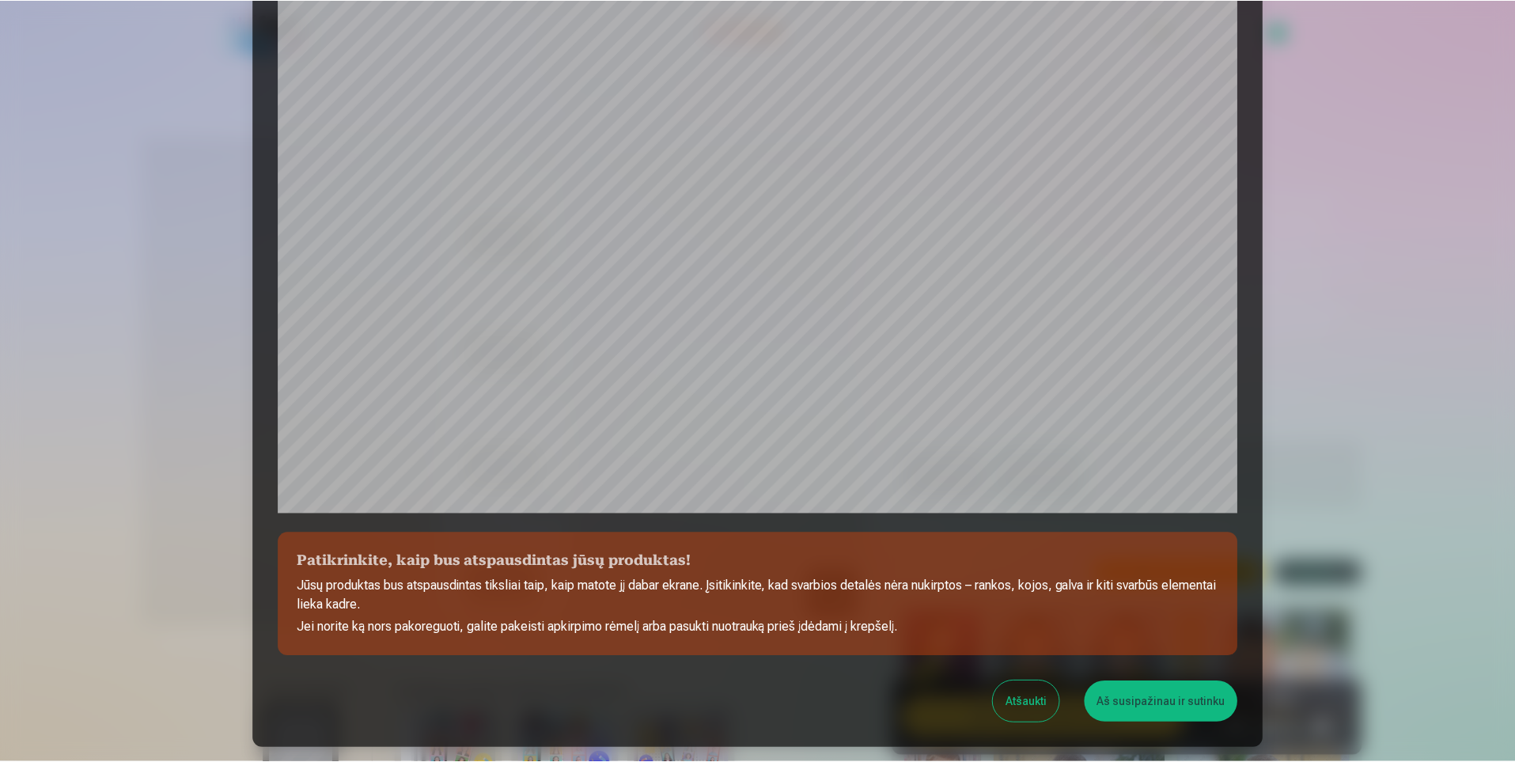
scroll to position [316, 0]
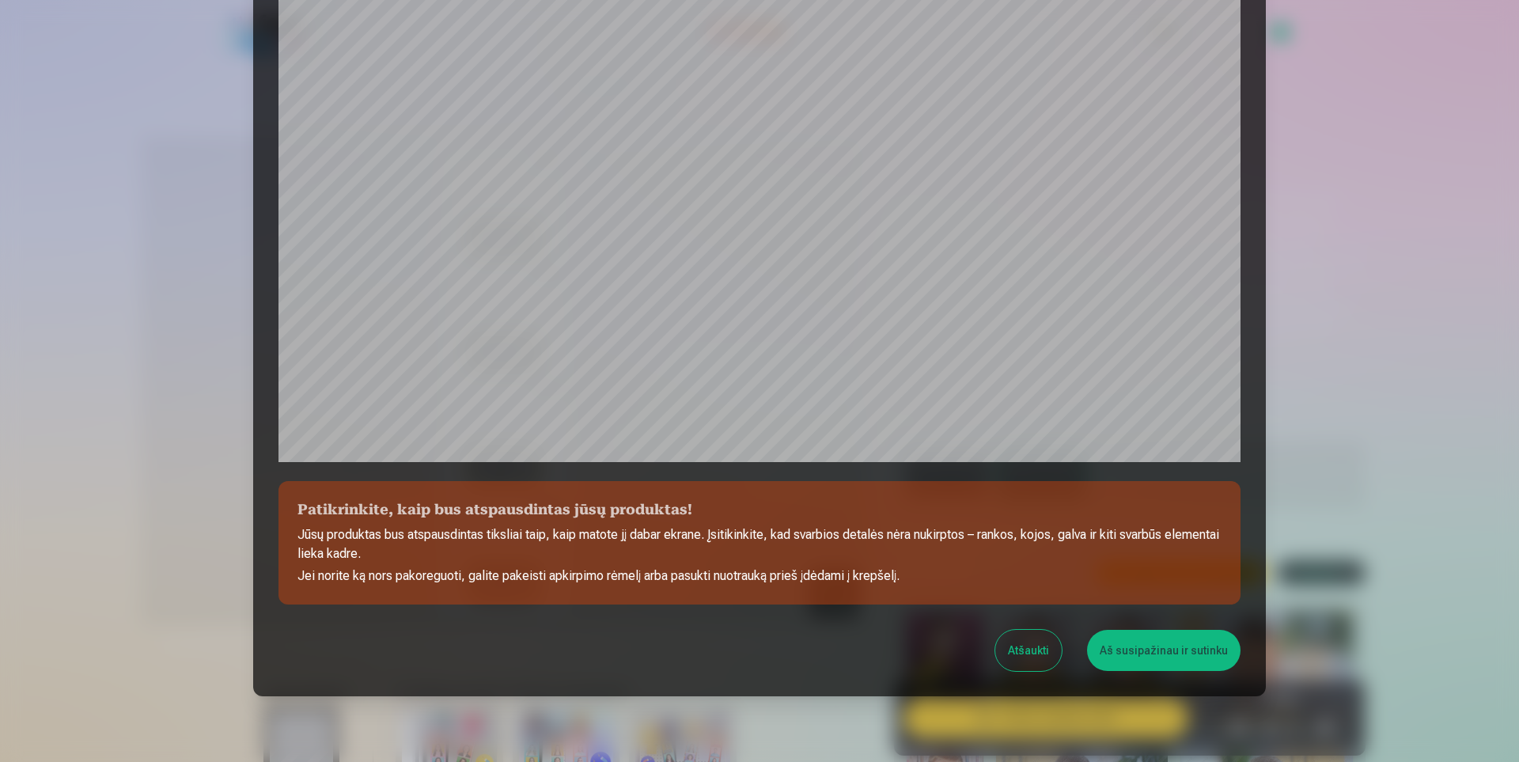
click at [1137, 652] on button "Aš susipažinau ir sutinku" at bounding box center [1163, 650] width 153 height 41
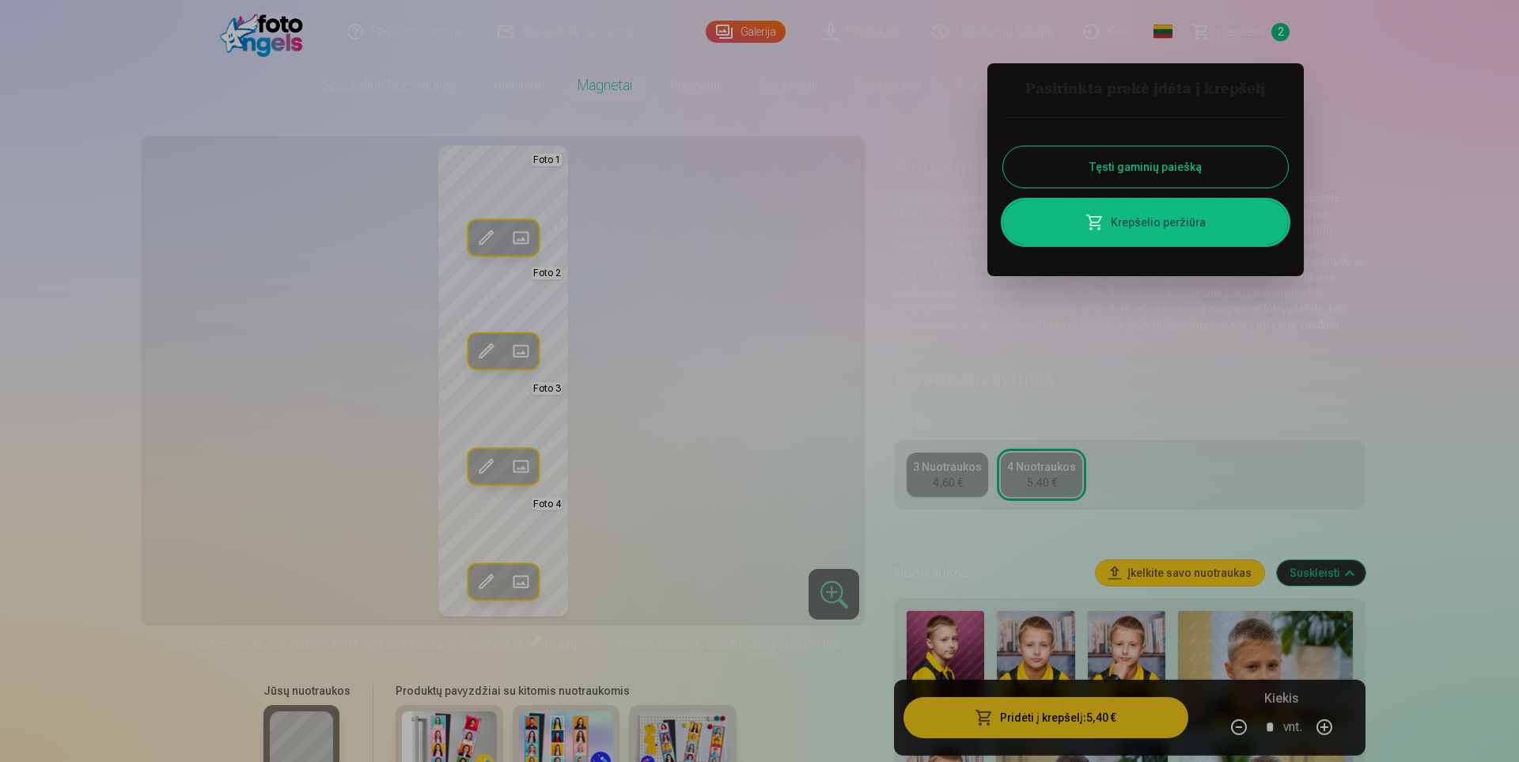
click at [1241, 29] on div at bounding box center [759, 381] width 1519 height 762
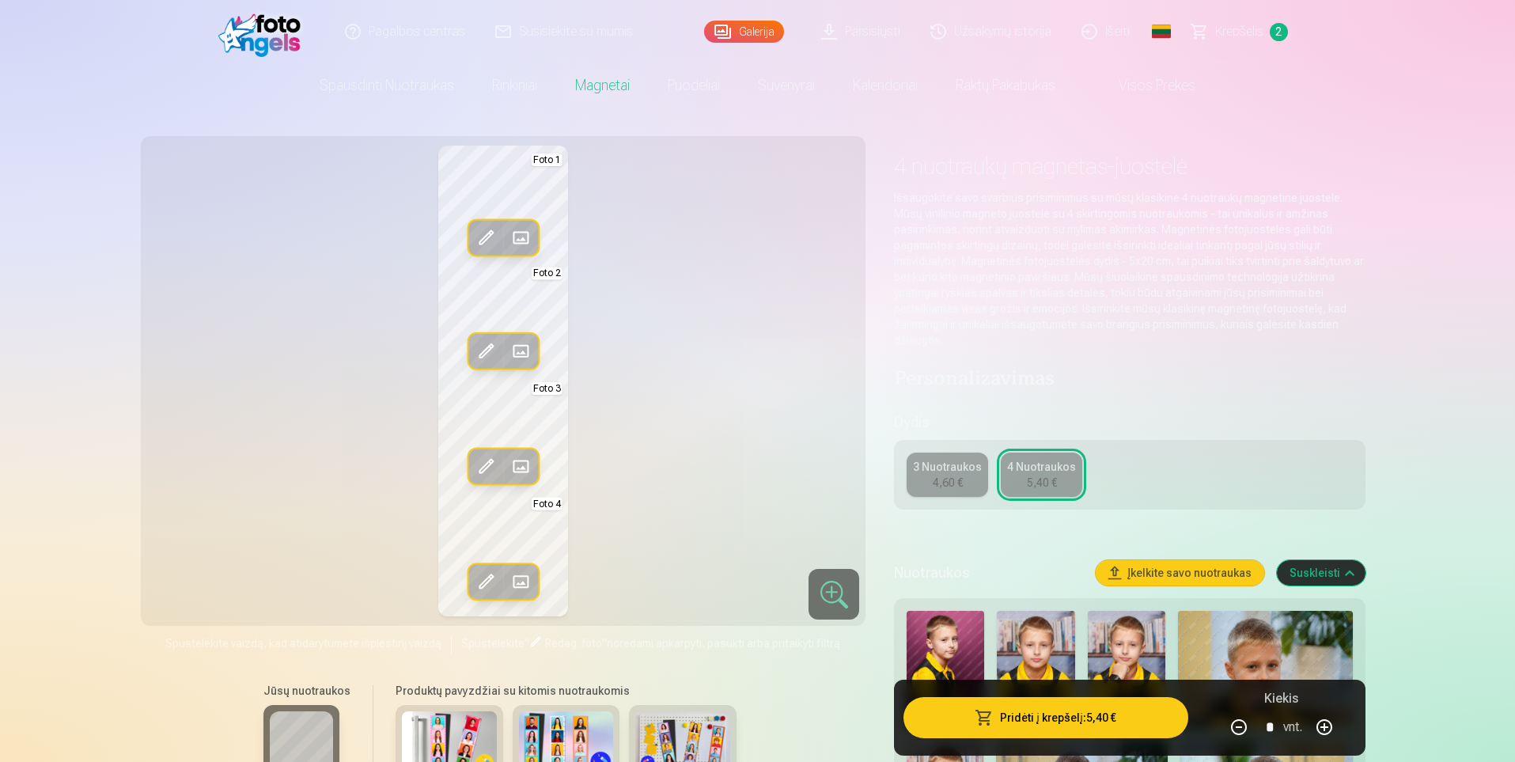
click at [1241, 29] on span "Krepšelis" at bounding box center [1239, 31] width 48 height 19
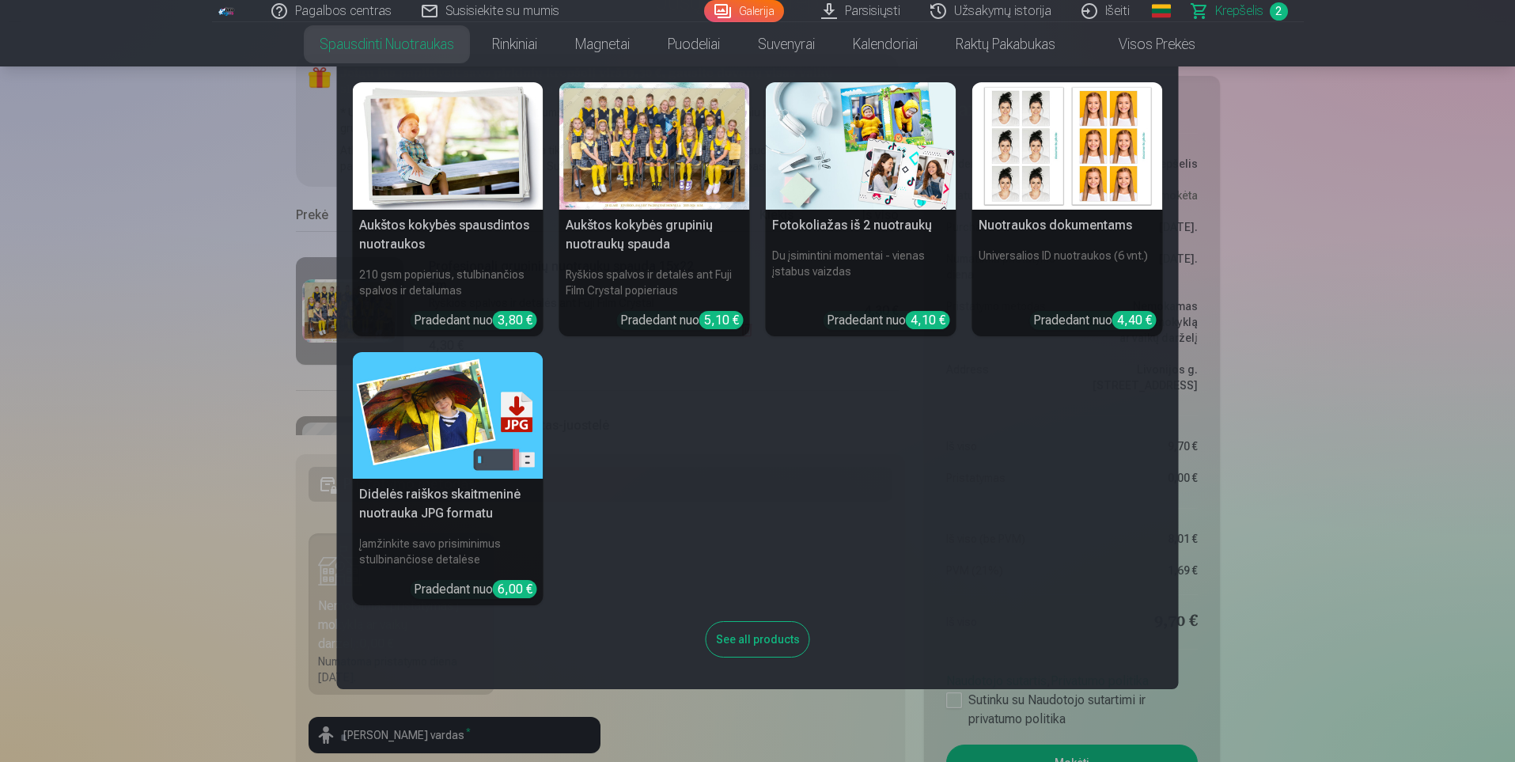
click at [912, 154] on img at bounding box center [861, 145] width 191 height 127
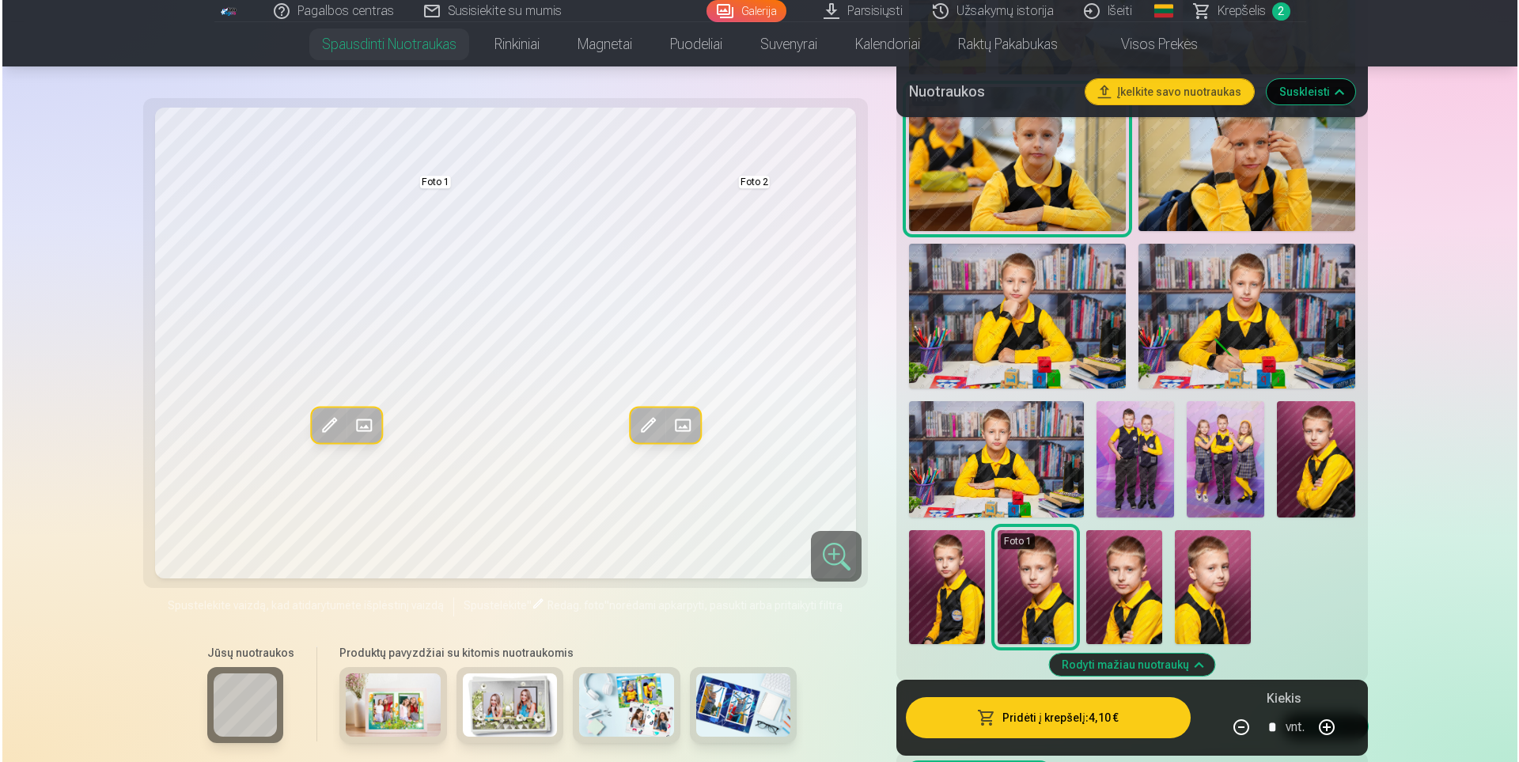
scroll to position [554, 0]
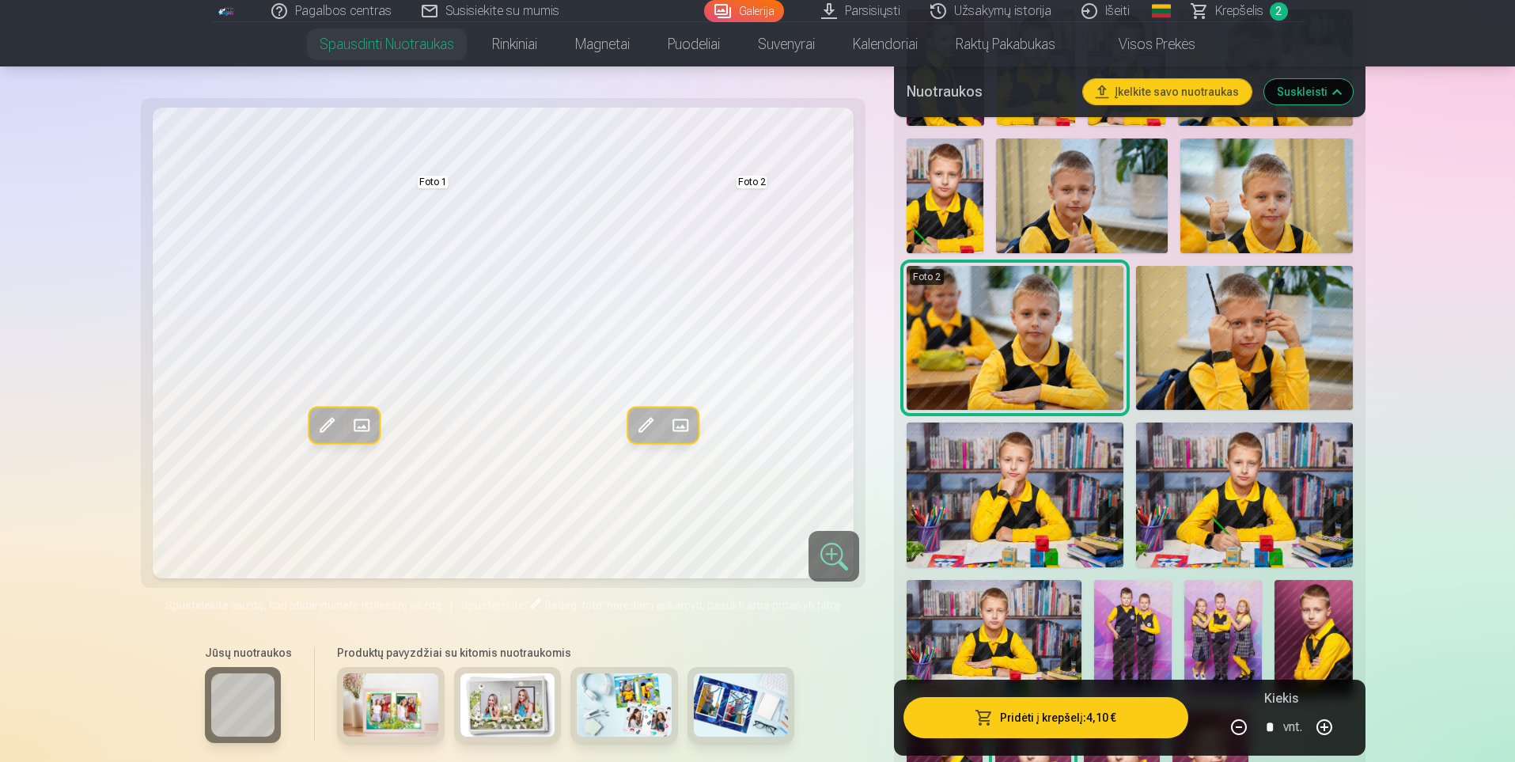
click at [1186, 649] on img at bounding box center [1223, 638] width 78 height 116
click at [1209, 614] on img at bounding box center [1223, 638] width 78 height 116
click at [1147, 614] on img at bounding box center [1133, 638] width 78 height 116
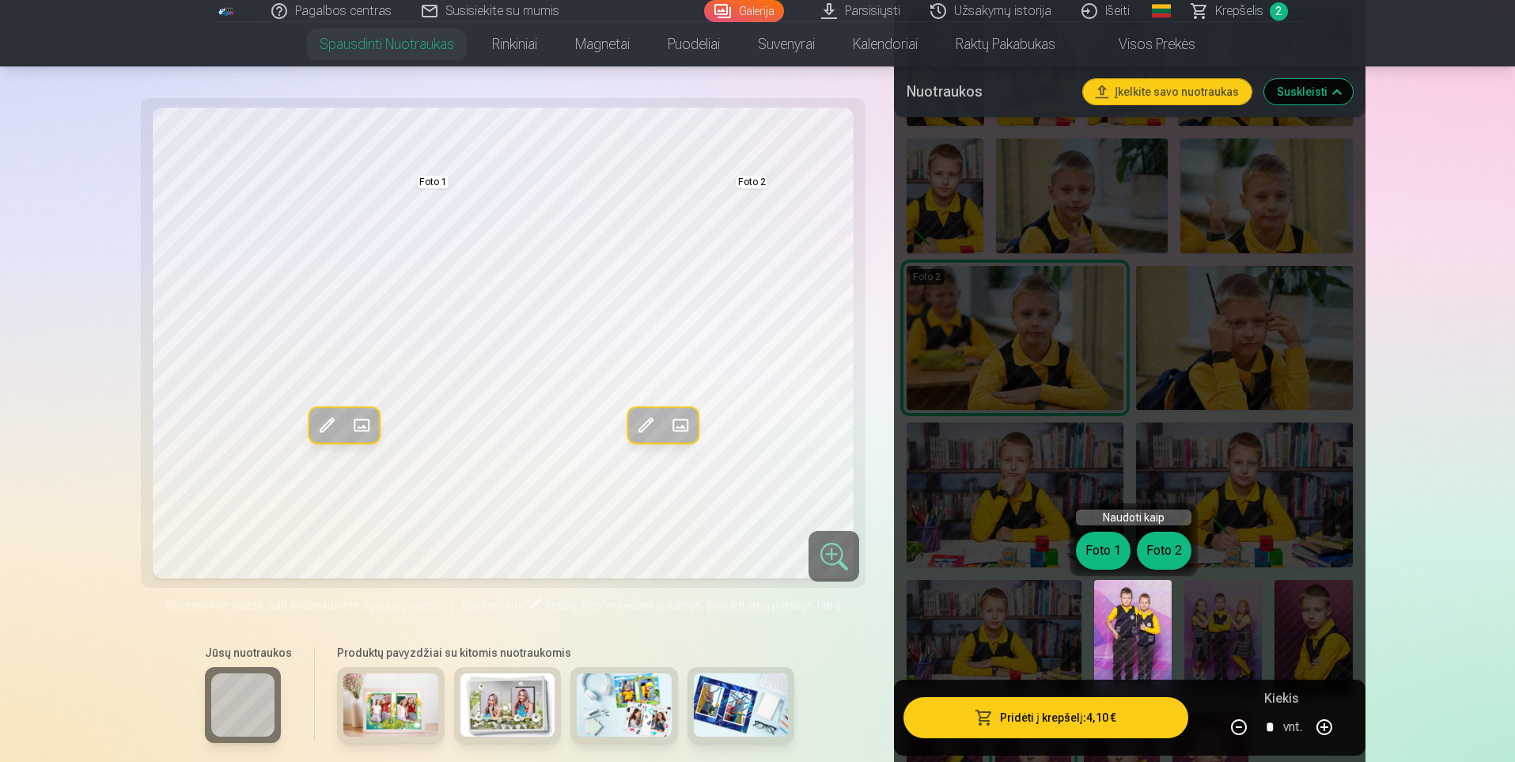
click at [364, 426] on span at bounding box center [361, 424] width 25 height 25
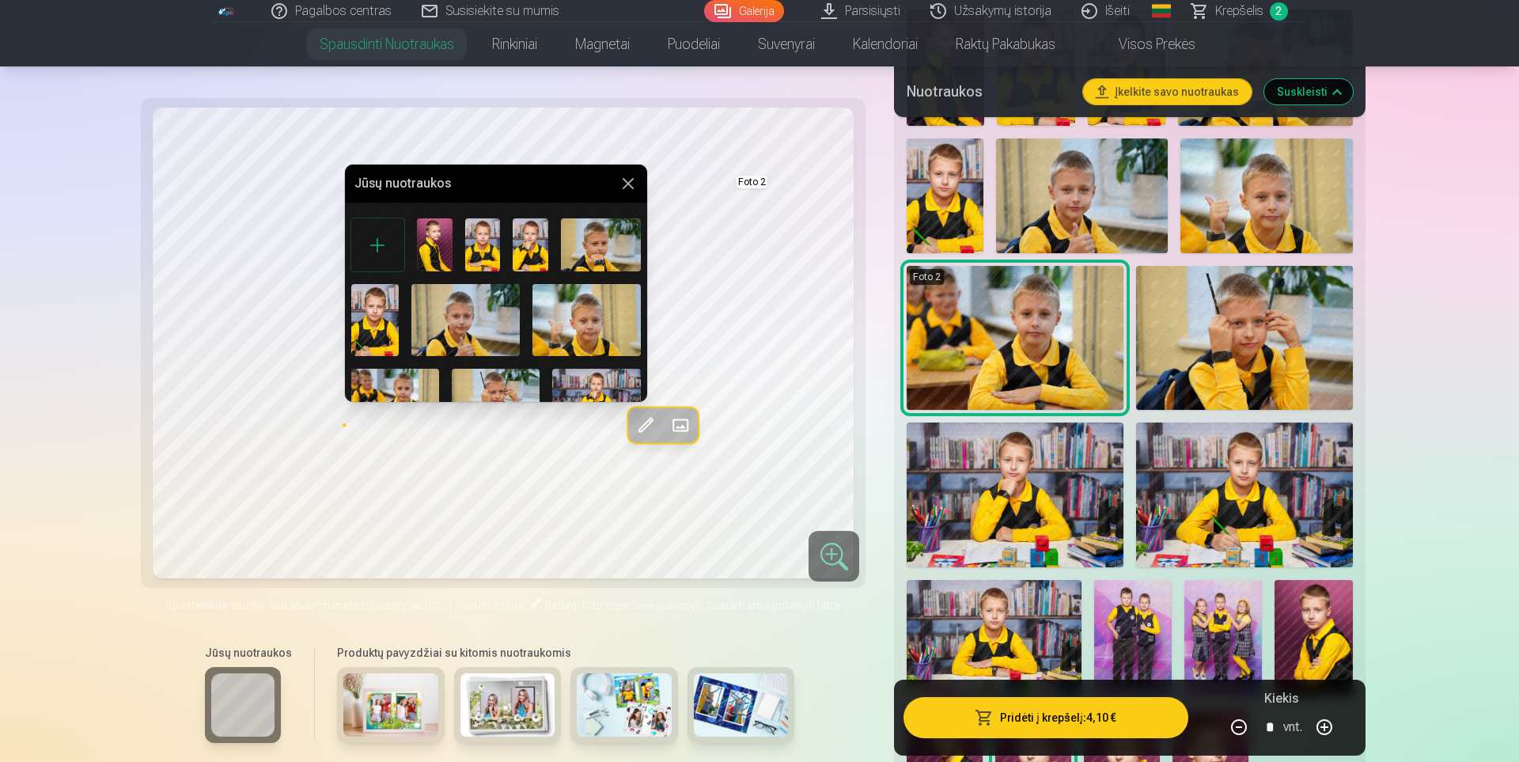
click at [612, 245] on img at bounding box center [601, 244] width 80 height 53
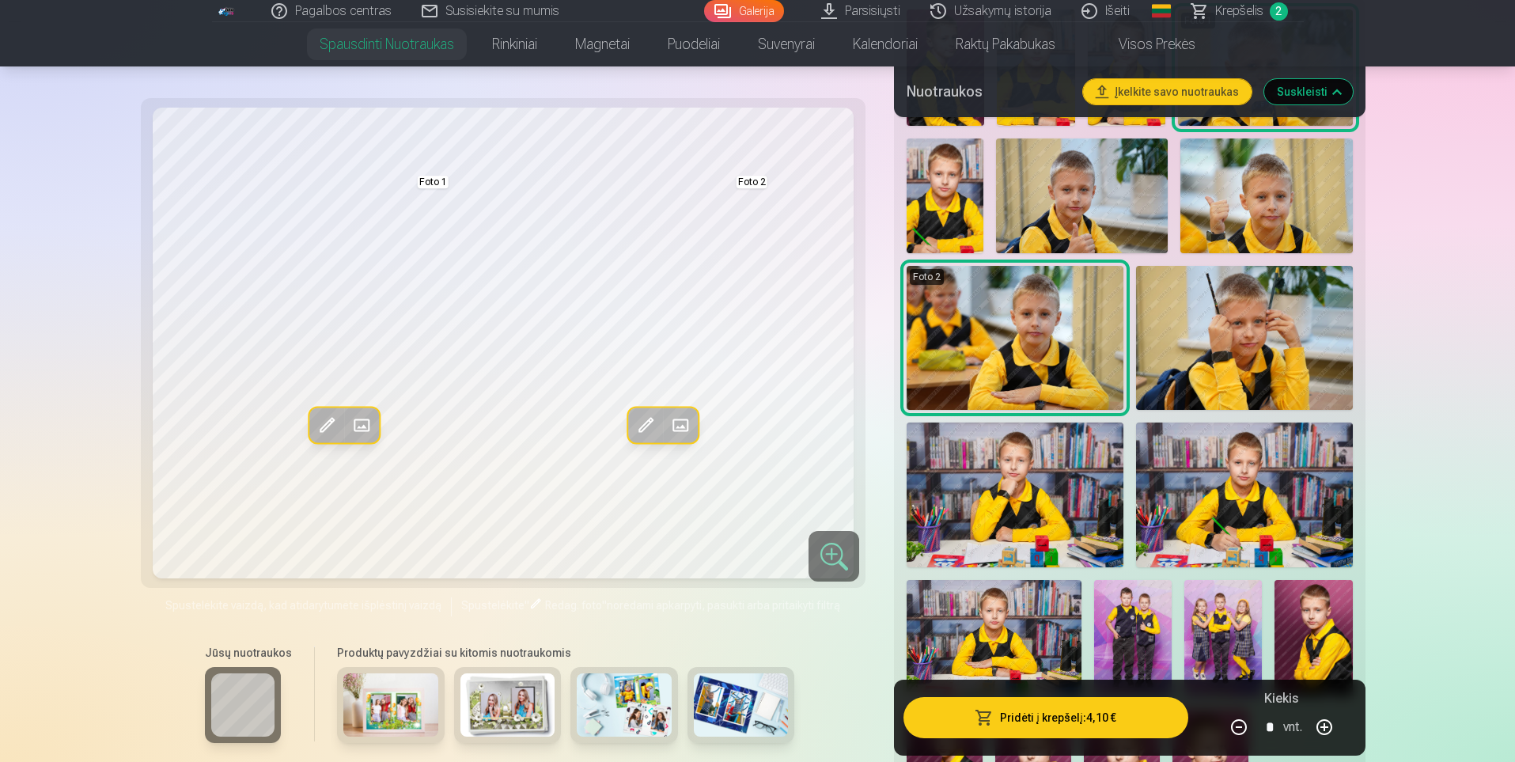
click at [361, 424] on span at bounding box center [361, 424] width 25 height 25
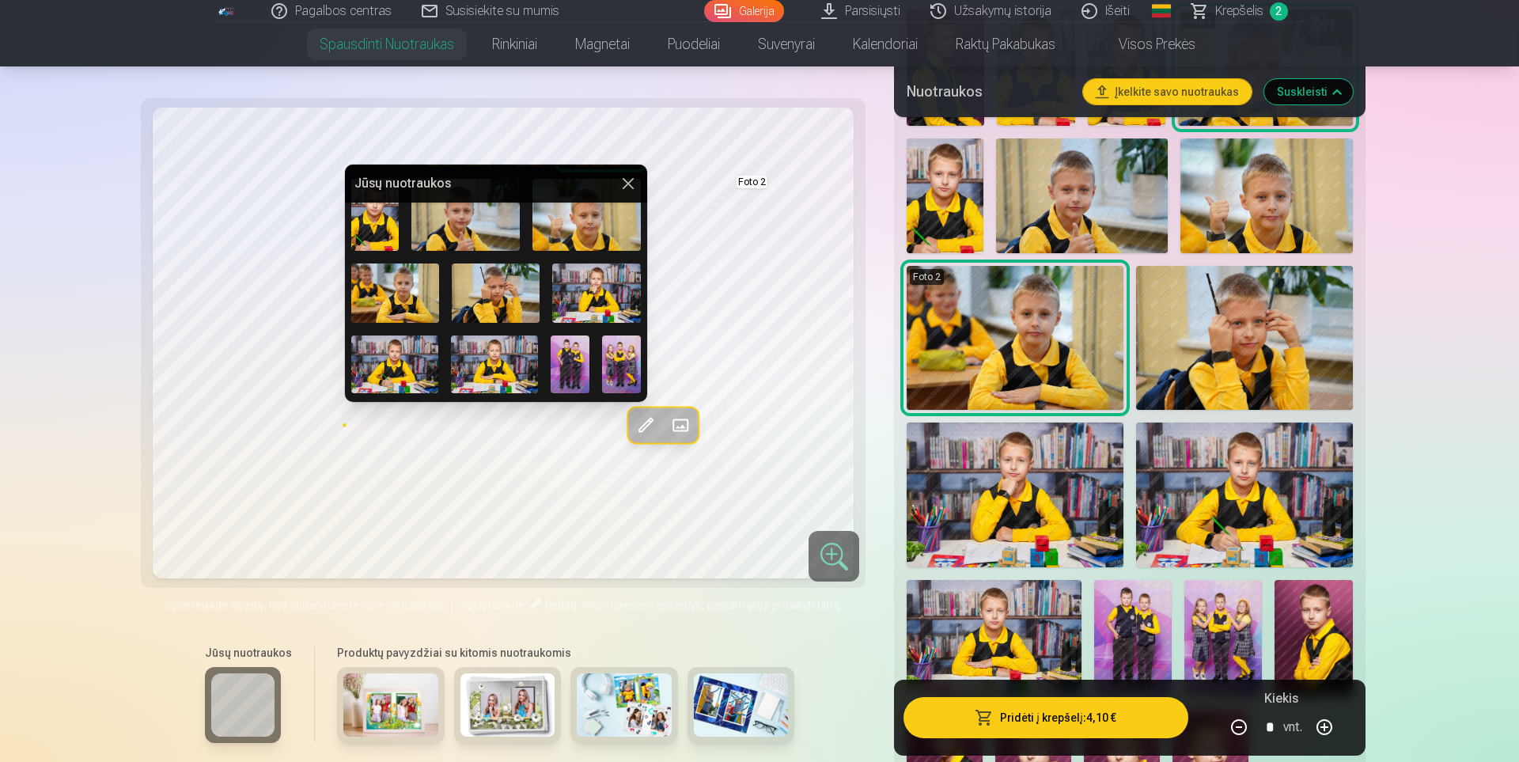
scroll to position [158, 0]
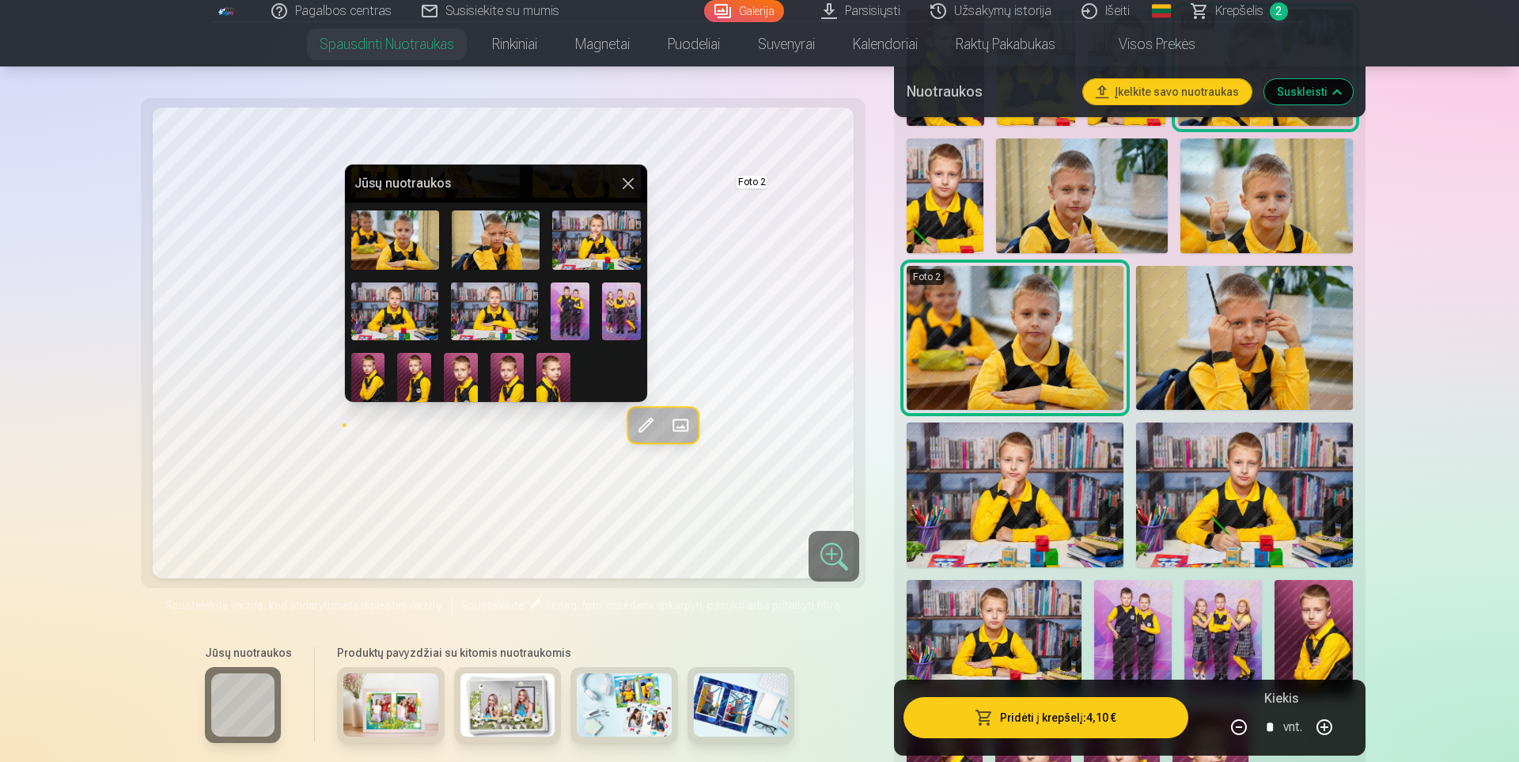
click at [571, 302] on img at bounding box center [569, 311] width 39 height 58
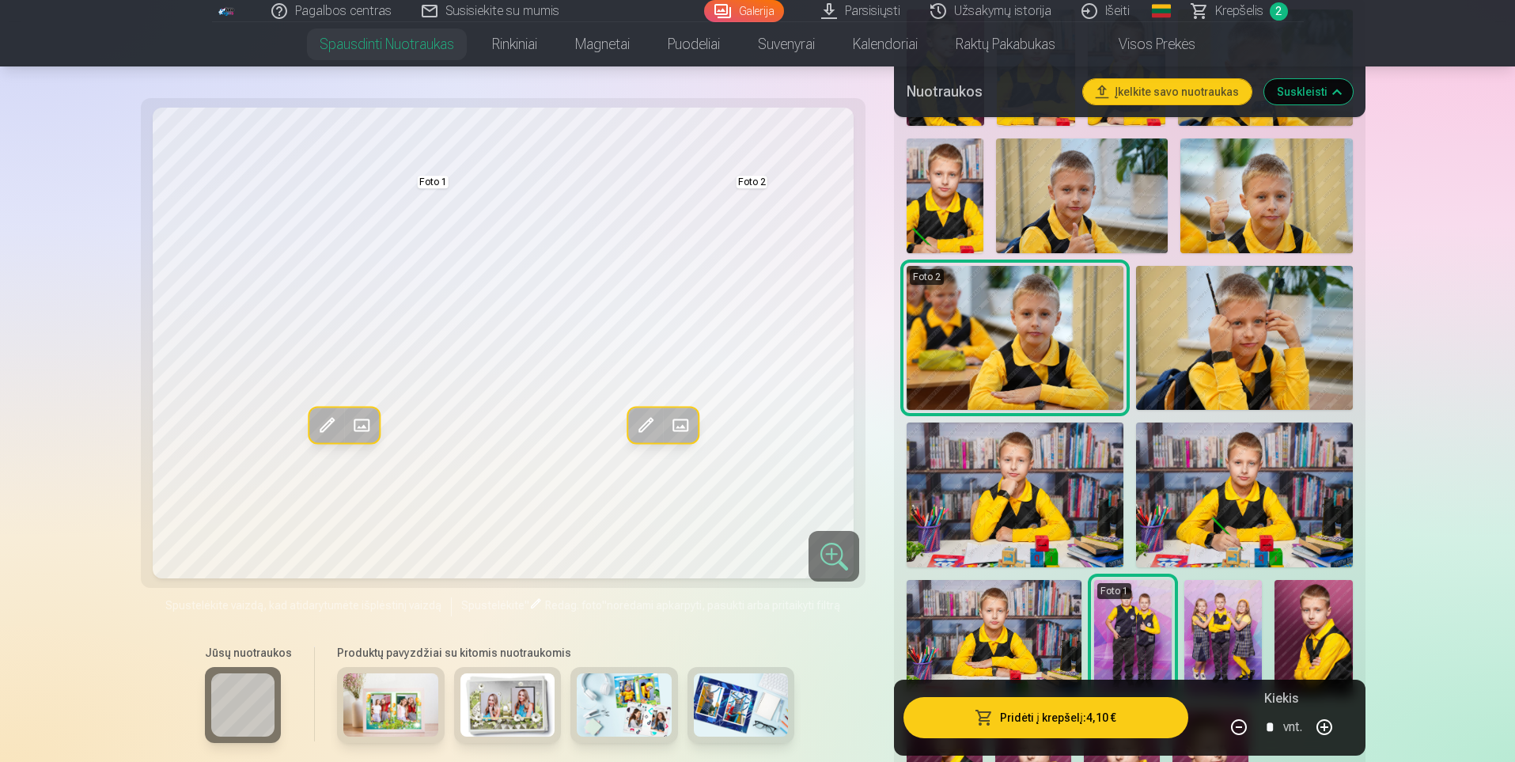
click at [677, 424] on span at bounding box center [679, 424] width 25 height 25
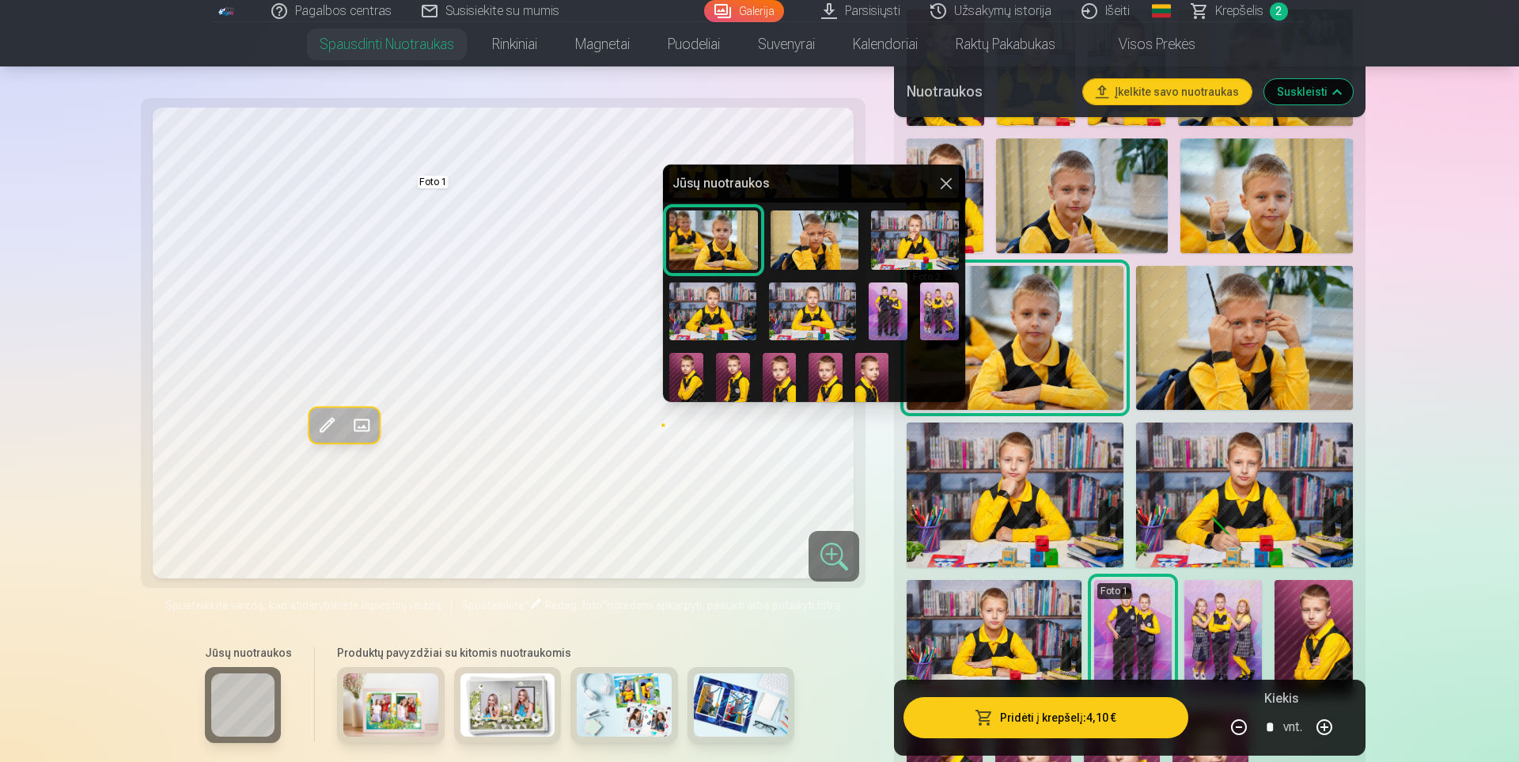
click at [895, 247] on img at bounding box center [915, 239] width 88 height 59
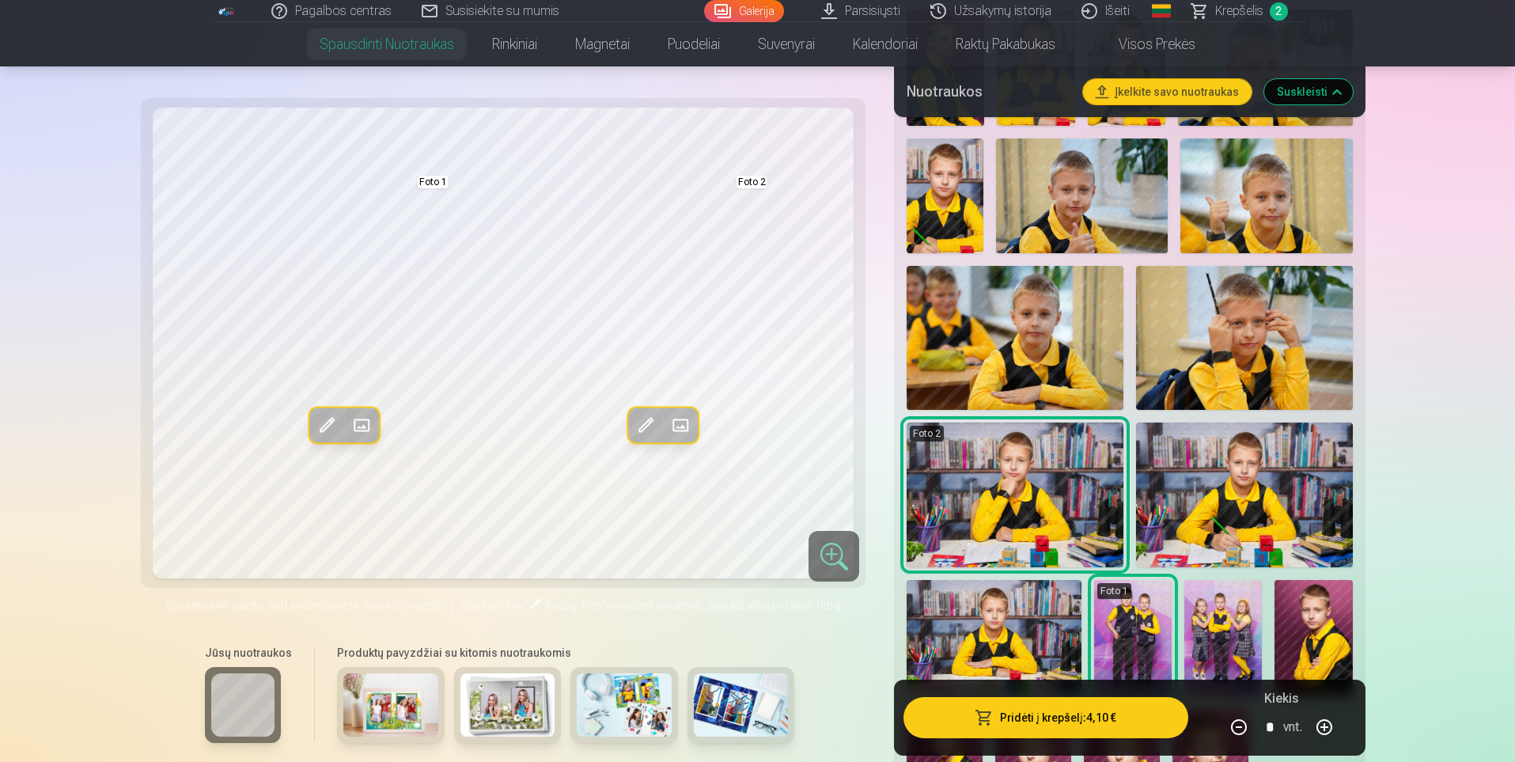
click at [1072, 719] on button "Pridėti į krepšelį : 4,10 €" at bounding box center [1045, 717] width 284 height 41
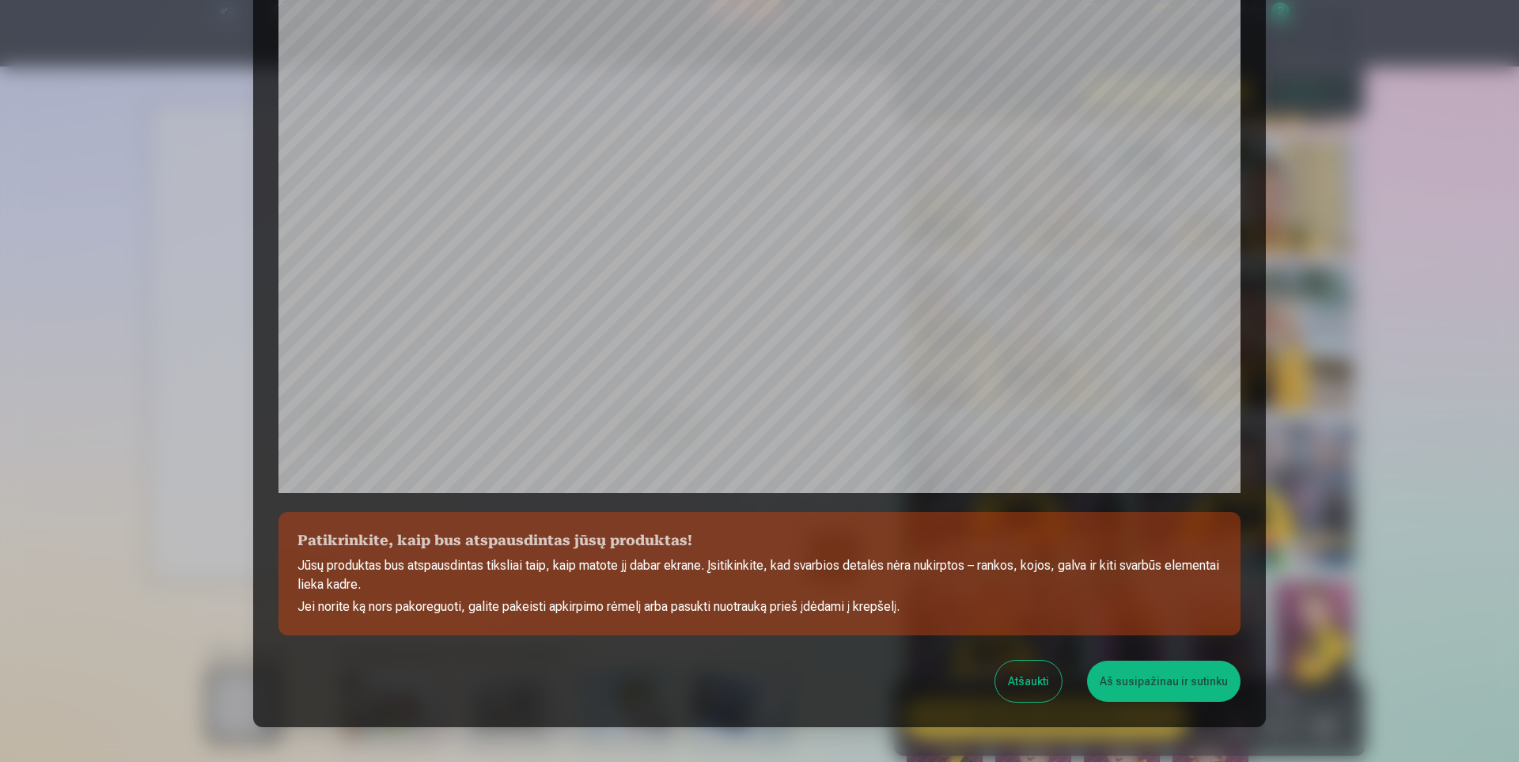
scroll to position [298, 0]
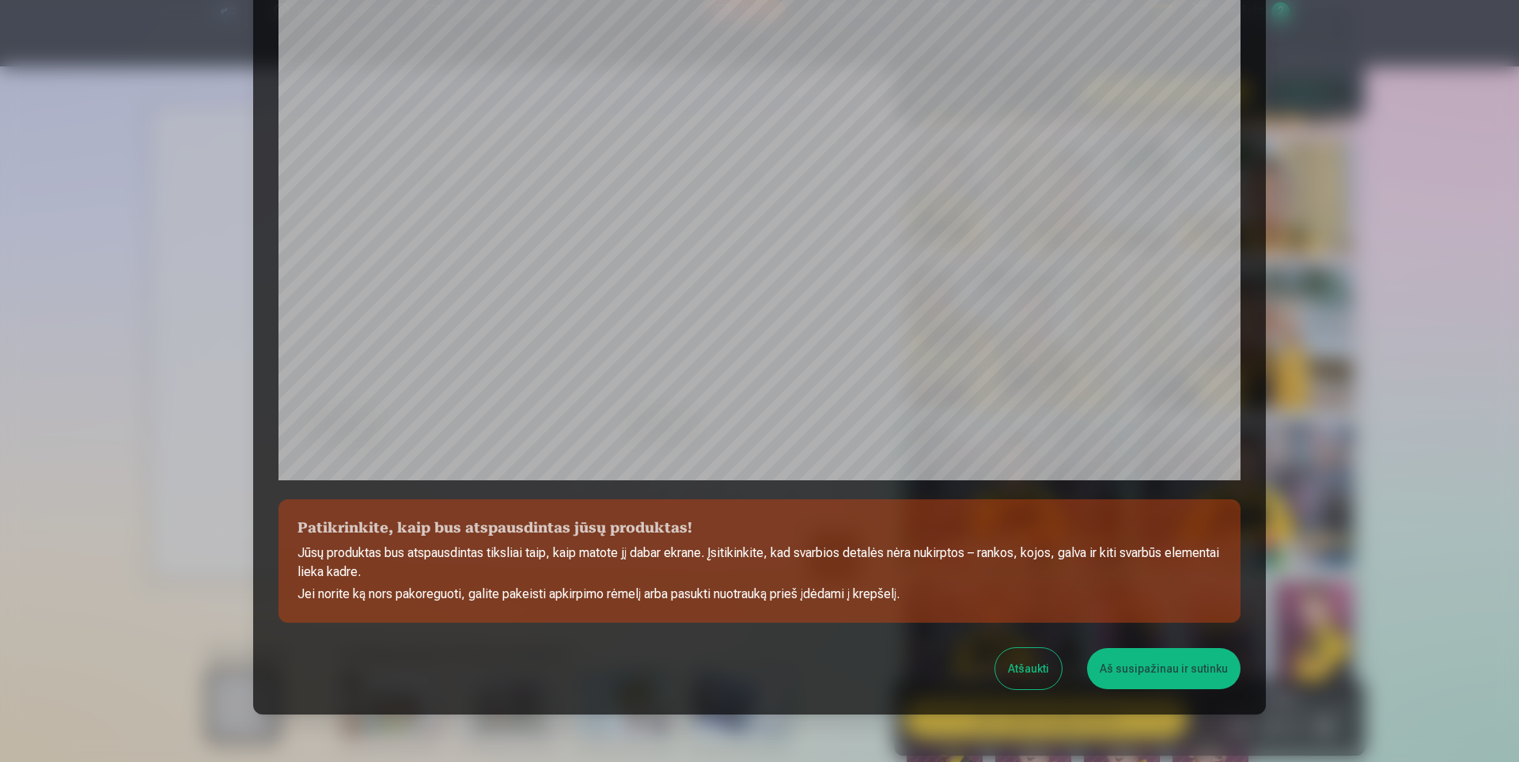
click at [1178, 672] on button "Aš susipažinau ir sutinku" at bounding box center [1163, 668] width 153 height 41
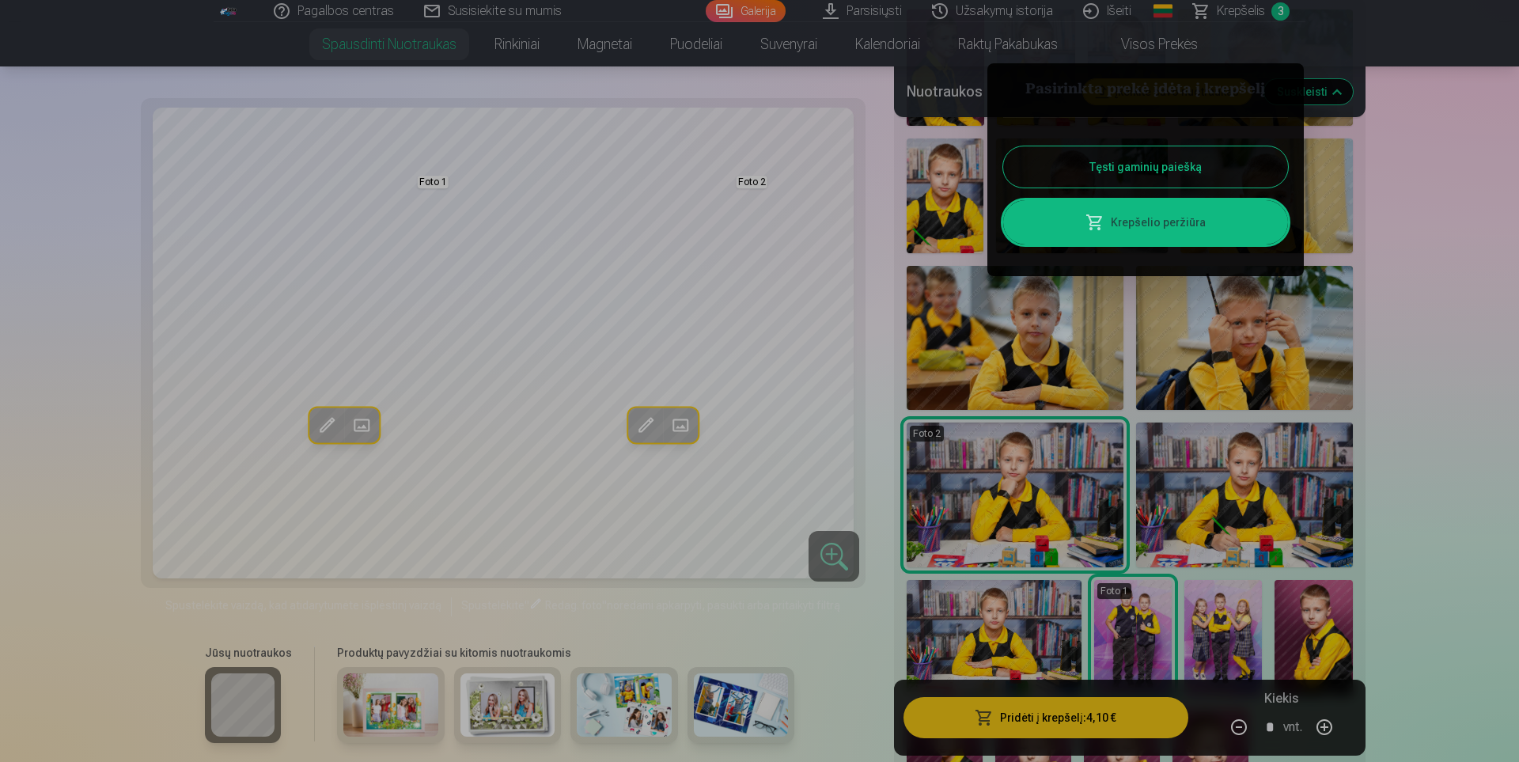
click at [1144, 222] on link "Krepšelio peržiūra" at bounding box center [1145, 222] width 285 height 44
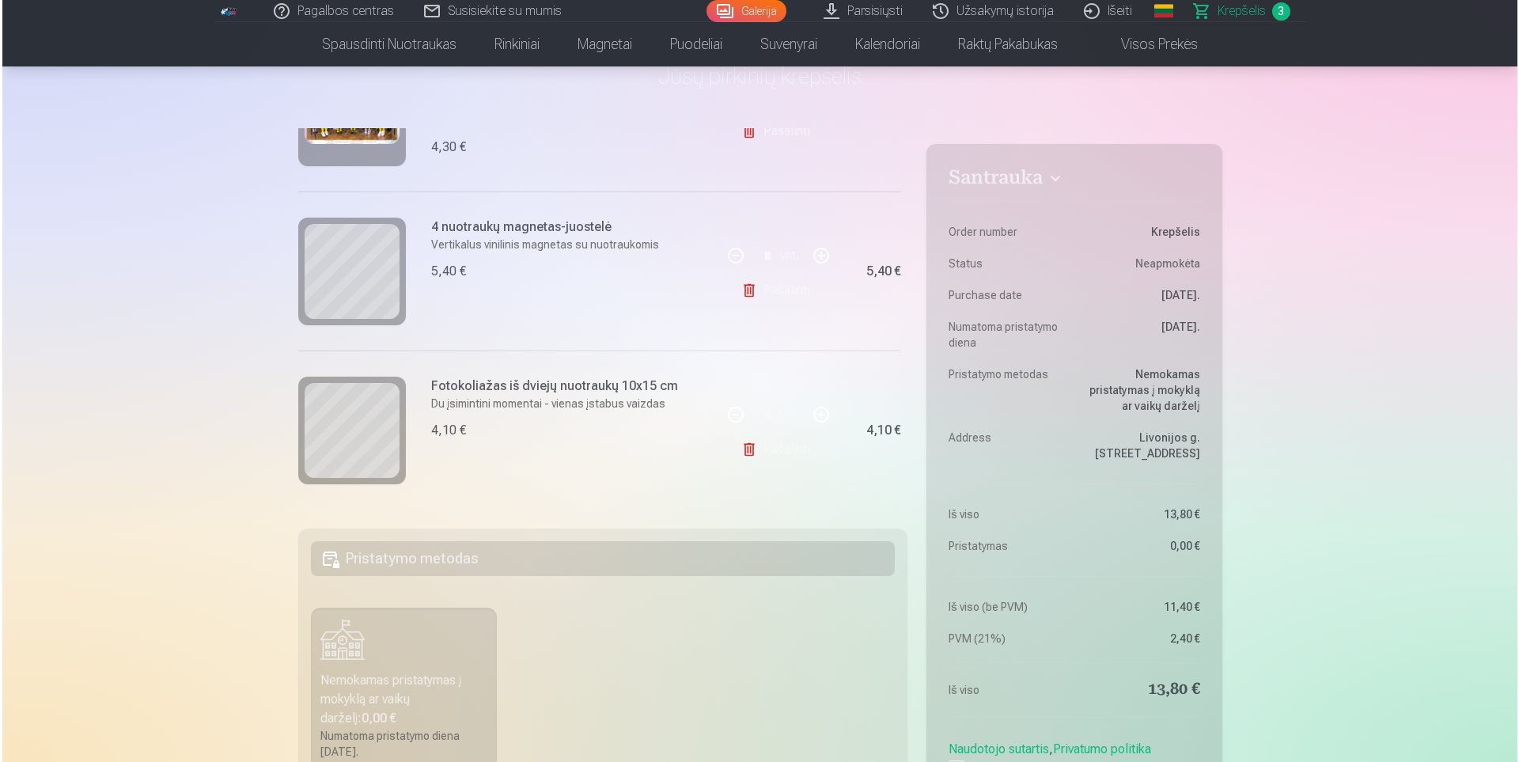
scroll to position [79, 0]
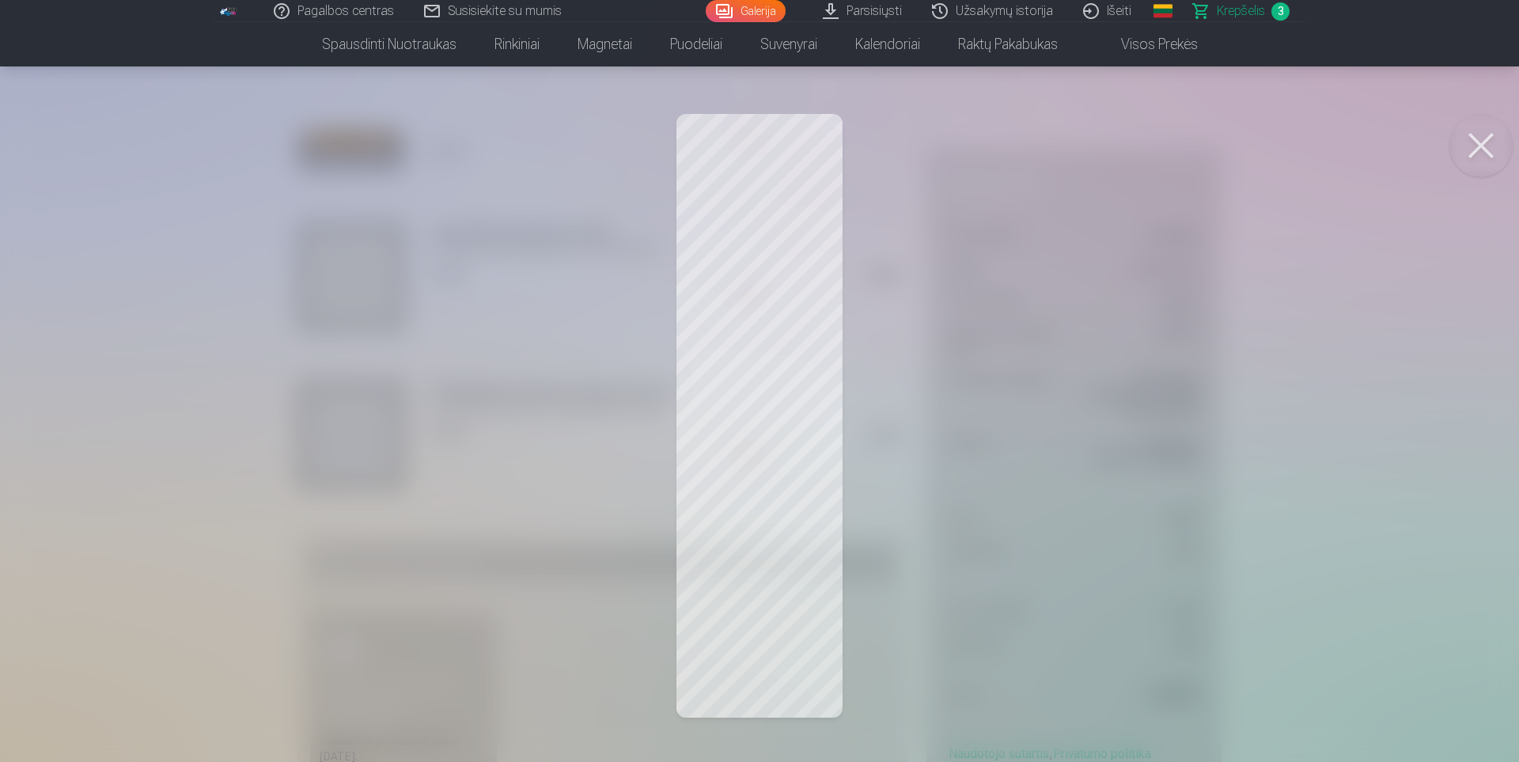
click at [829, 619] on div at bounding box center [759, 381] width 1519 height 762
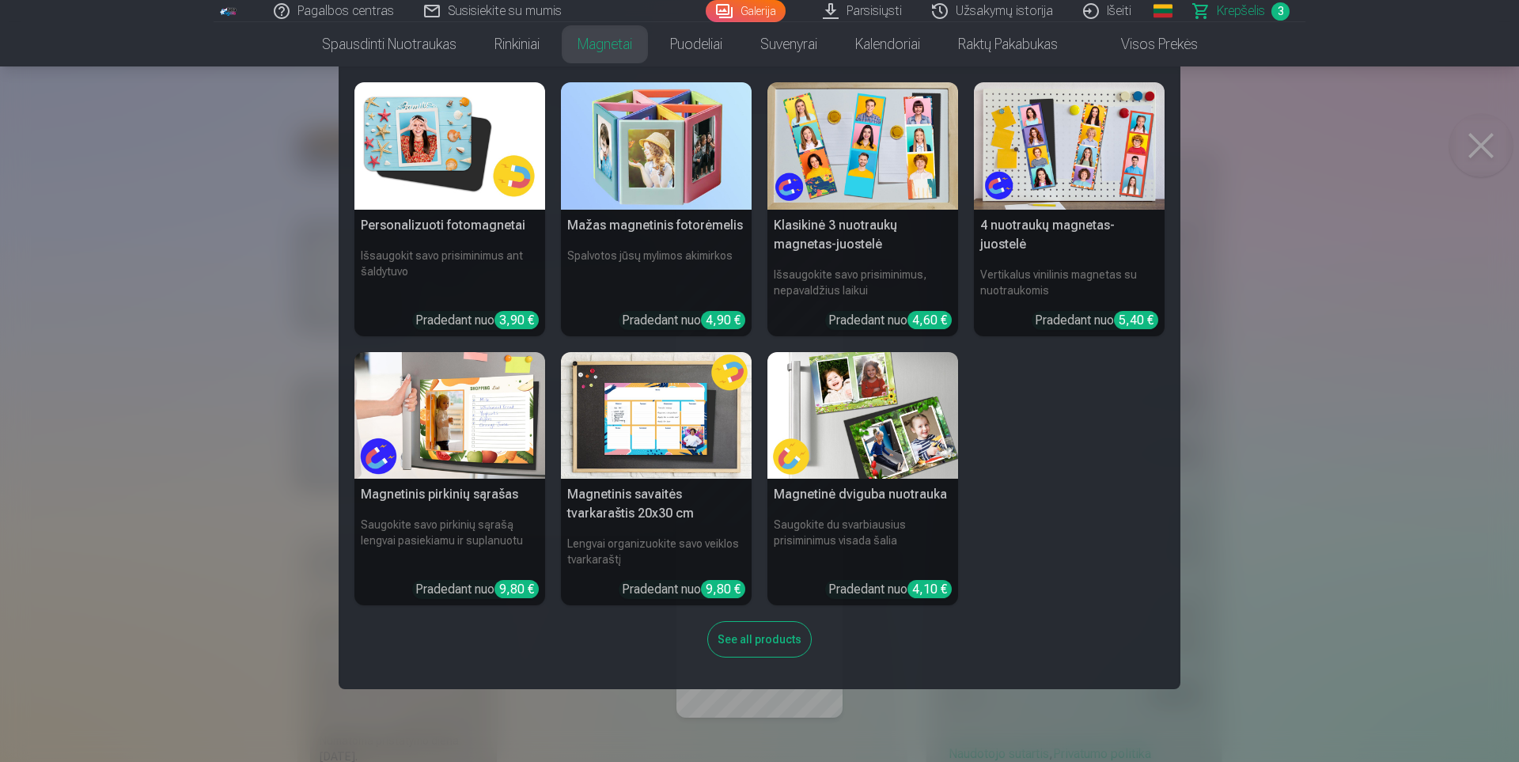
click at [1083, 171] on img at bounding box center [1069, 145] width 191 height 127
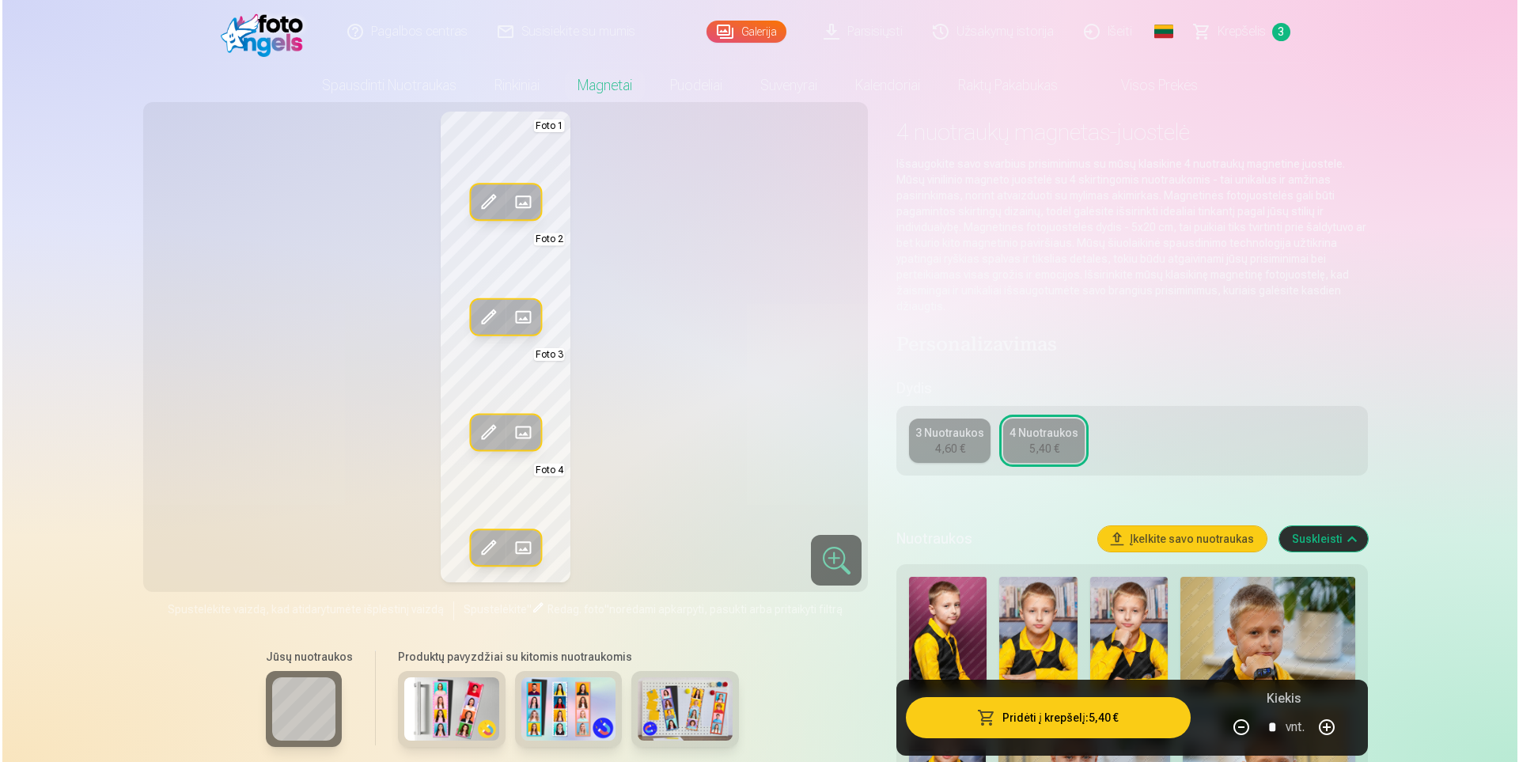
scroll to position [79, 0]
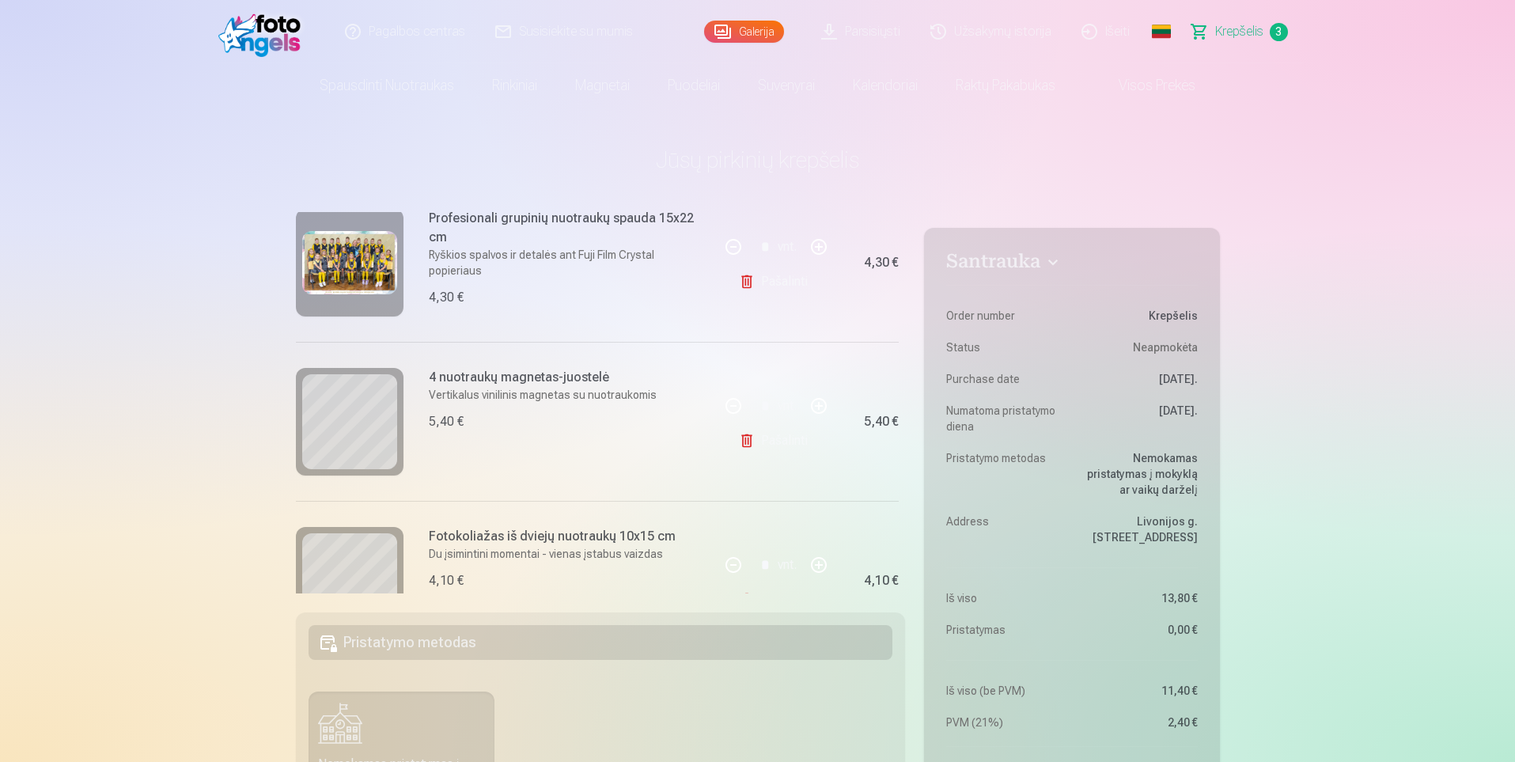
scroll to position [198, 0]
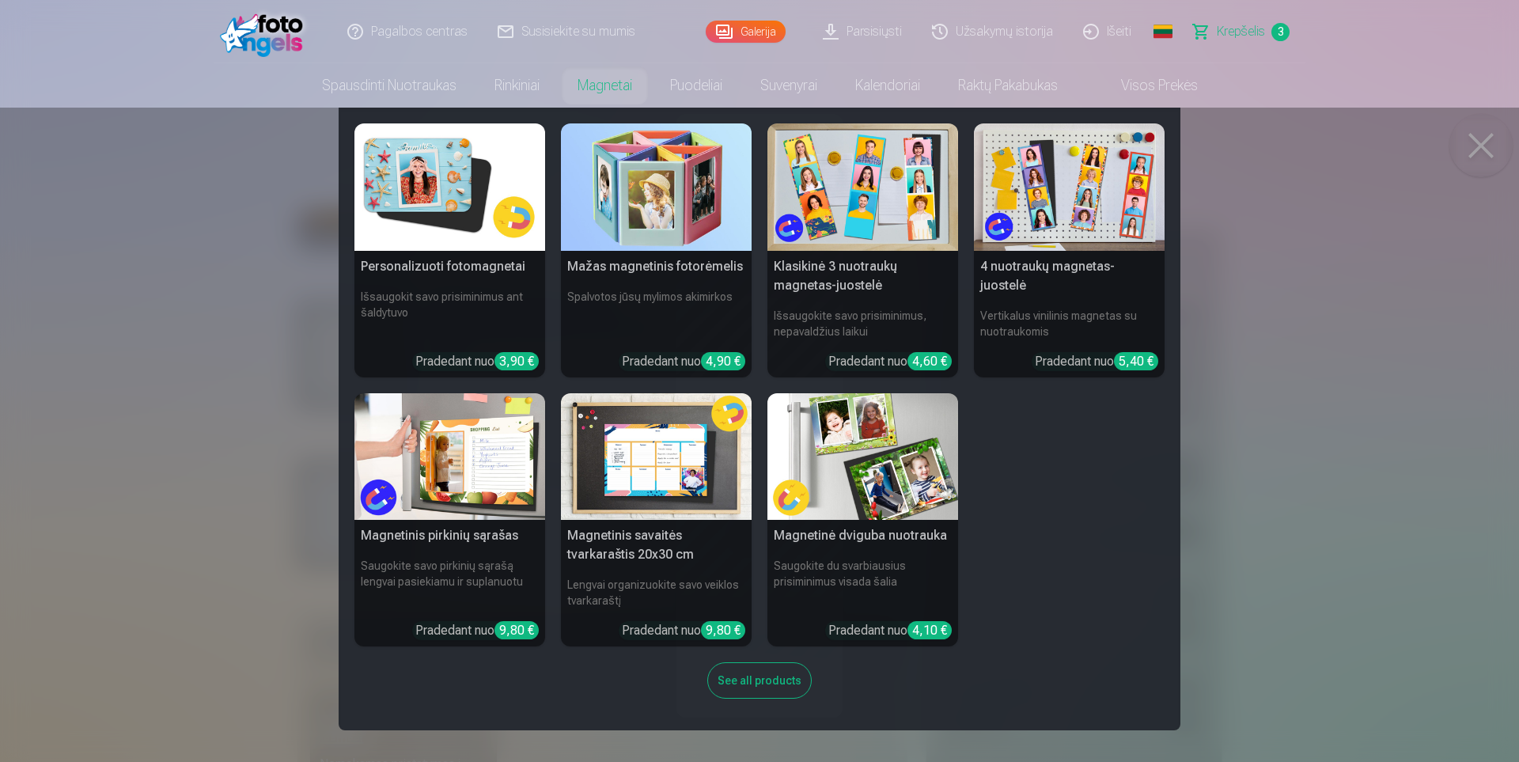
click at [1058, 210] on img at bounding box center [1069, 186] width 191 height 127
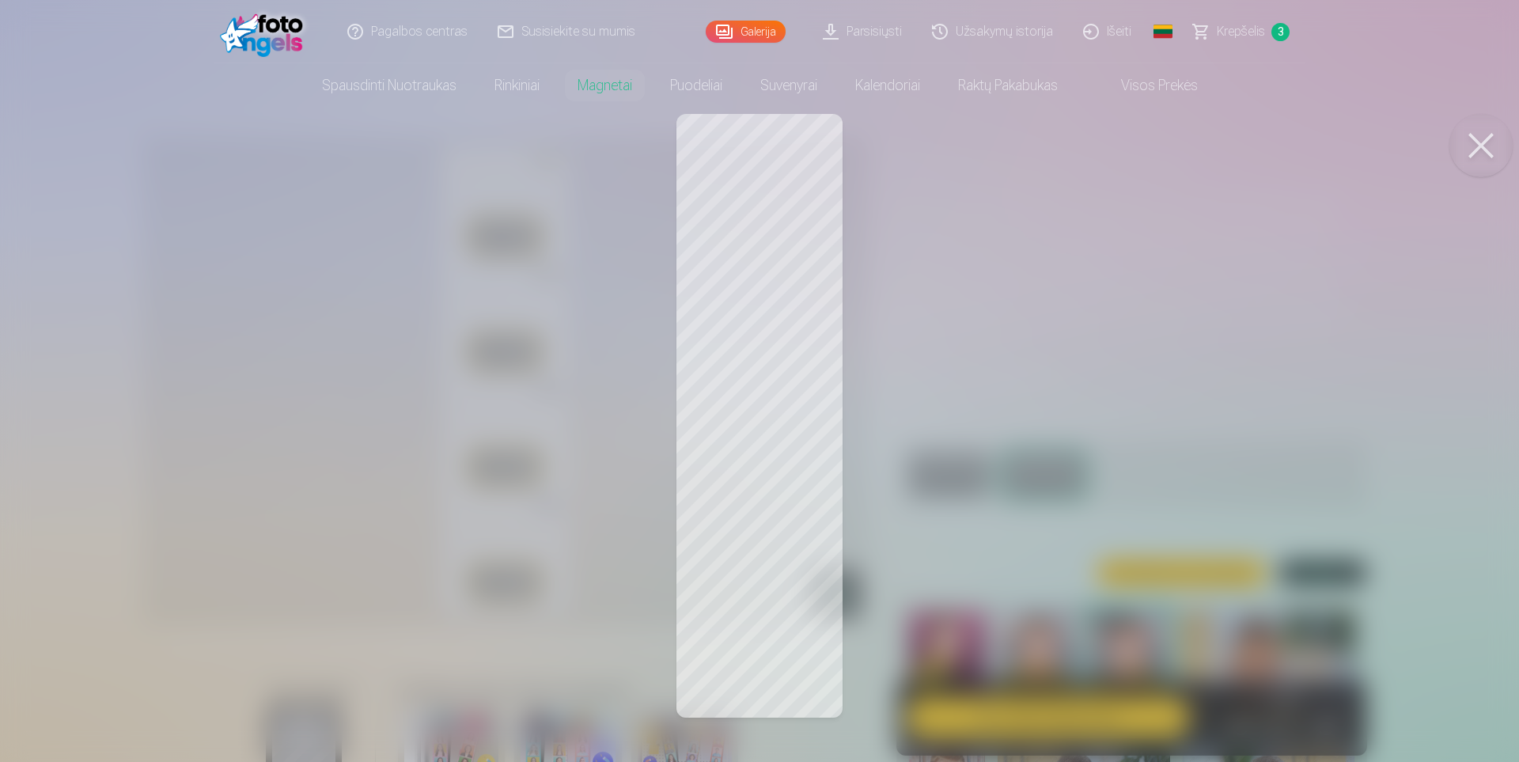
click at [839, 393] on div at bounding box center [759, 381] width 1519 height 762
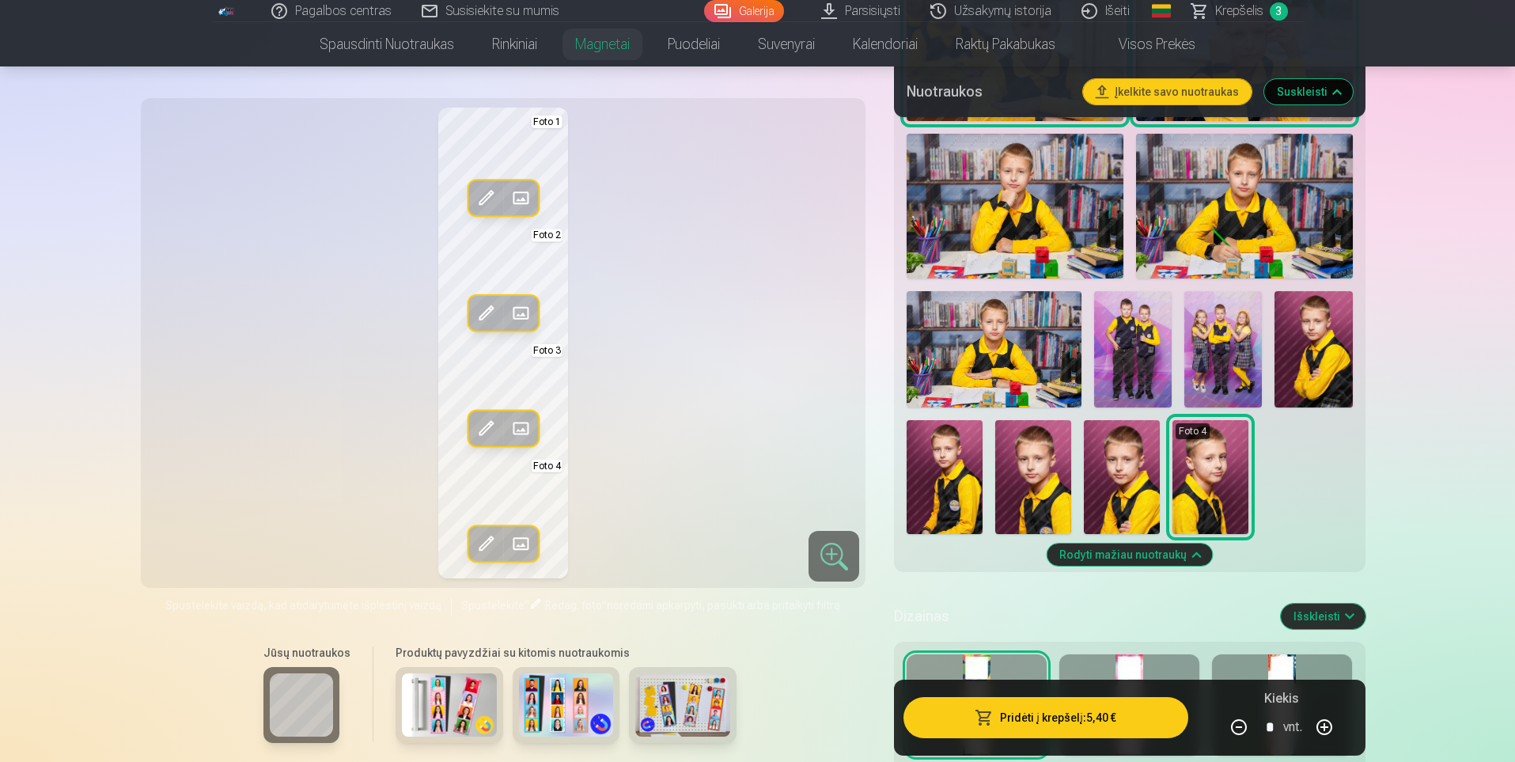
scroll to position [1028, 0]
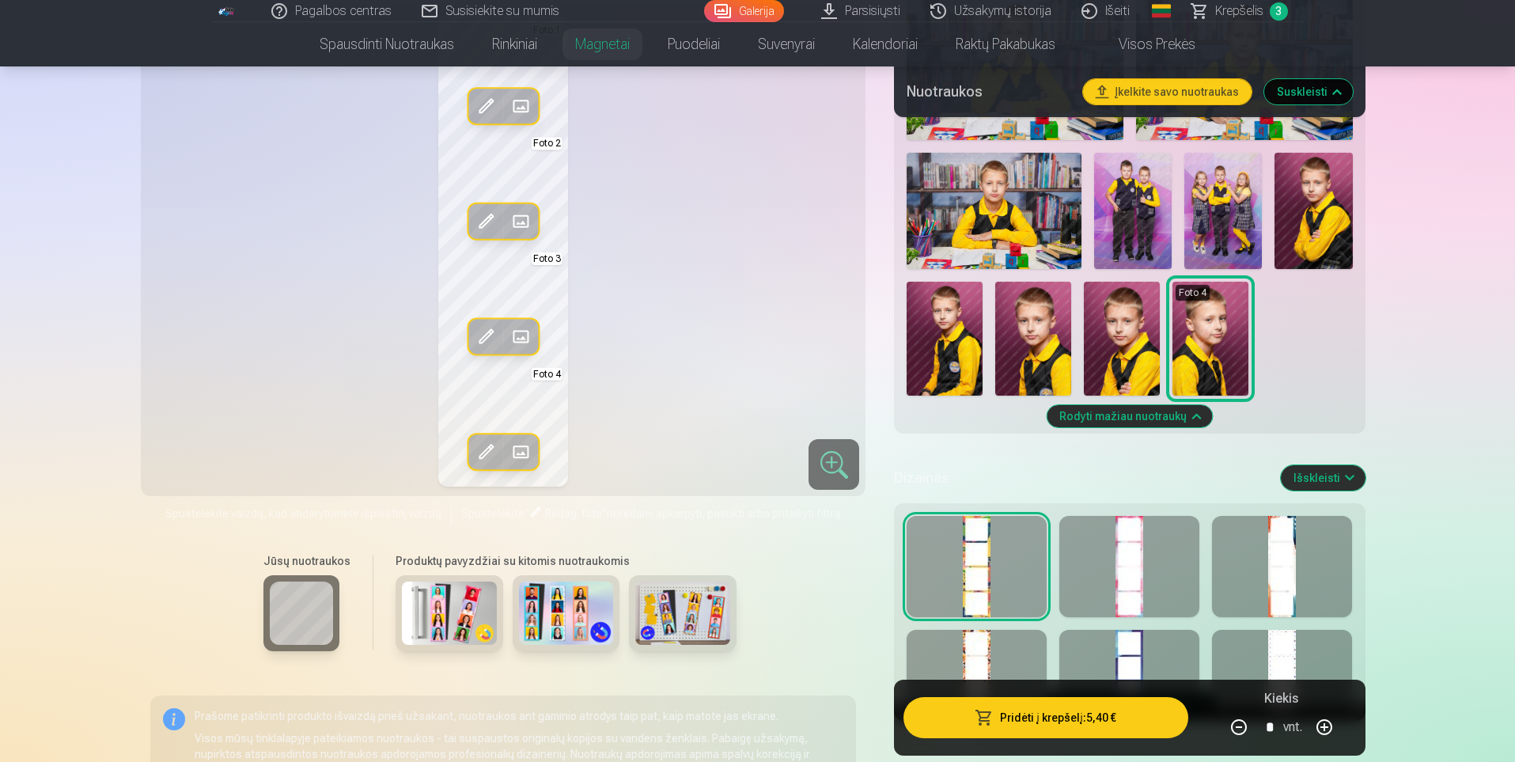
click at [448, 624] on img at bounding box center [449, 612] width 95 height 63
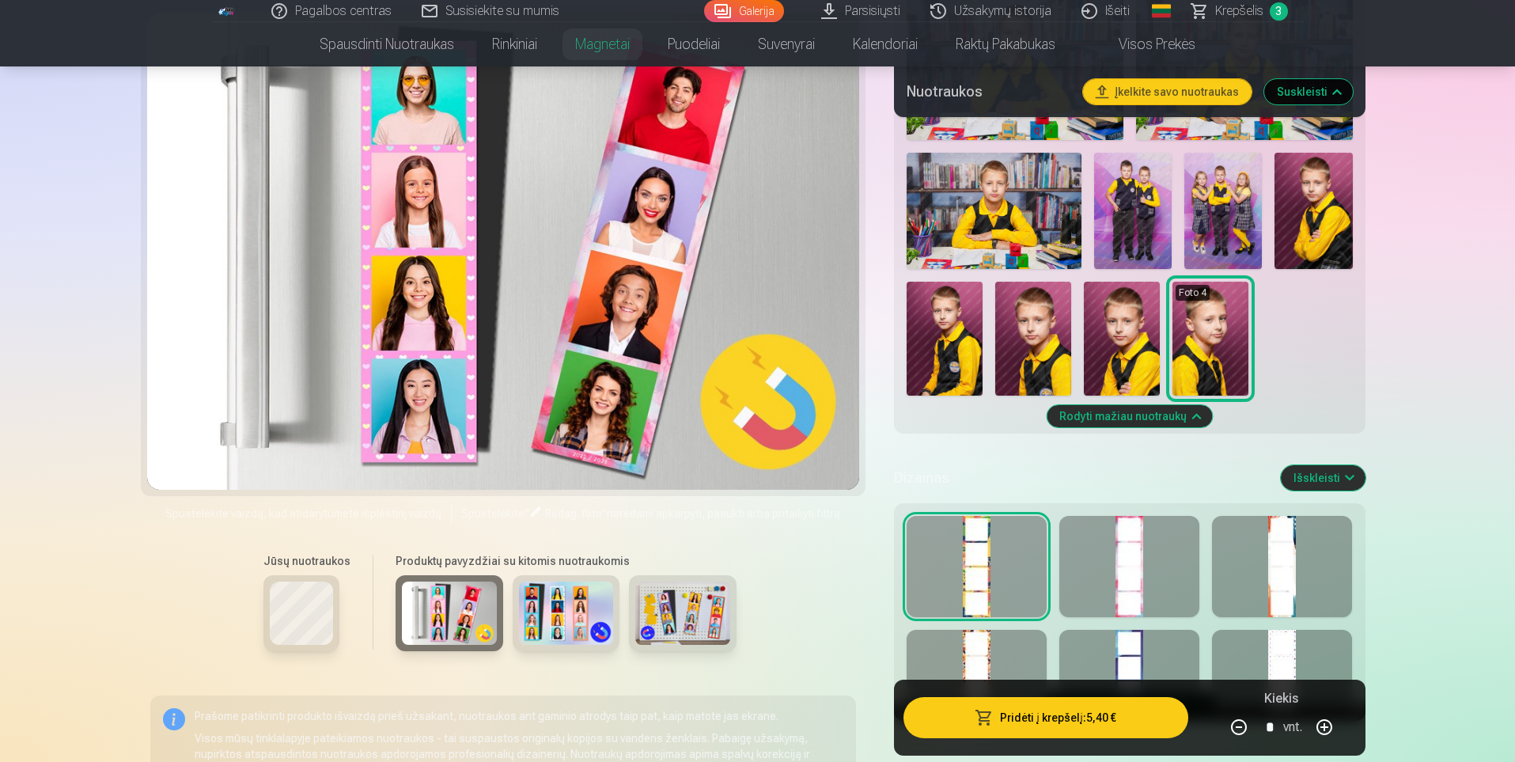
click at [539, 630] on img at bounding box center [566, 612] width 95 height 63
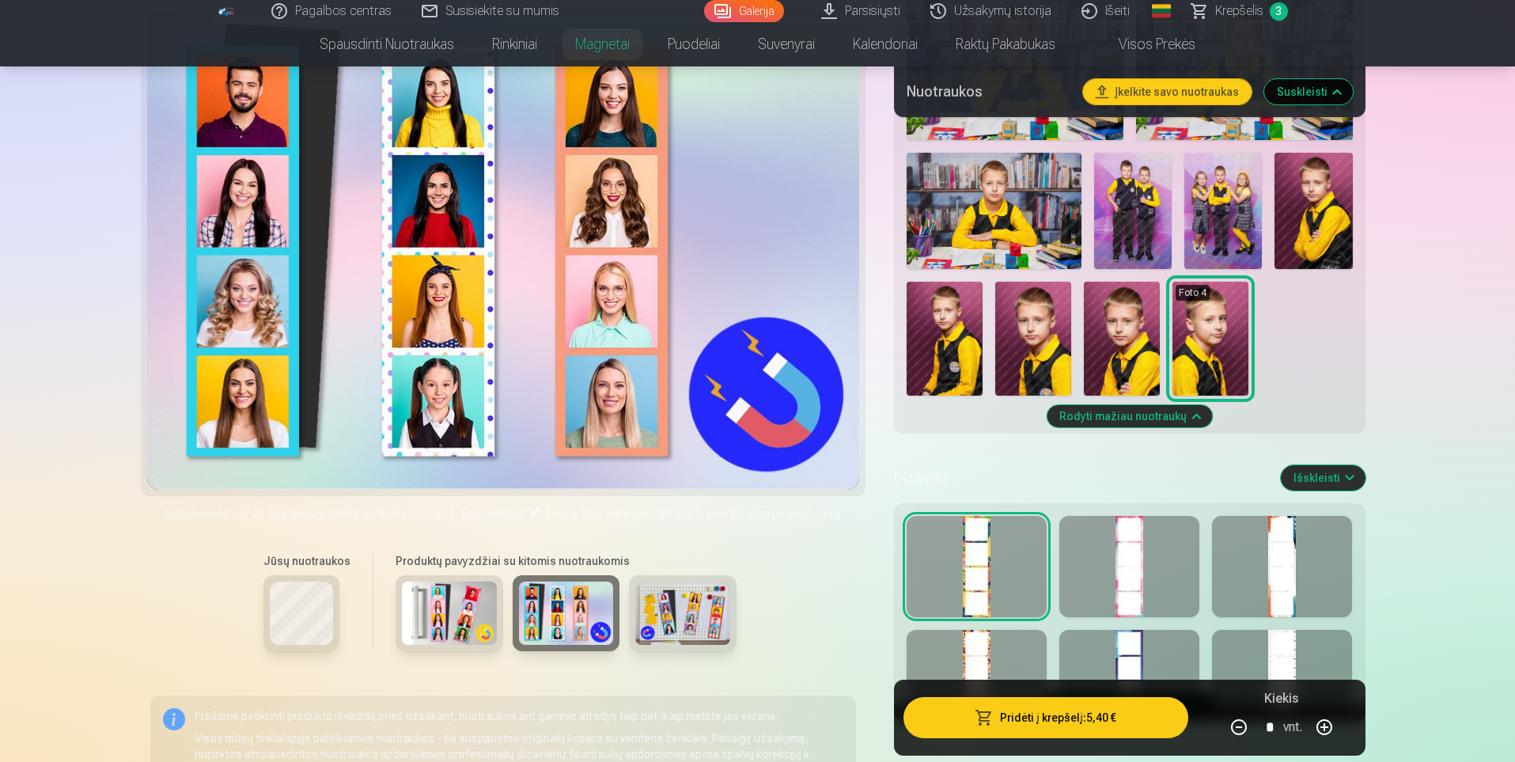
click at [675, 622] on img at bounding box center [682, 612] width 95 height 63
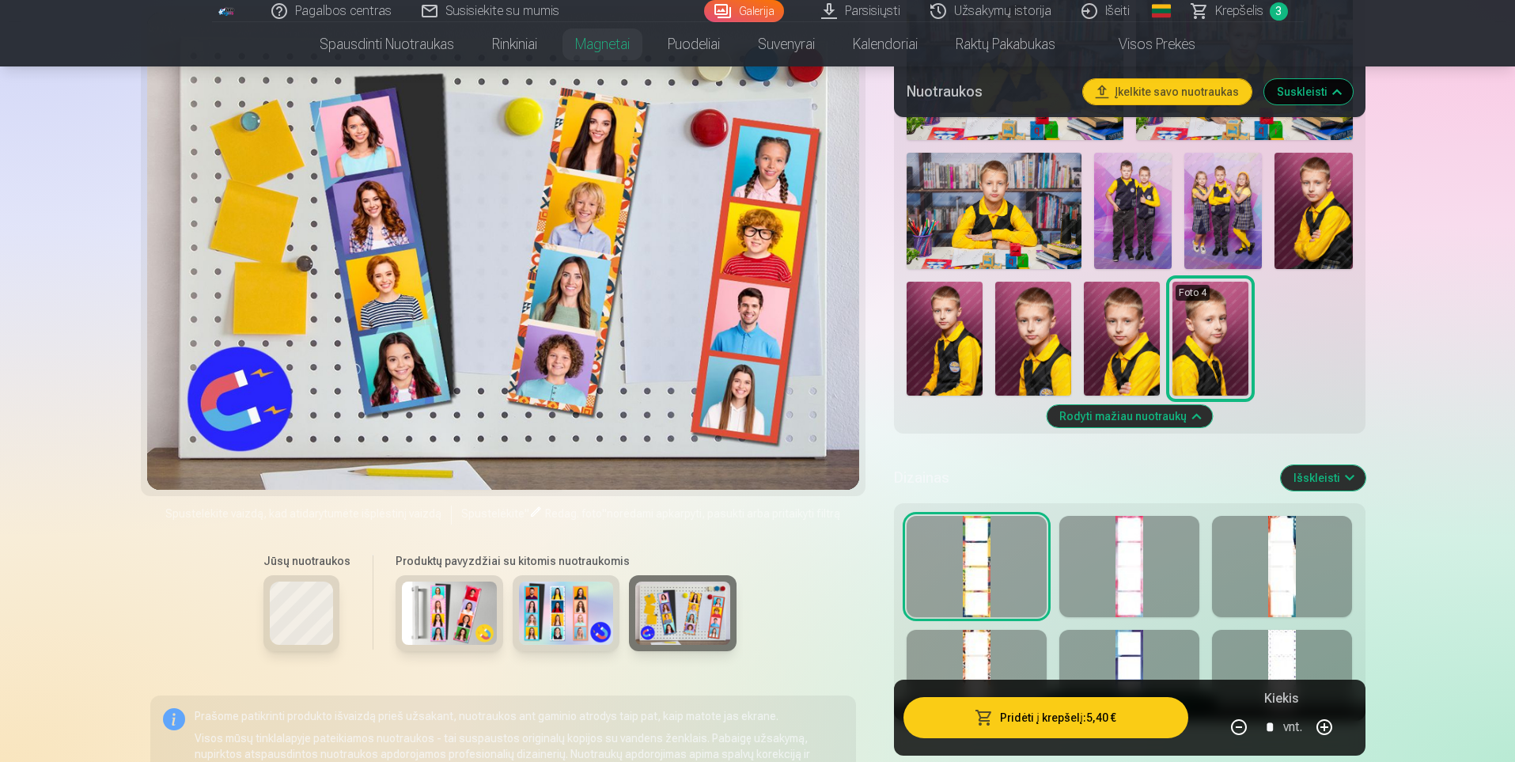
click at [993, 581] on div at bounding box center [976, 566] width 140 height 101
click at [989, 582] on div at bounding box center [976, 566] width 140 height 101
click at [1140, 580] on div at bounding box center [1129, 566] width 140 height 101
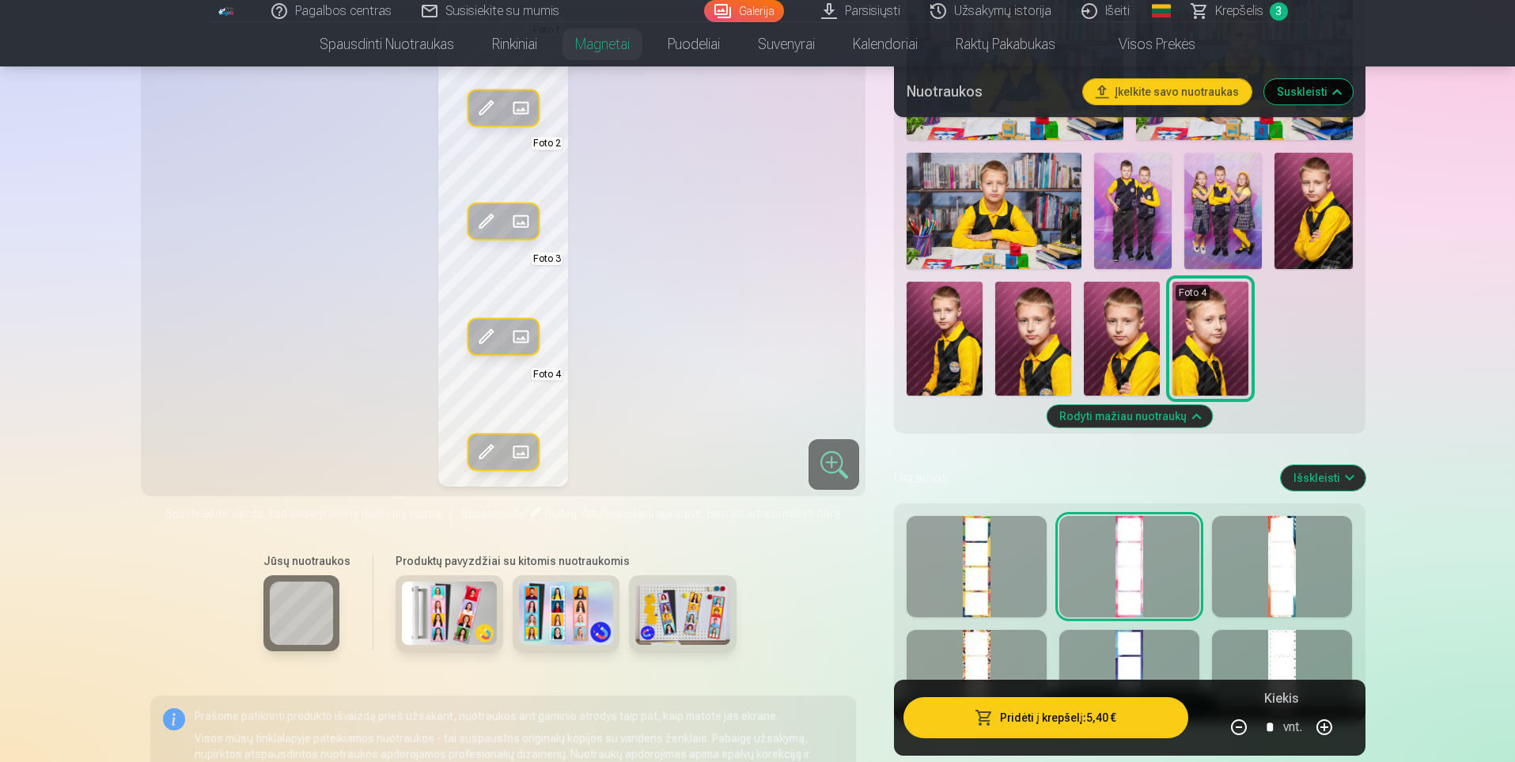
click at [1283, 563] on div at bounding box center [1282, 566] width 140 height 101
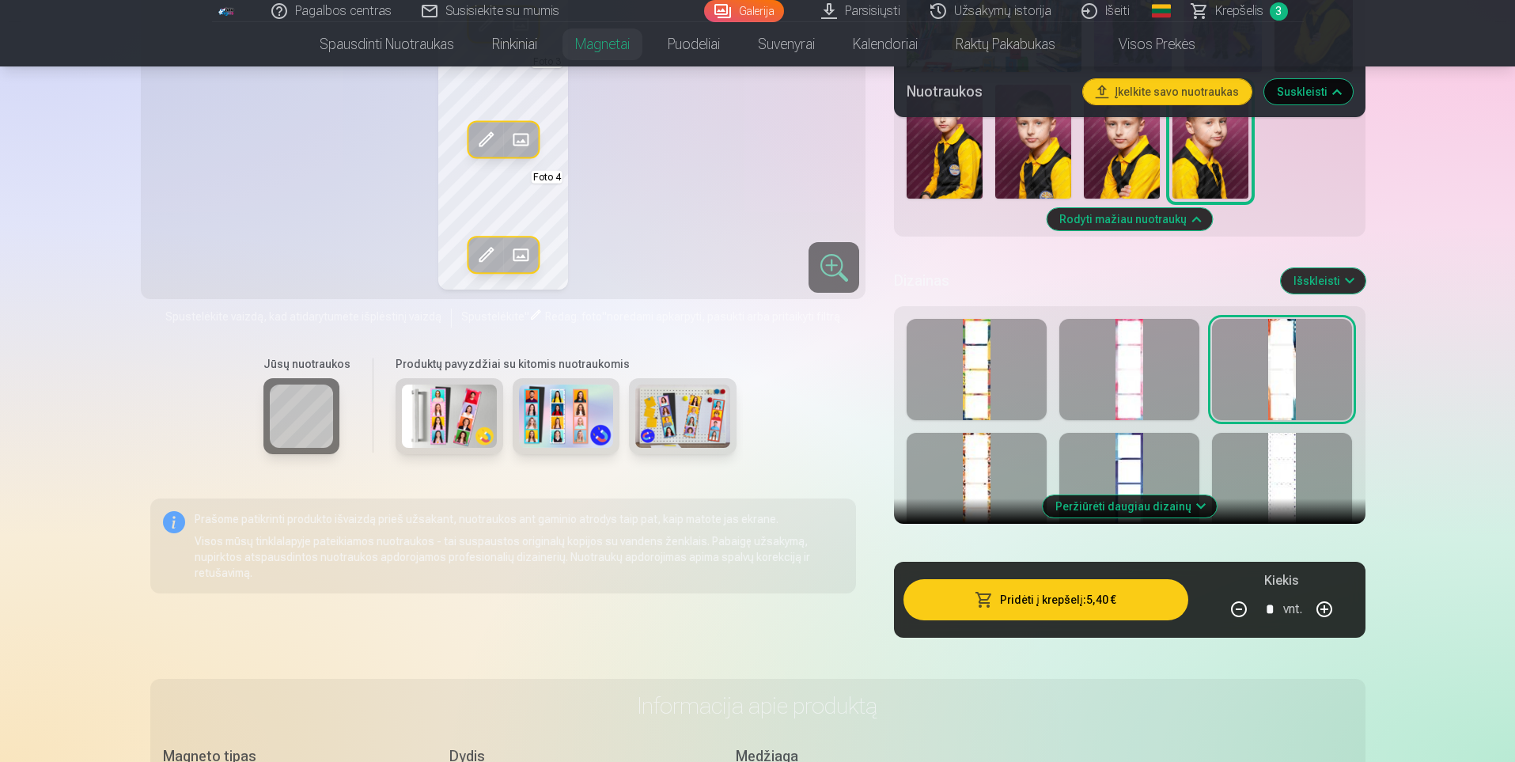
scroll to position [1265, 0]
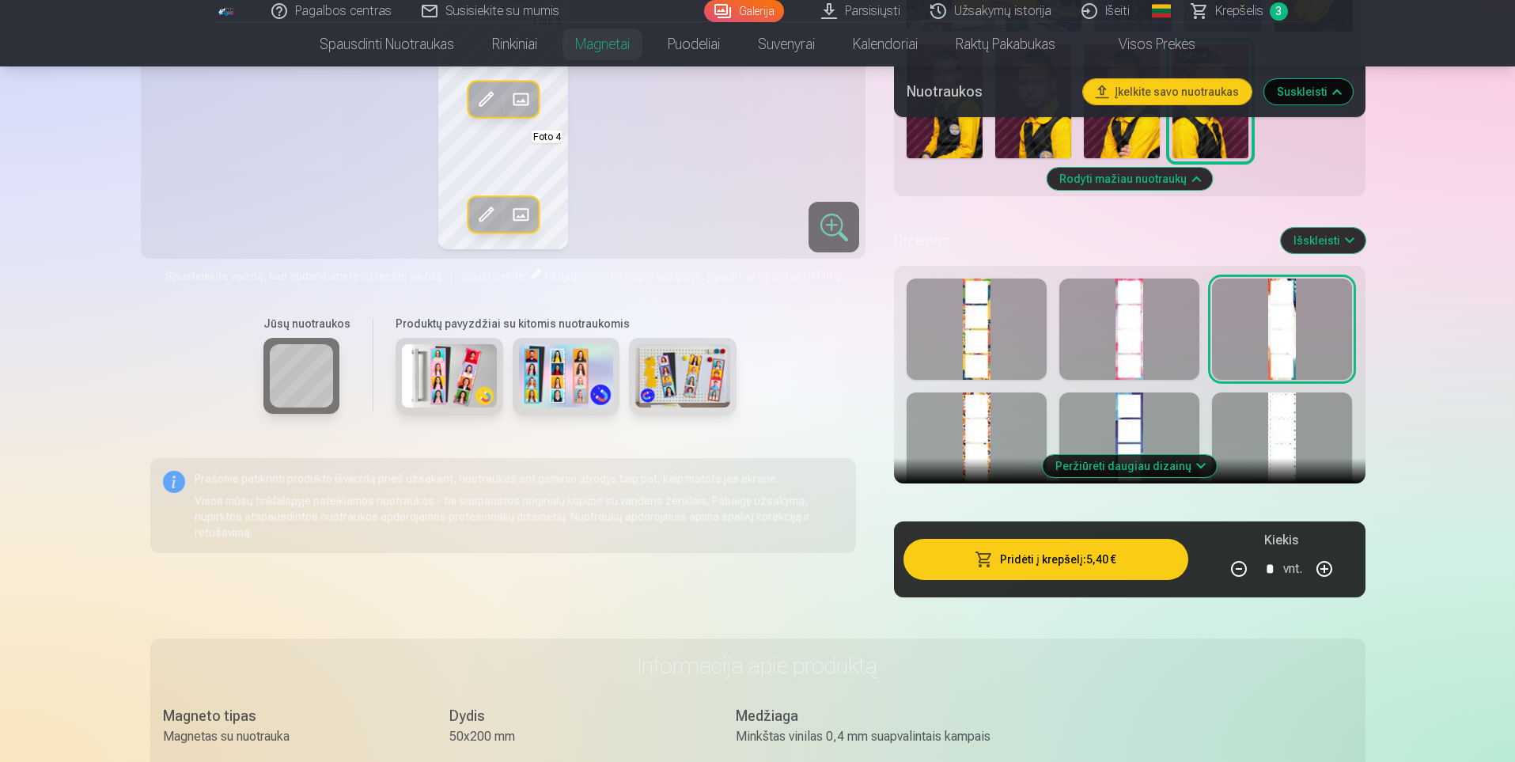
click at [1119, 469] on button "Peržiūrėti daugiau dizainų" at bounding box center [1129, 466] width 174 height 22
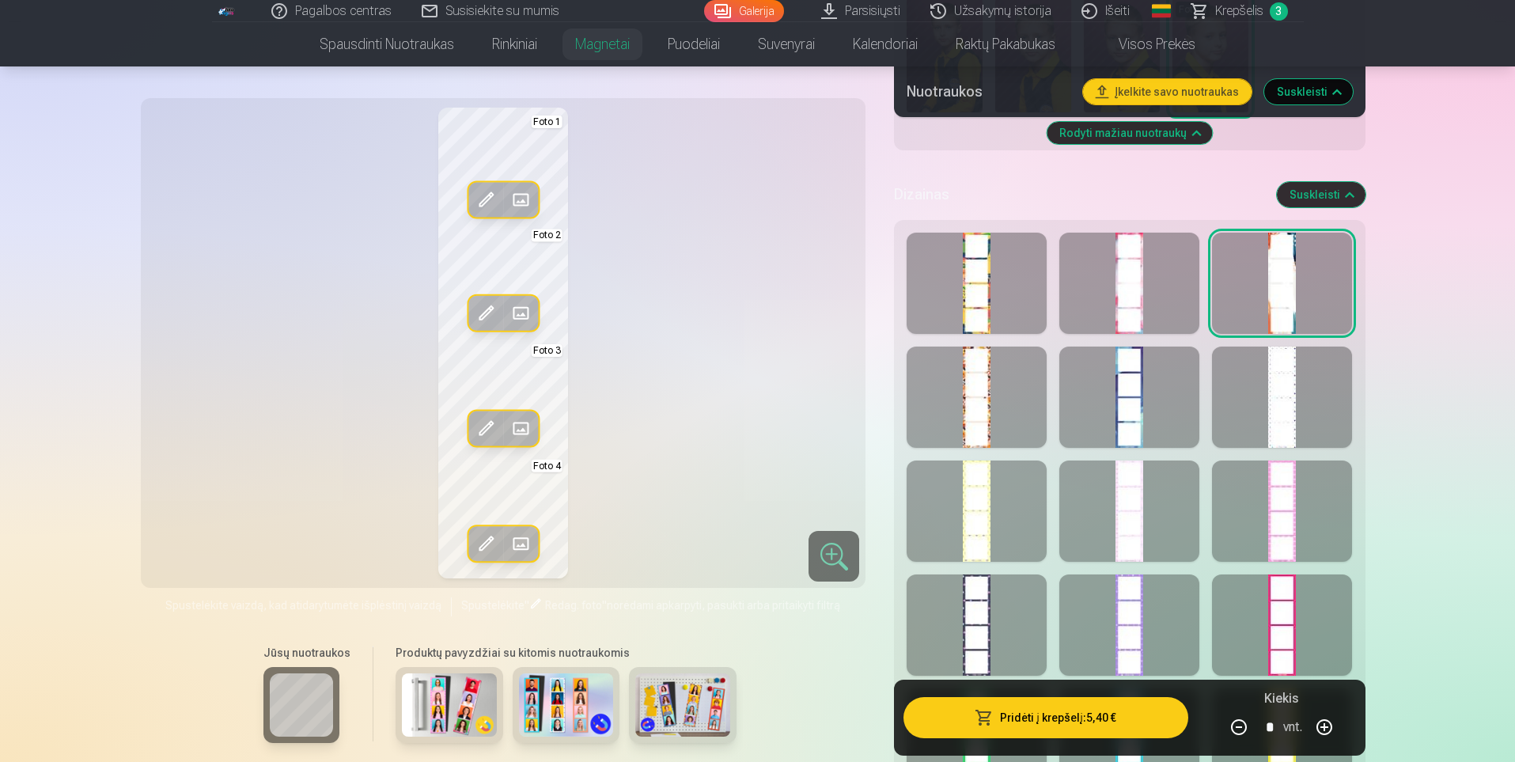
scroll to position [1424, 0]
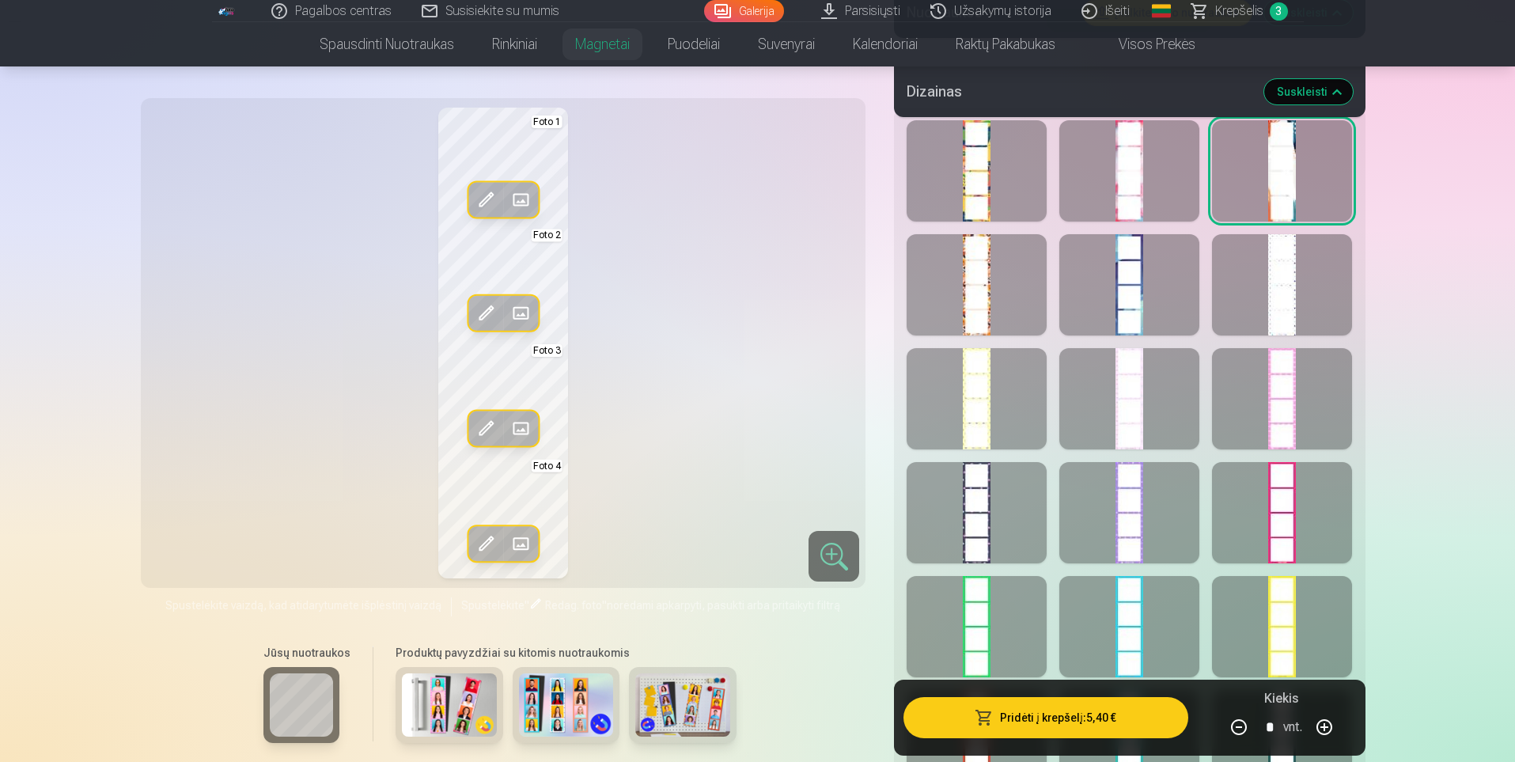
click at [981, 517] on div at bounding box center [976, 512] width 140 height 101
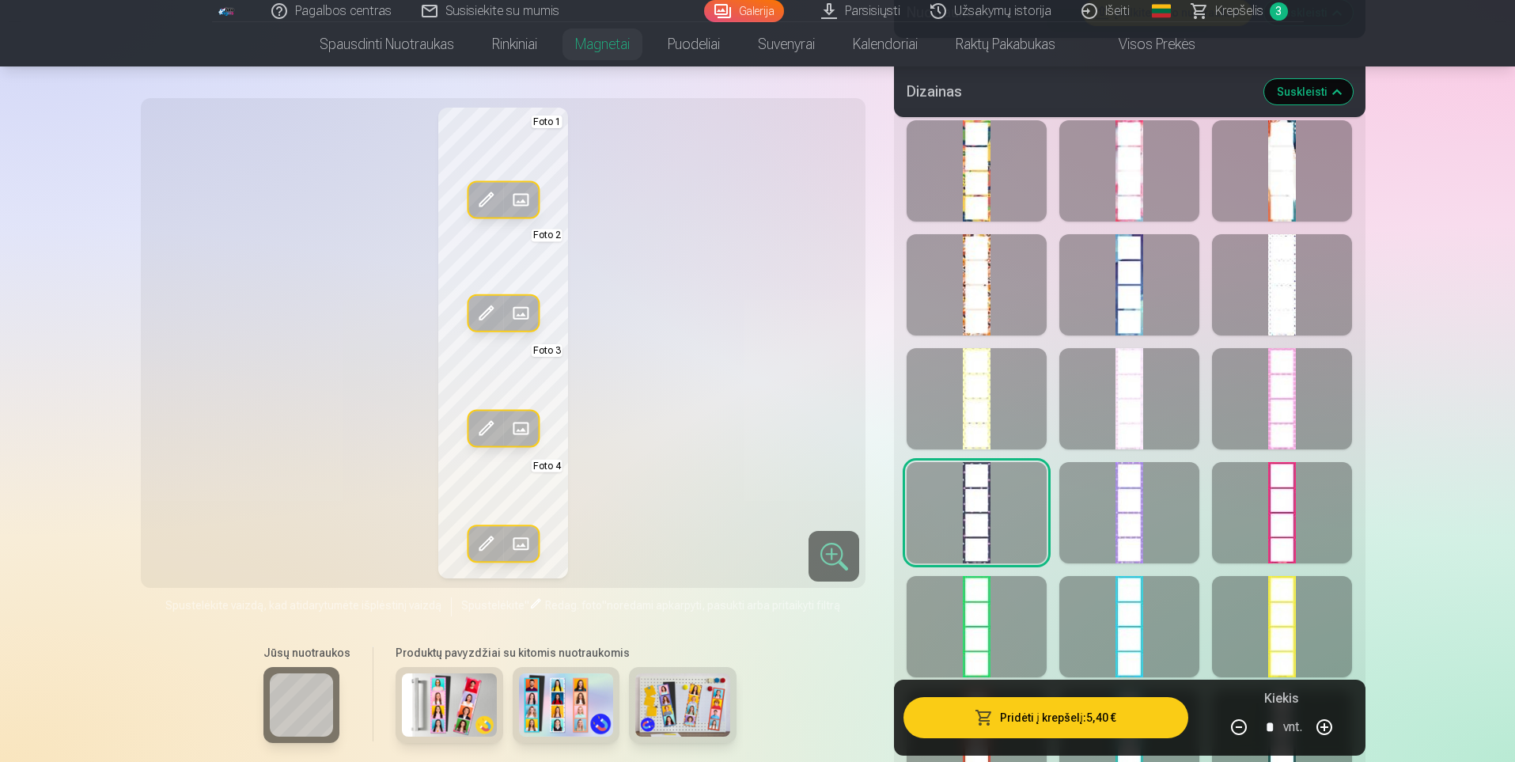
click at [1303, 619] on div at bounding box center [1282, 626] width 140 height 101
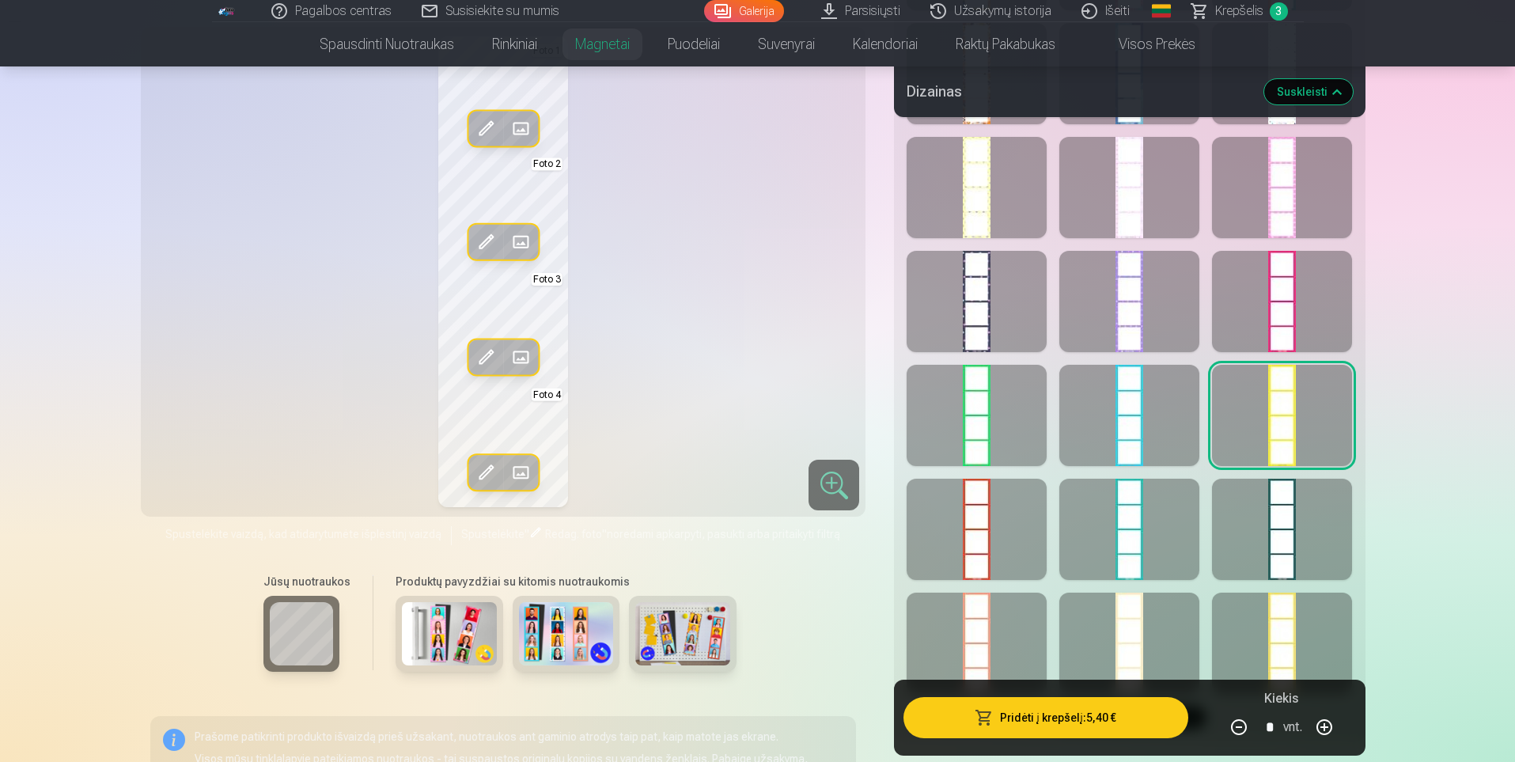
scroll to position [1740, 0]
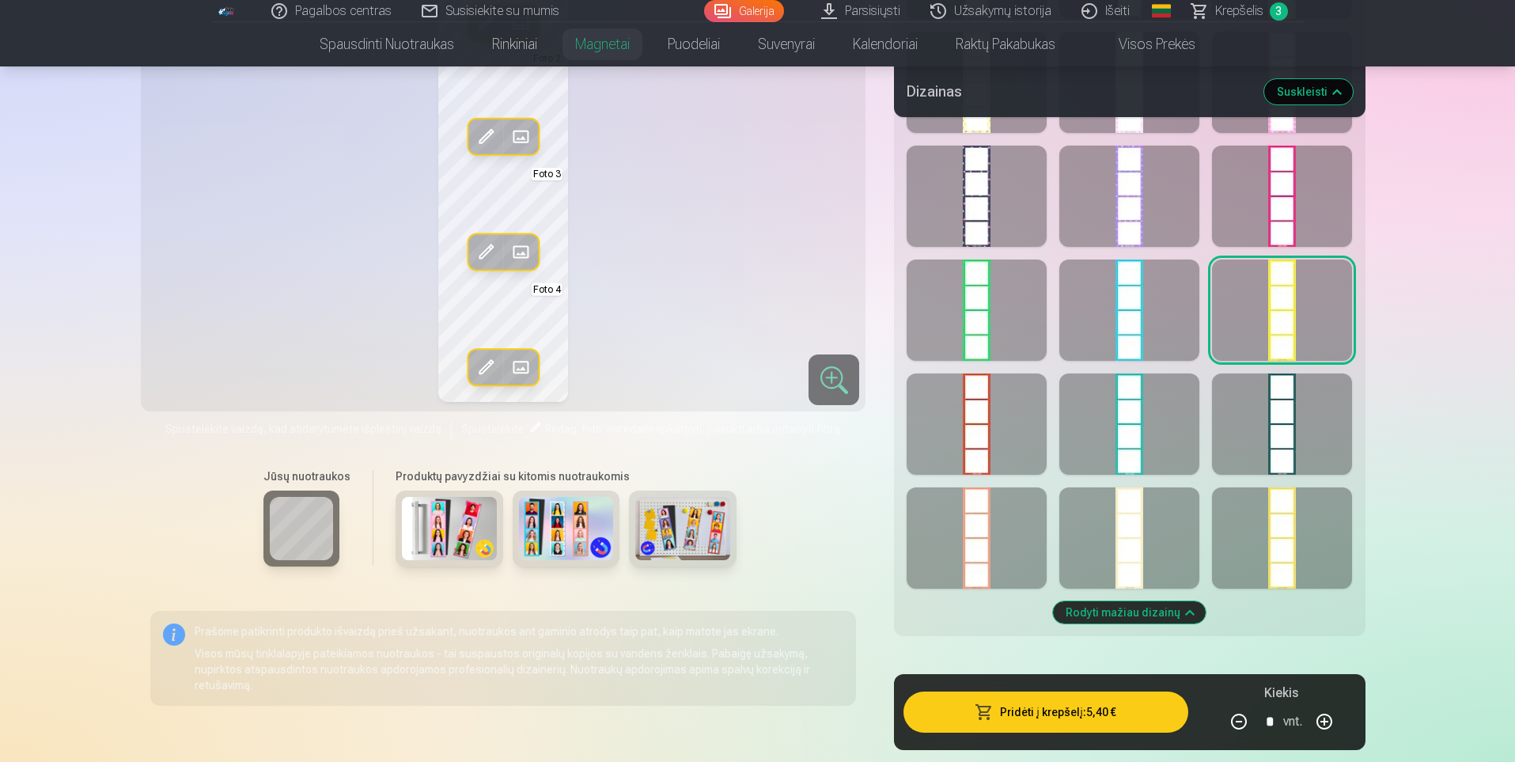
click at [1279, 554] on div at bounding box center [1282, 537] width 140 height 101
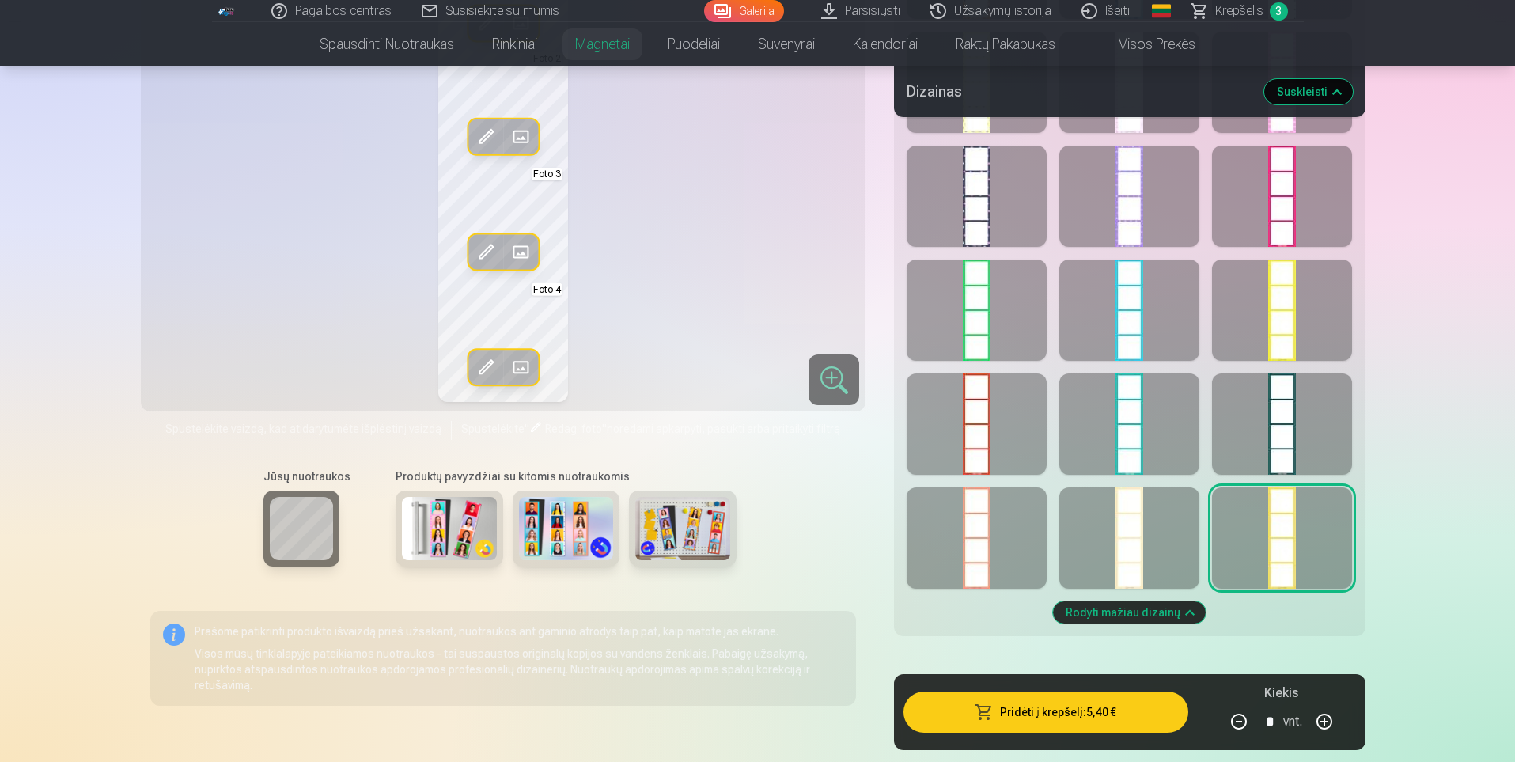
click at [1277, 326] on div at bounding box center [1282, 309] width 140 height 101
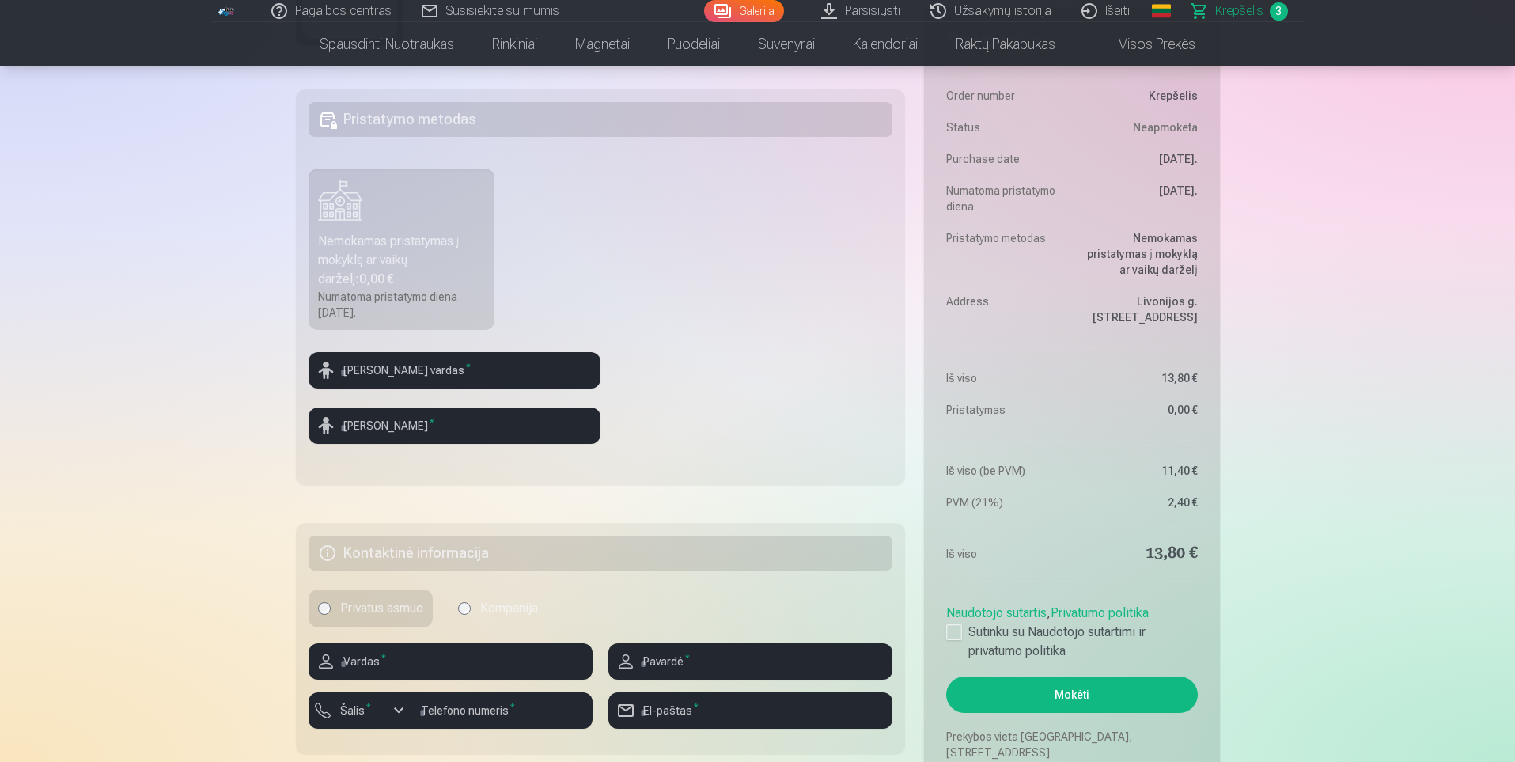
scroll to position [475, 0]
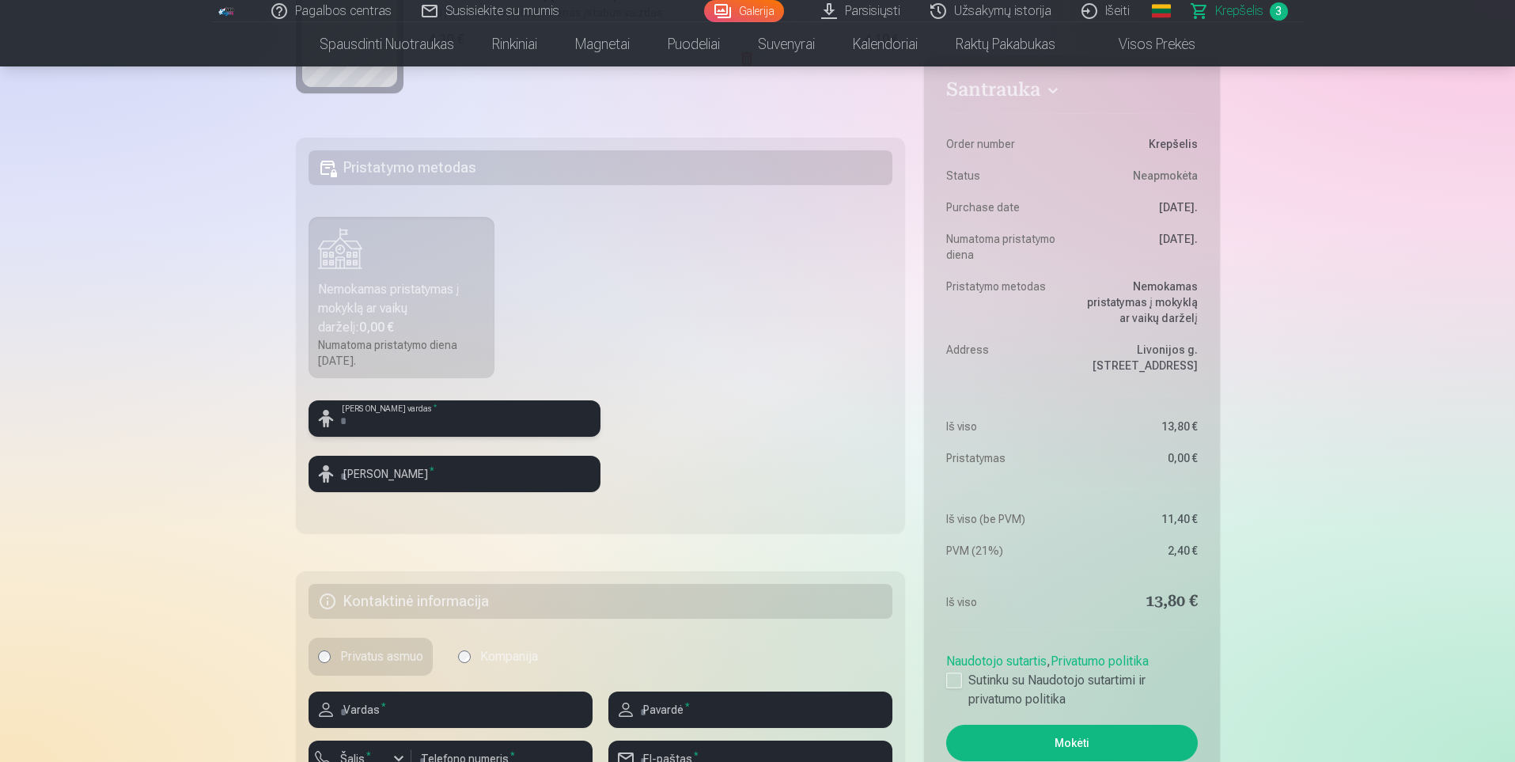
click at [452, 417] on input "text" at bounding box center [454, 418] width 292 height 36
type input "*"
type input "******"
click at [467, 480] on input "text" at bounding box center [454, 474] width 292 height 36
type input "*"
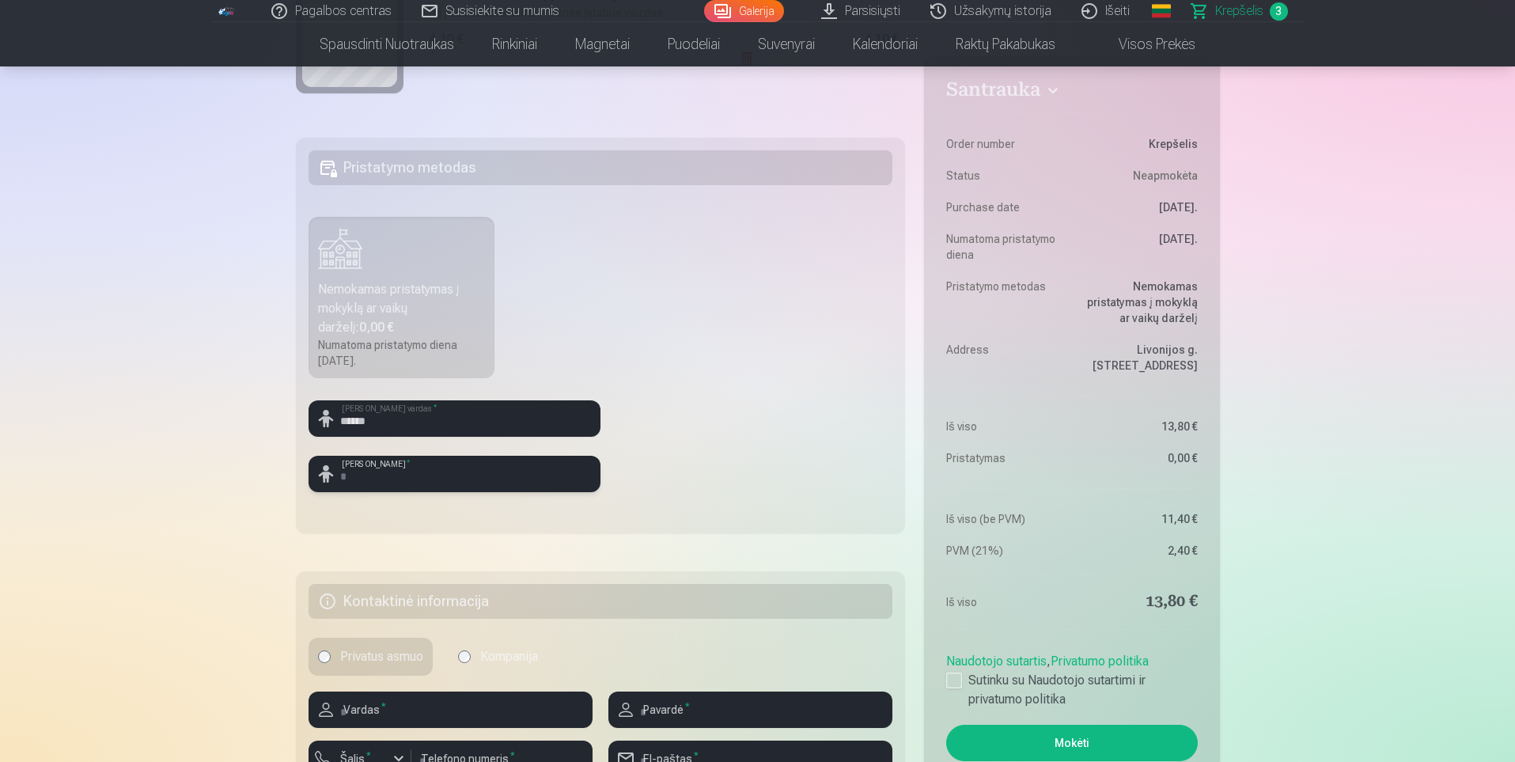
type input "*"
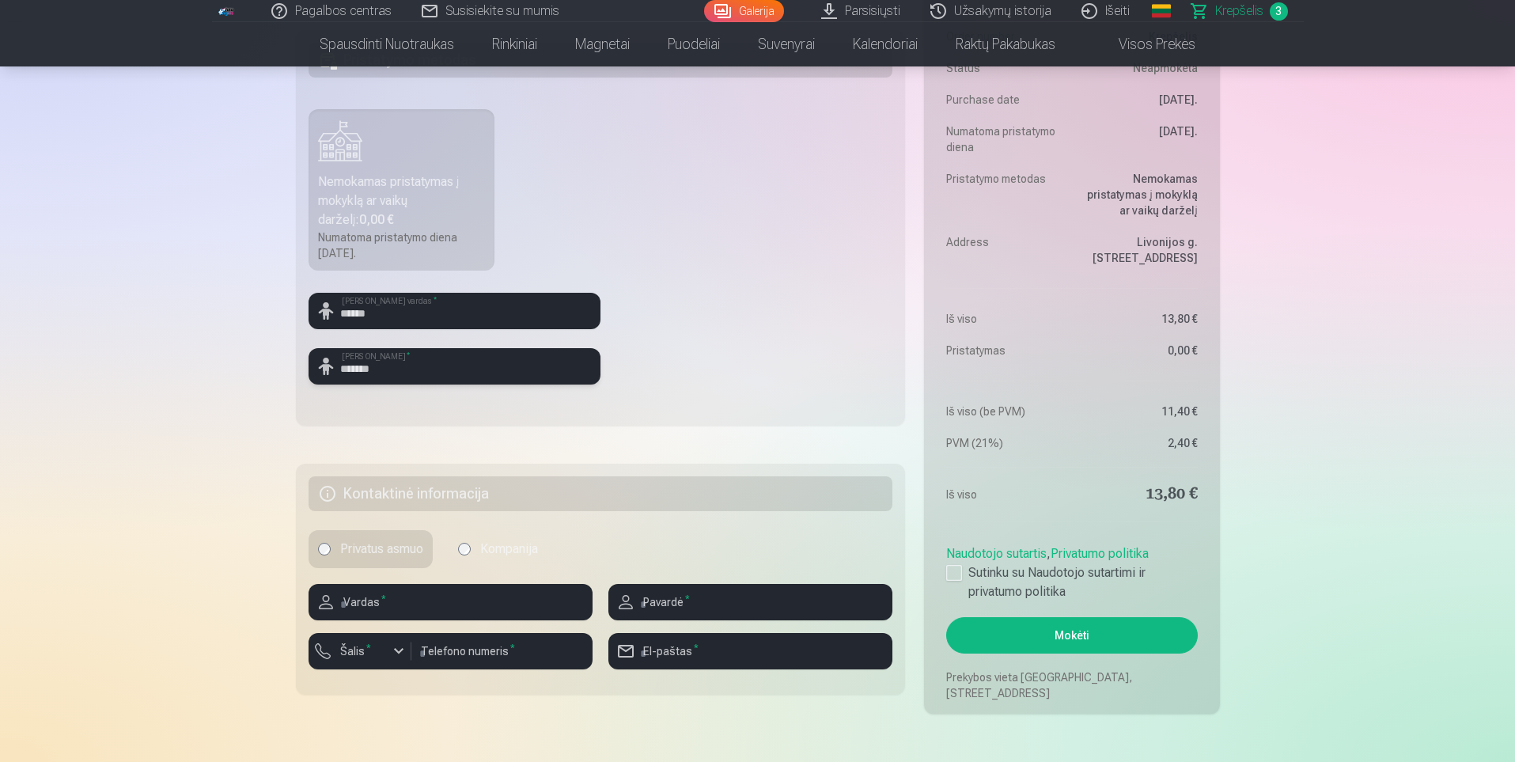
scroll to position [633, 0]
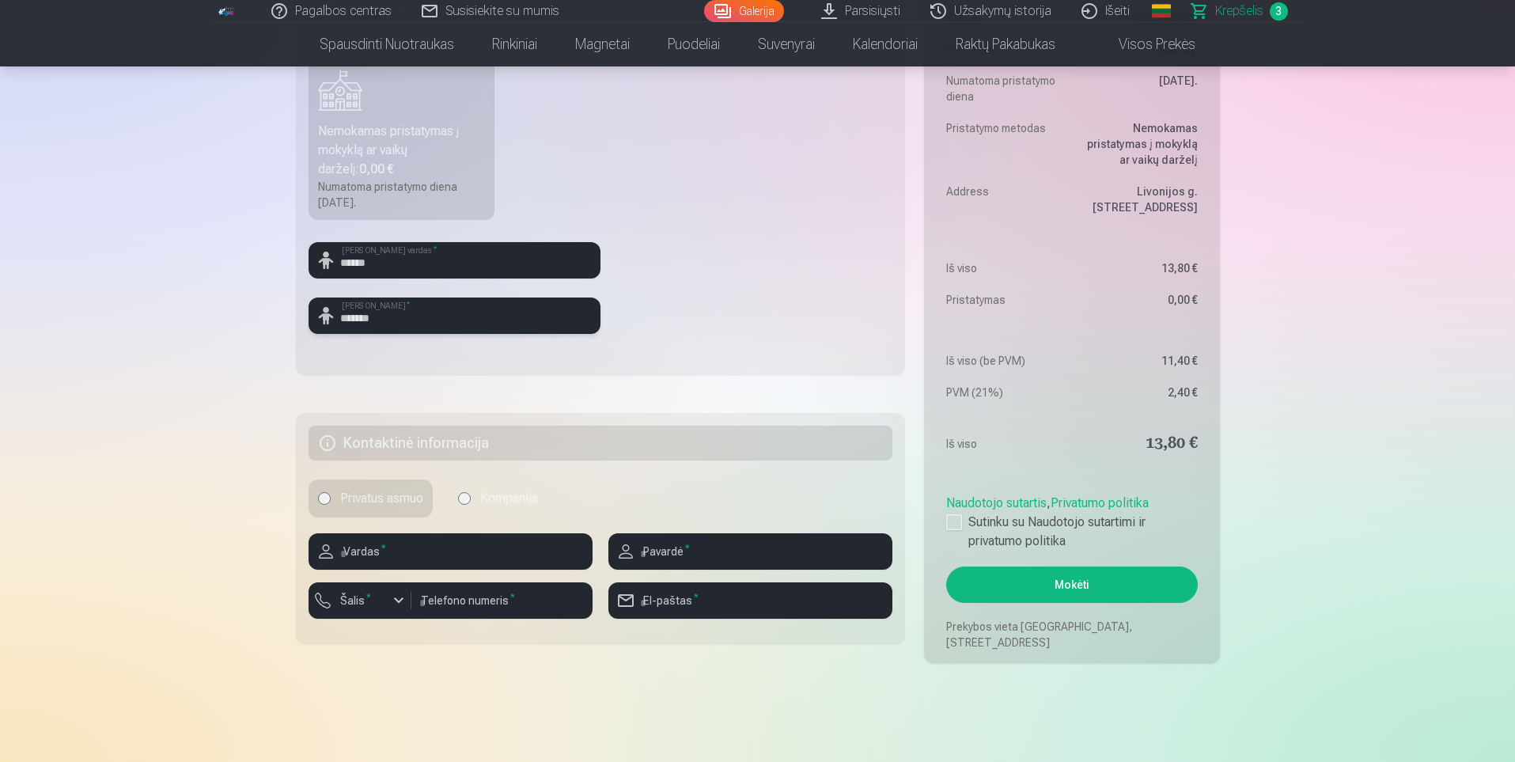
type input "*******"
click at [421, 553] on input "text" at bounding box center [450, 551] width 284 height 36
type input "******"
click at [398, 603] on div "button" at bounding box center [398, 600] width 19 height 19
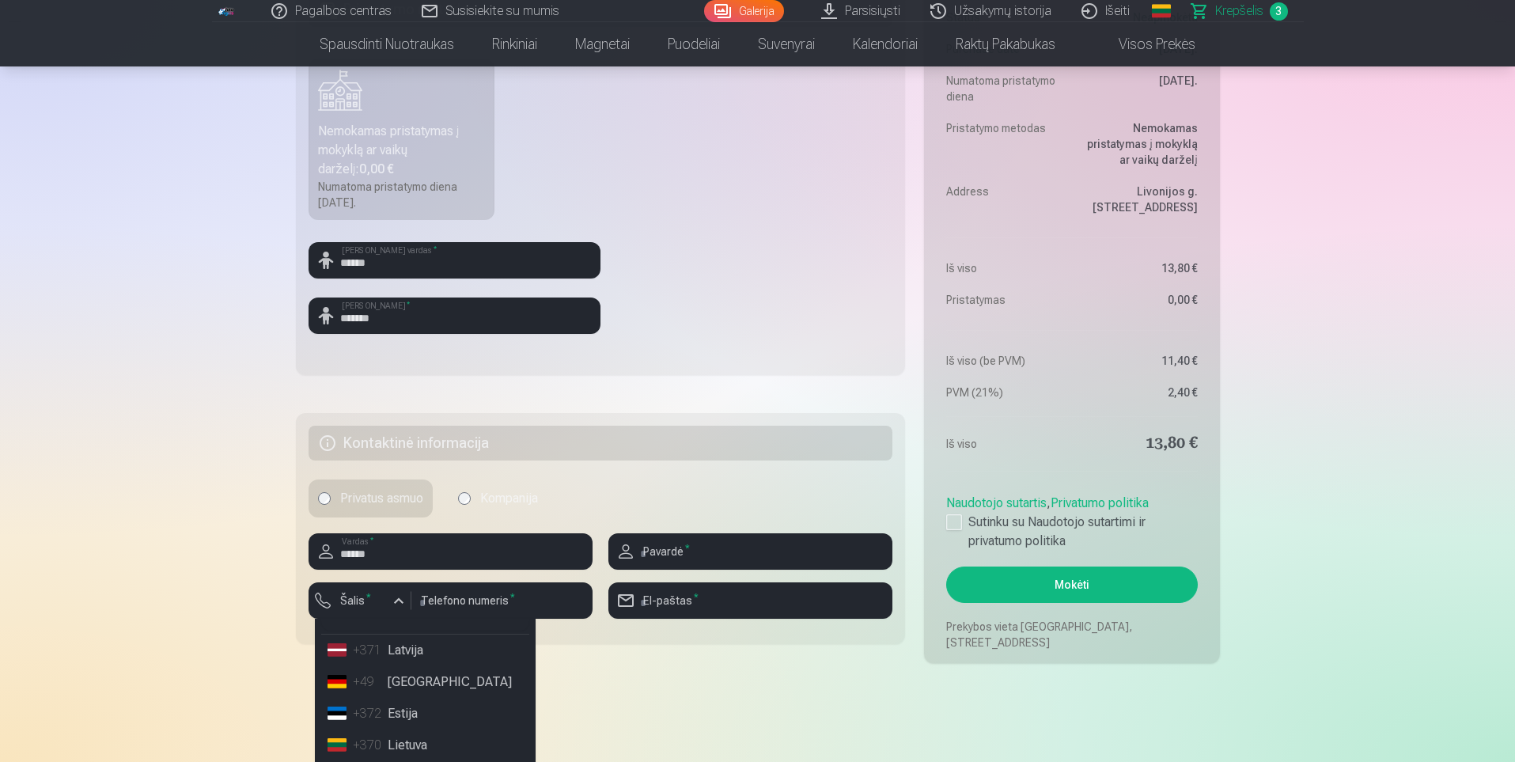
scroll to position [79, 0]
click at [418, 699] on li "+370 Lietuva" at bounding box center [425, 692] width 208 height 32
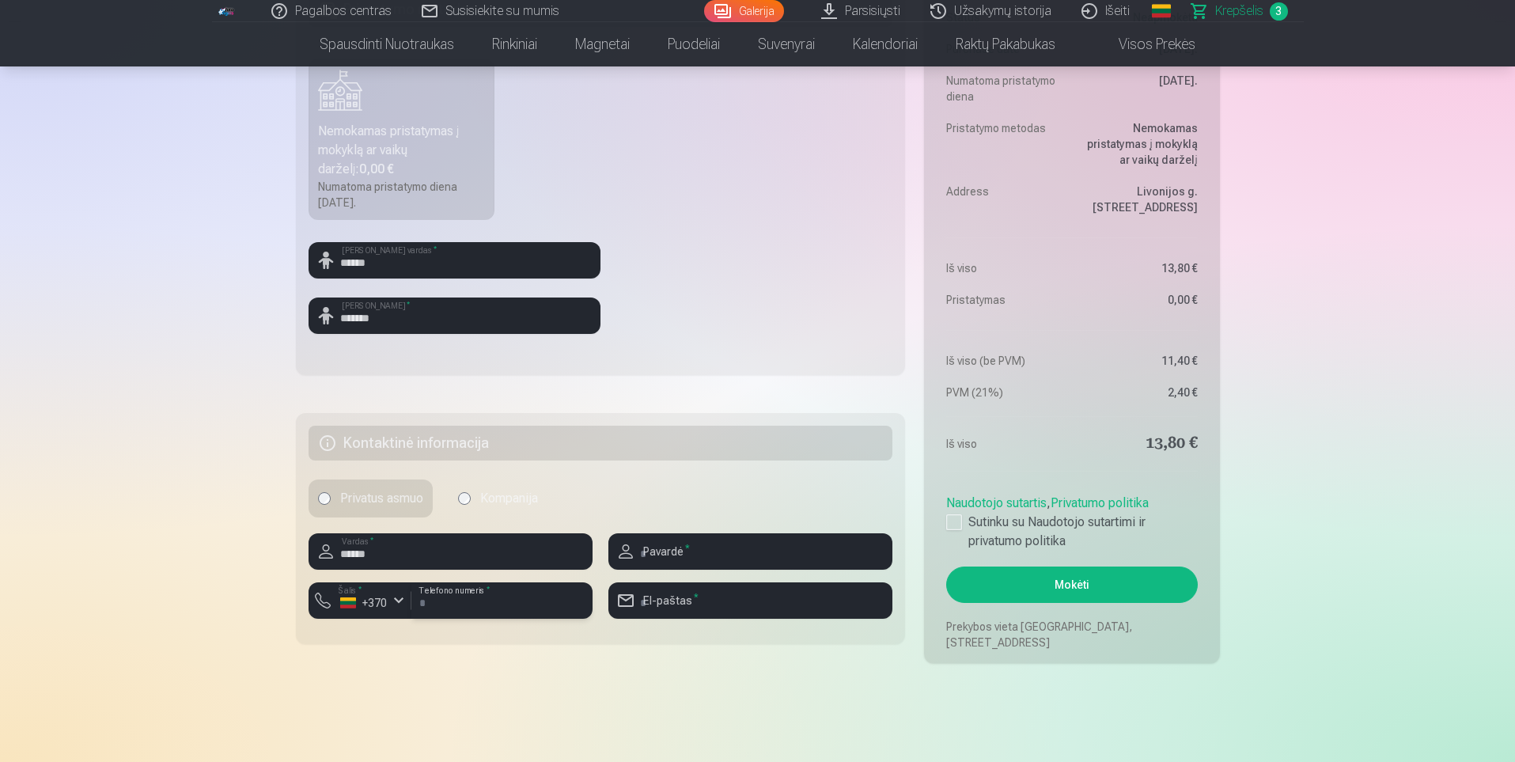
click at [529, 600] on input "number" at bounding box center [501, 600] width 181 height 36
type input "*********"
click at [736, 548] on input "text" at bounding box center [750, 551] width 284 height 36
type input "*******"
click at [656, 642] on fieldset "Kontaktinė informacija Privatus asmuo Kompanija ****** Vardas * ******* Pavardė…" at bounding box center [601, 528] width 610 height 231
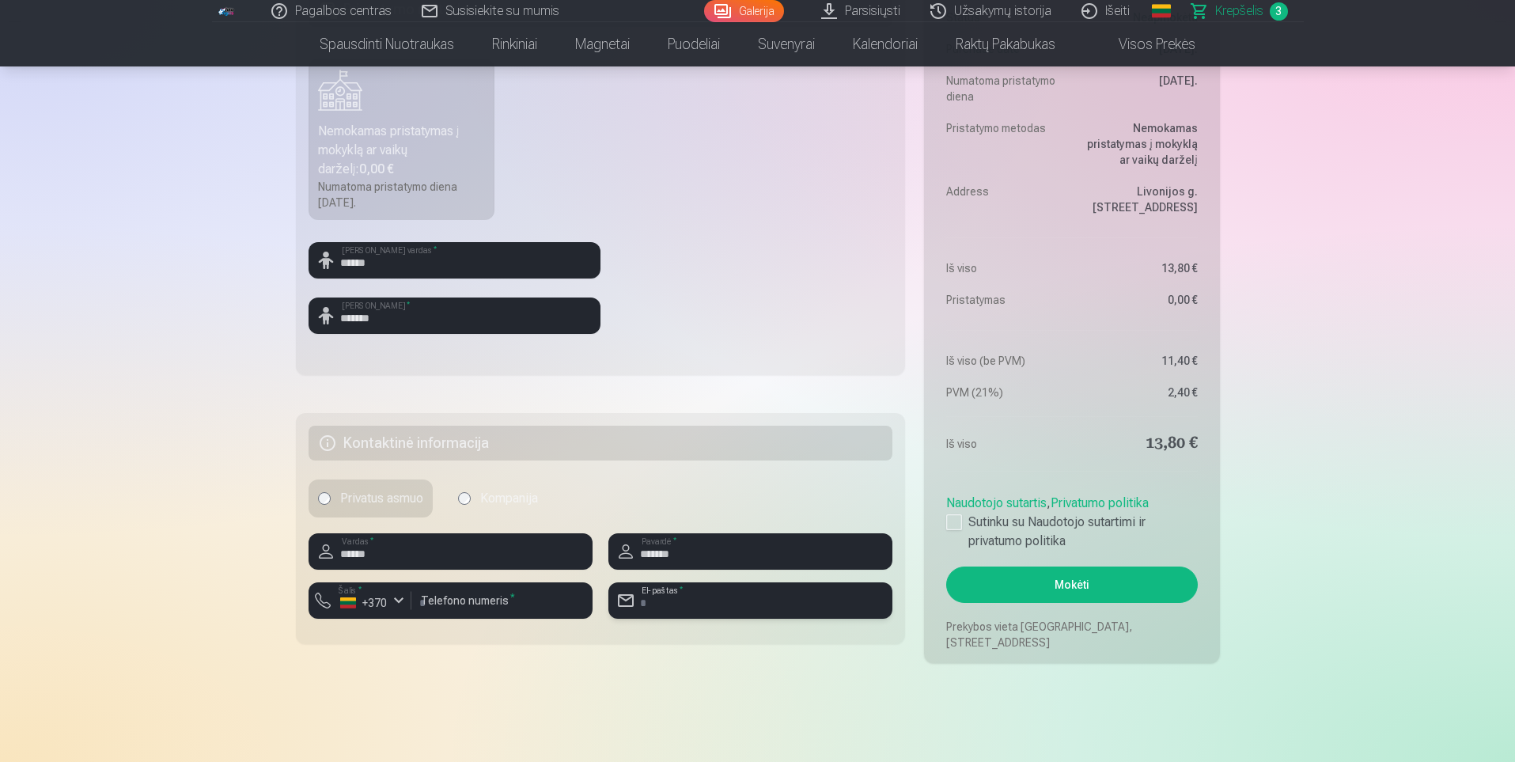
click at [697, 598] on input "email" at bounding box center [750, 600] width 284 height 36
type input "**********"
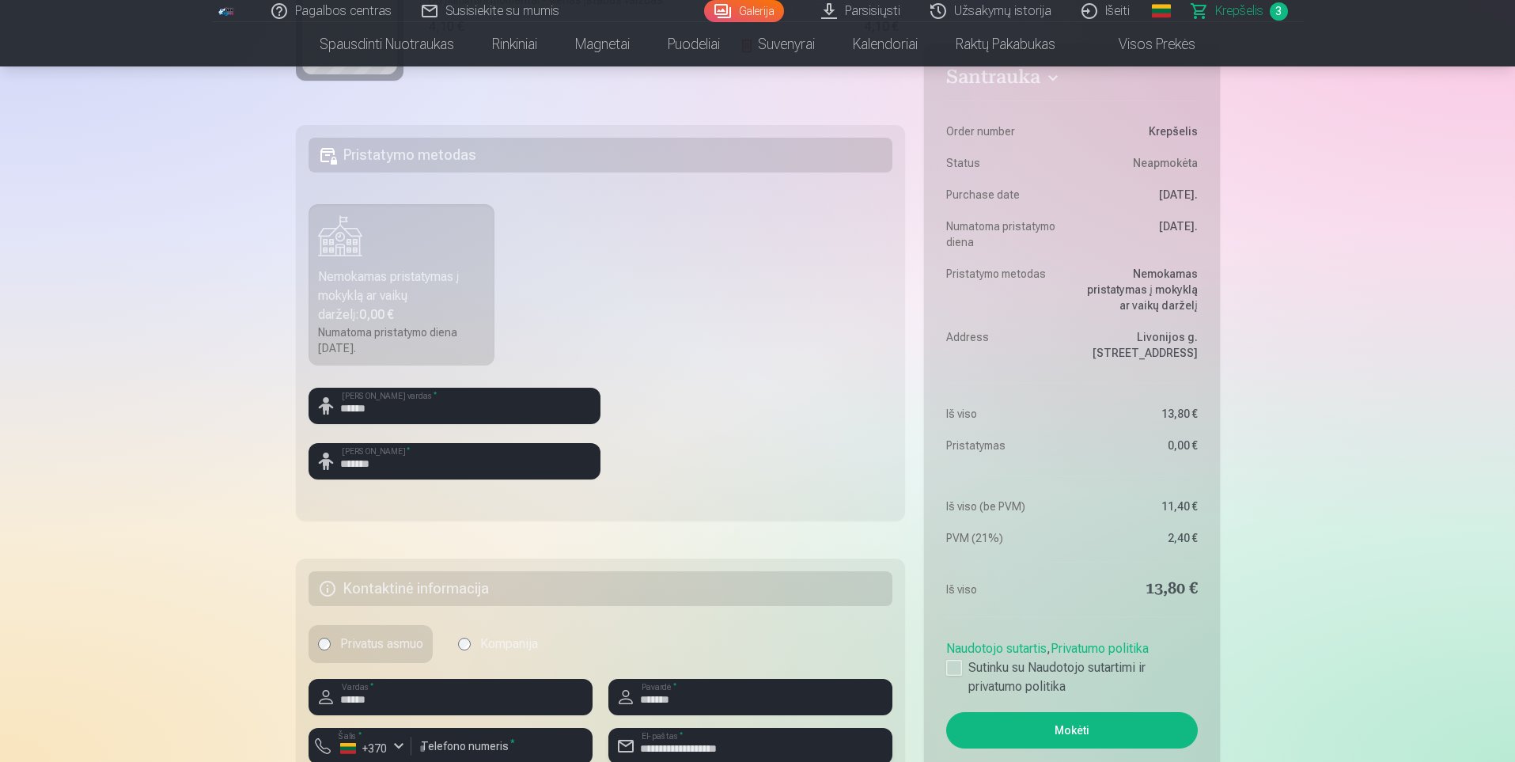
scroll to position [475, 0]
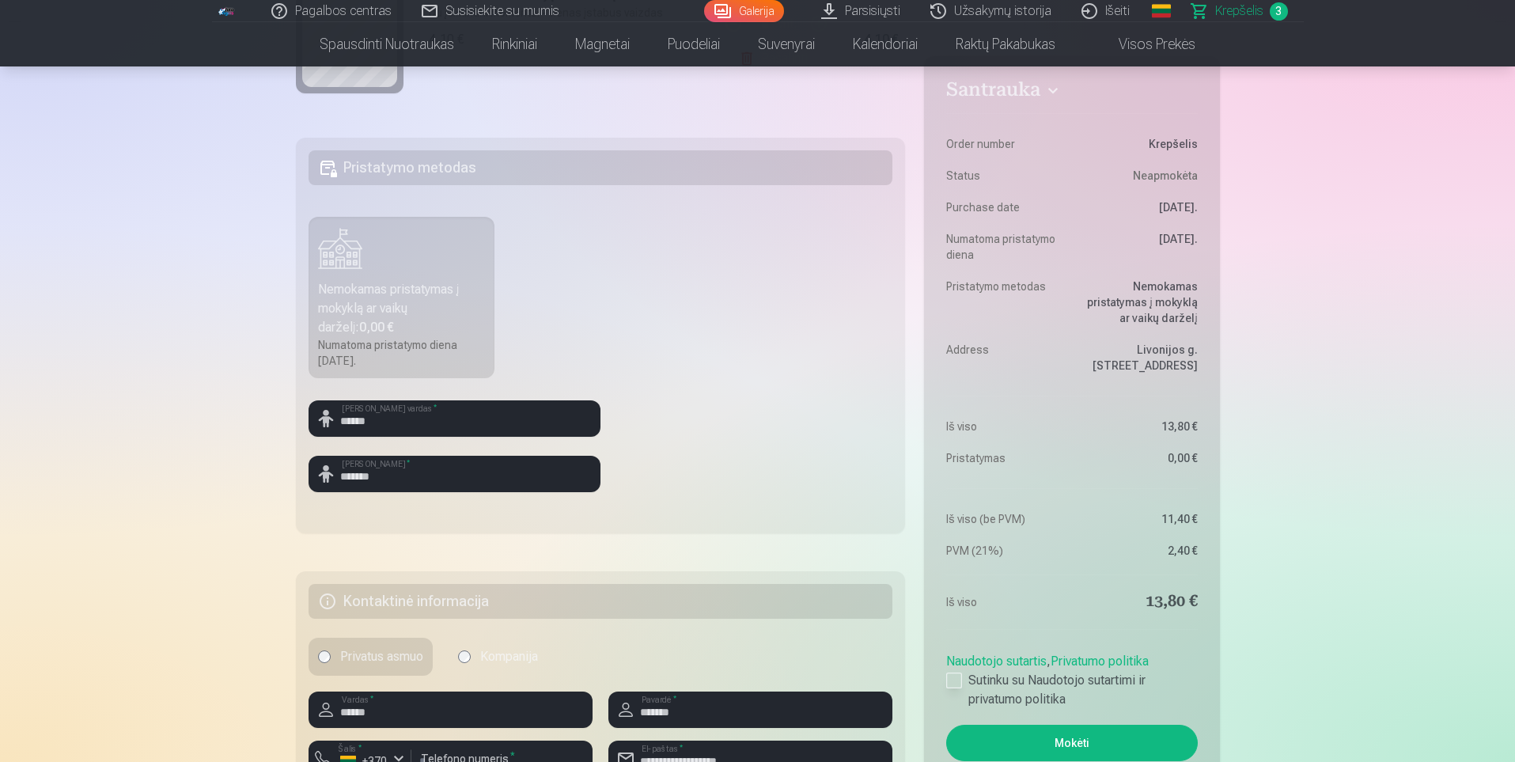
click at [947, 679] on div at bounding box center [954, 680] width 16 height 16
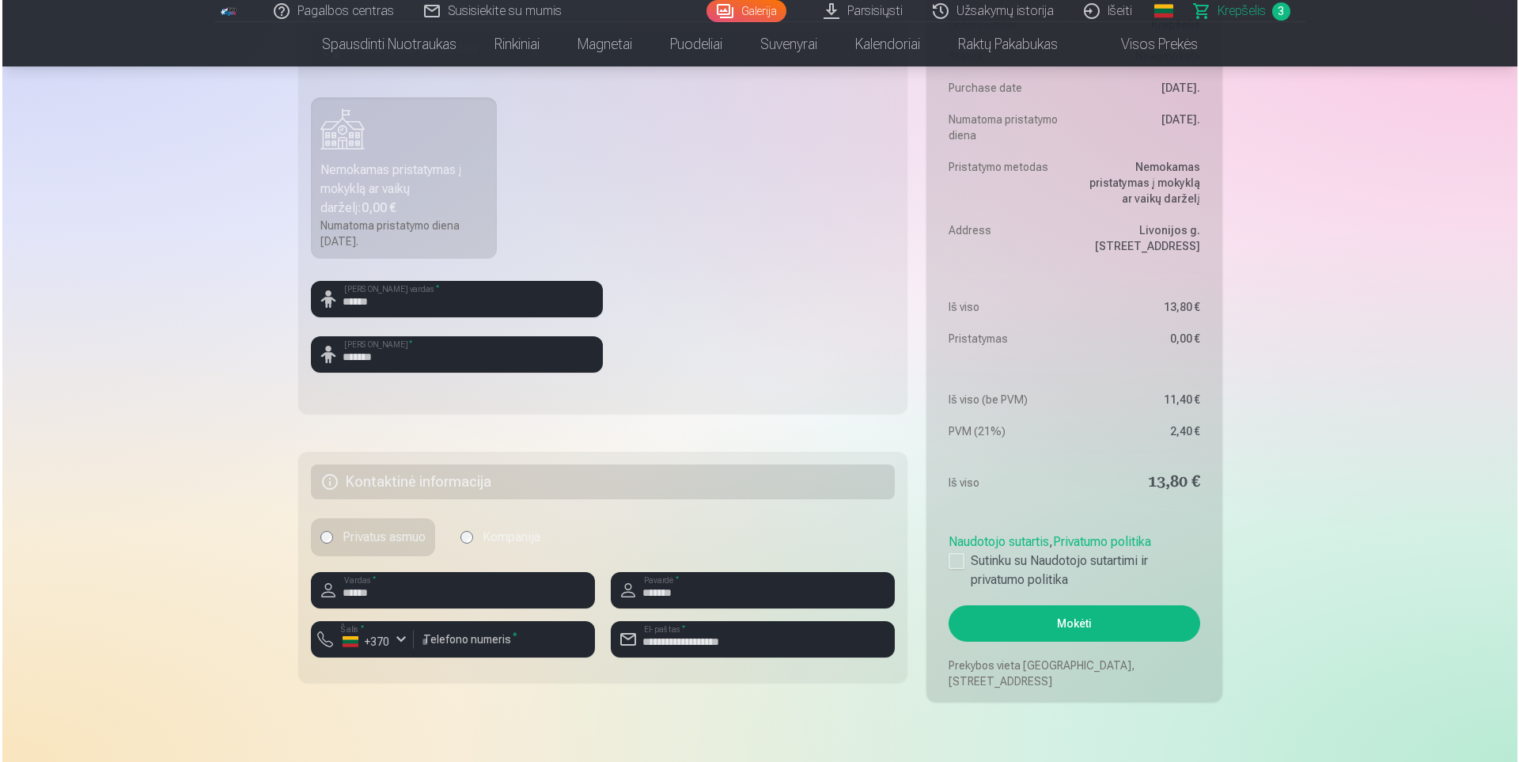
scroll to position [633, 0]
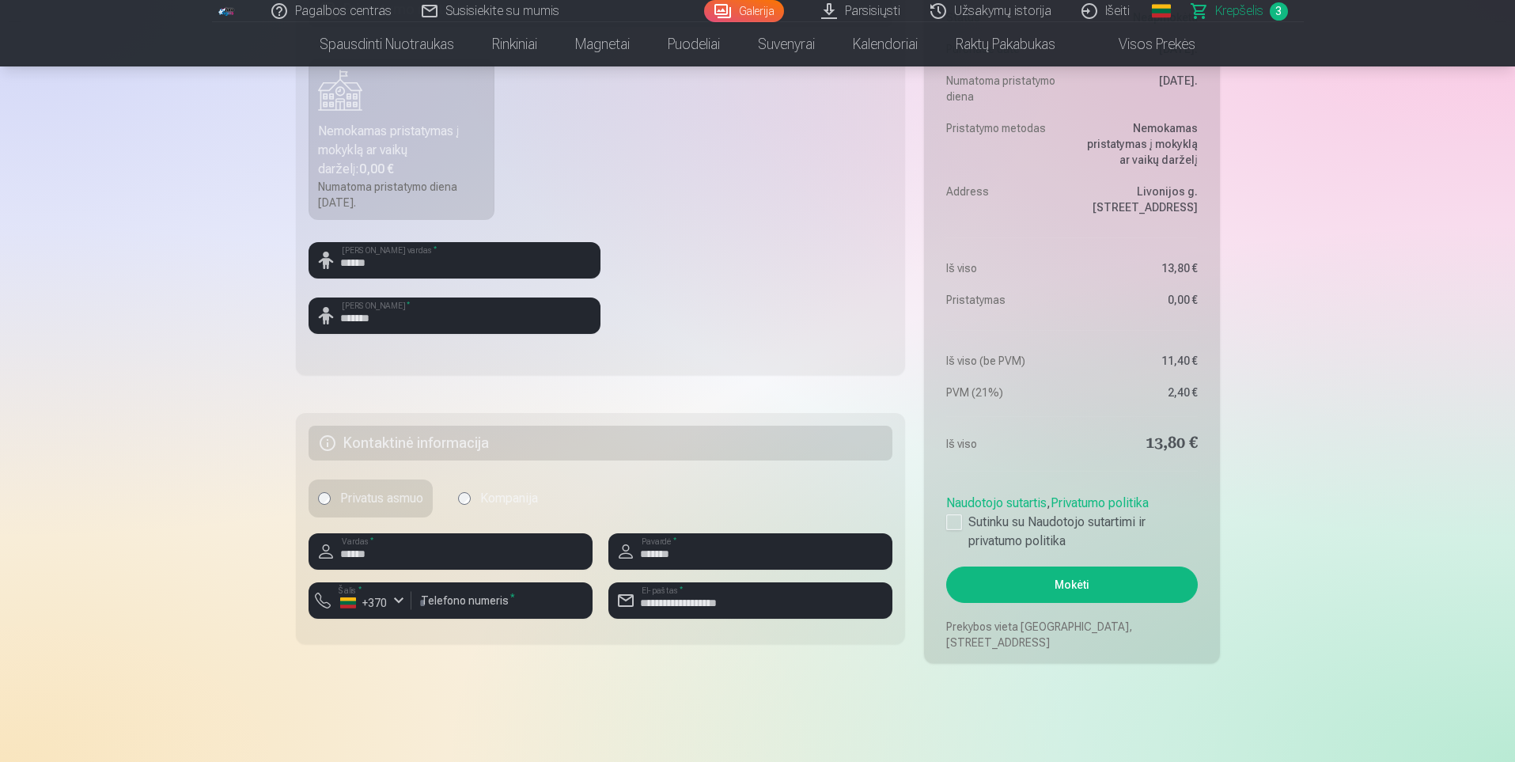
click at [1066, 588] on button "Mokėti" at bounding box center [1071, 584] width 251 height 36
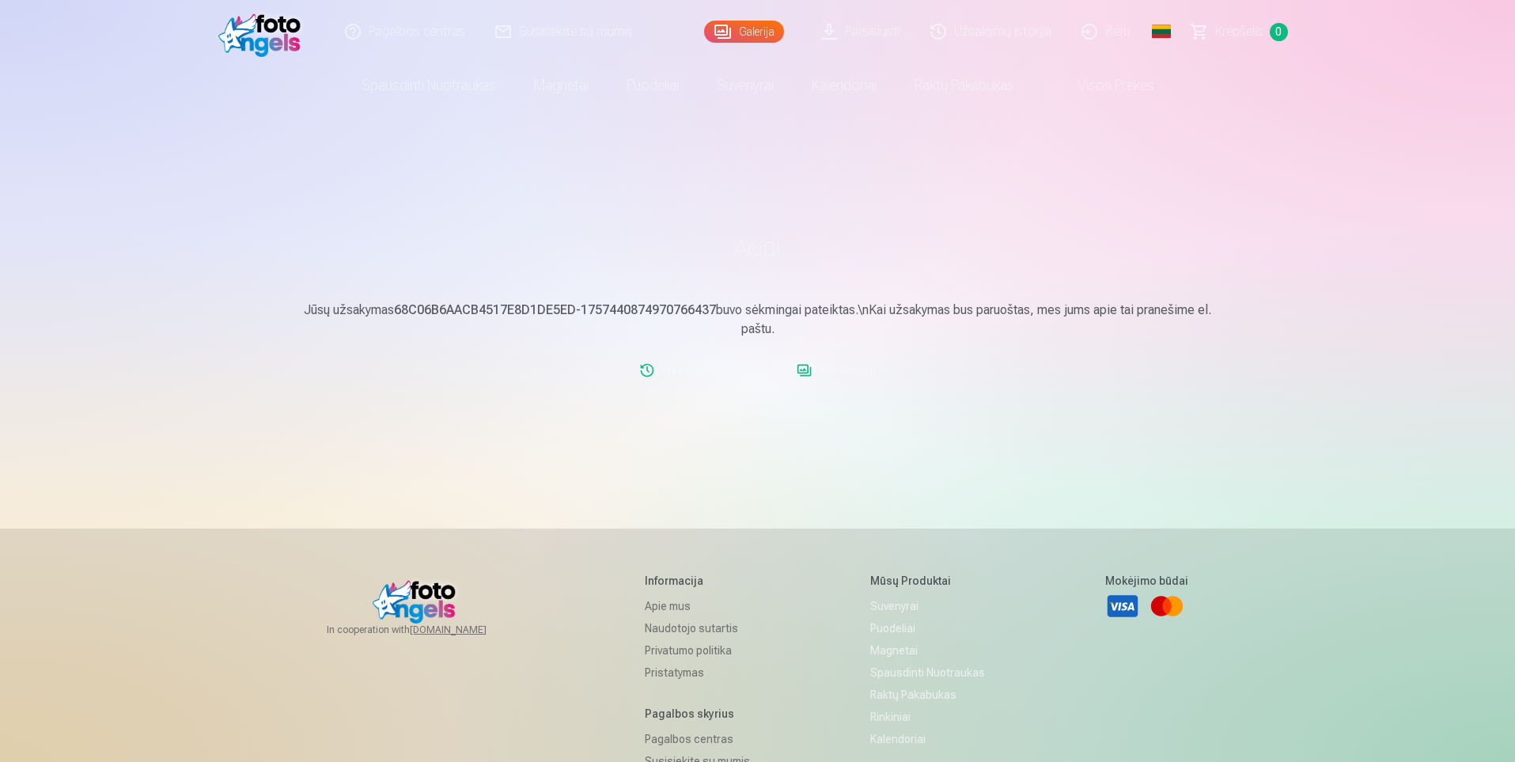
click at [1115, 35] on link "Išeiti" at bounding box center [1106, 31] width 78 height 63
